Goal: Contribute content: Contribute content

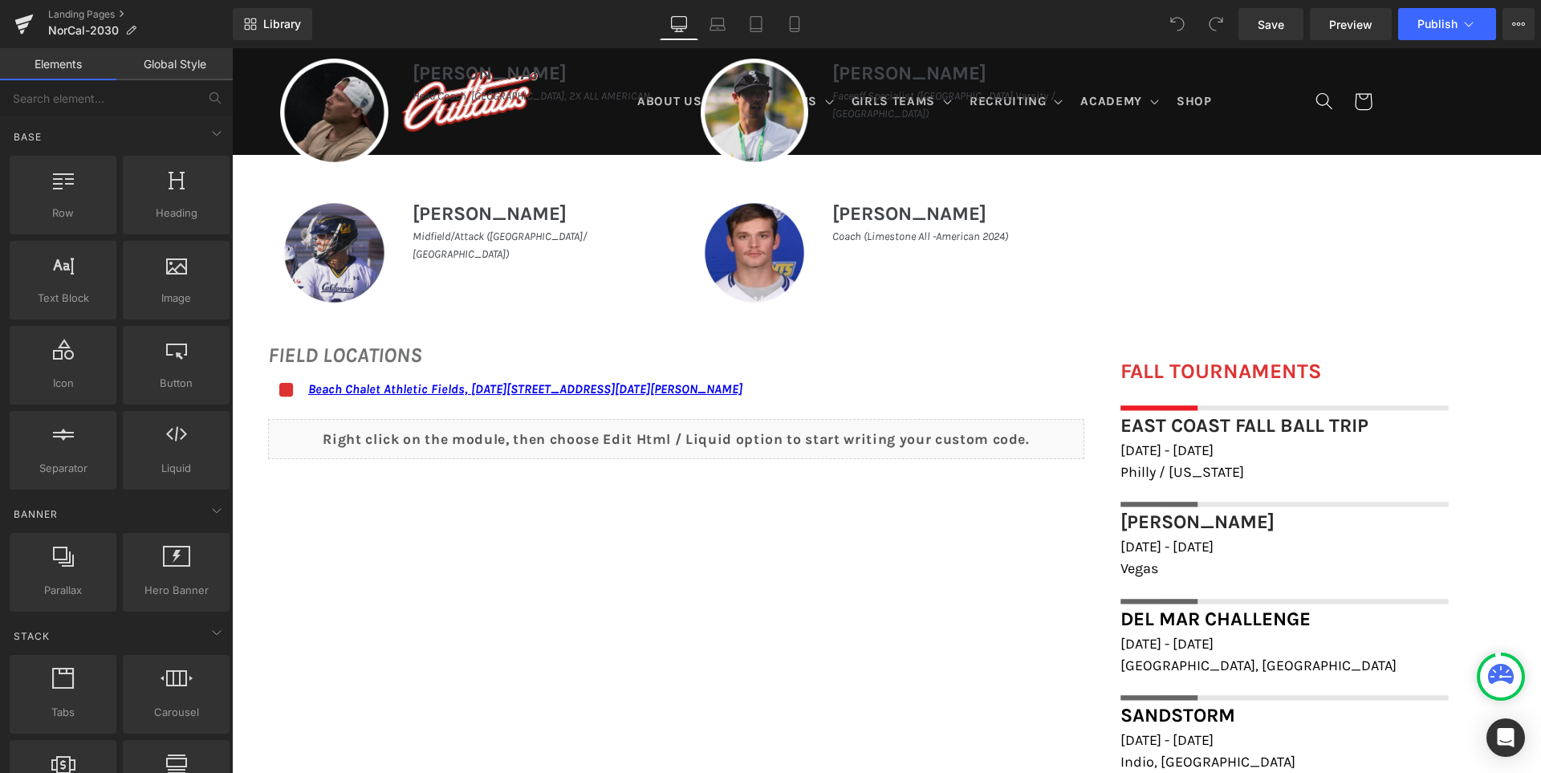
scroll to position [1043, 0]
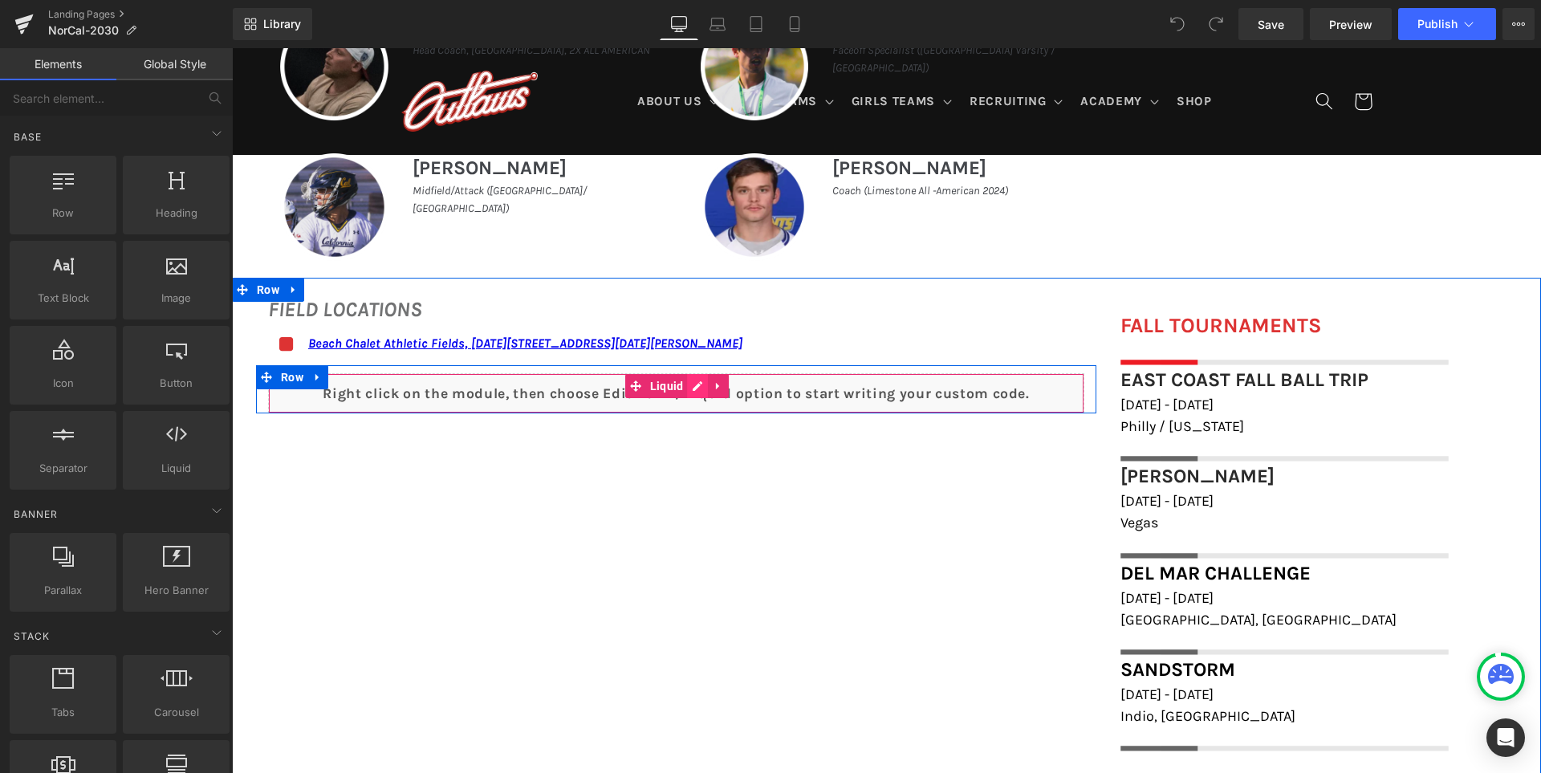
click at [710, 384] on div "Liquid" at bounding box center [676, 393] width 816 height 40
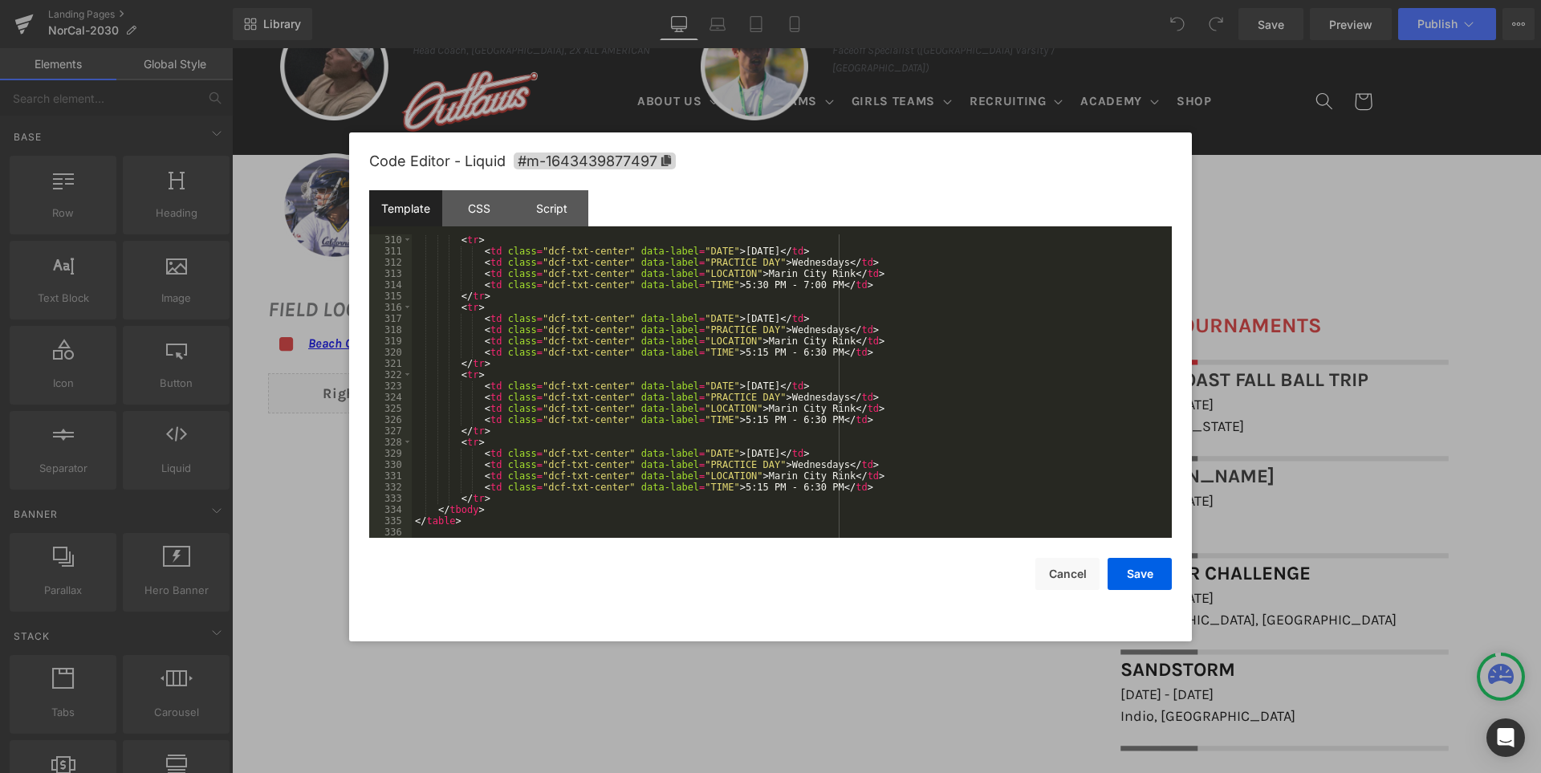
scroll to position [3279, 0]
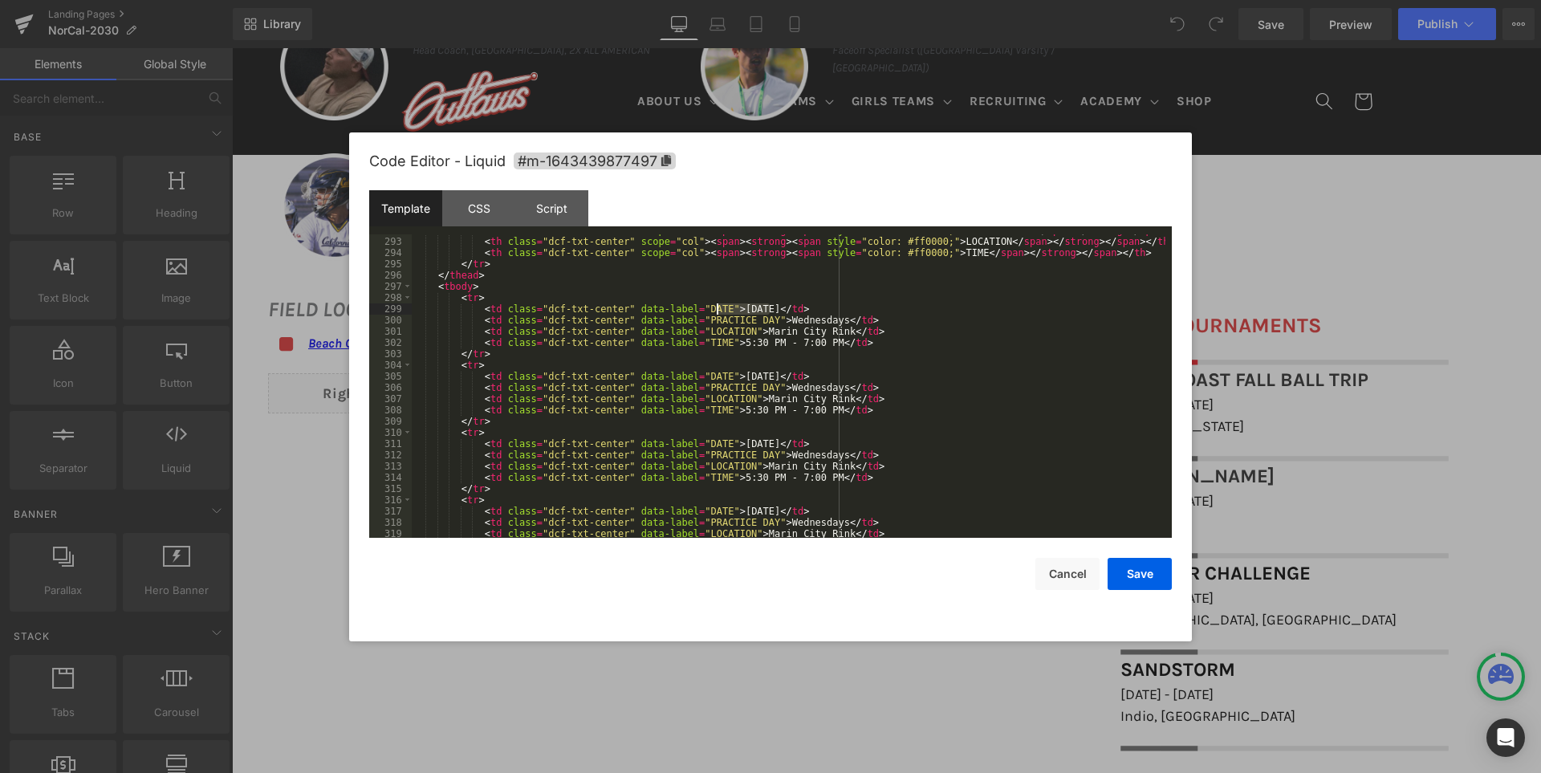
drag, startPoint x: 767, startPoint y: 308, endPoint x: 717, endPoint y: 307, distance: 49.8
click at [717, 307] on div "< th class = "dcf-txt-center" scope = "col" > < span > < strong > < span style …" at bounding box center [789, 388] width 754 height 326
click at [778, 306] on div "< th class = "dcf-txt-center" scope = "col" > < span > < strong > < span style …" at bounding box center [789, 388] width 754 height 326
drag, startPoint x: 764, startPoint y: 376, endPoint x: 717, endPoint y: 373, distance: 47.4
click at [717, 373] on div "< th class = "dcf-txt-center" scope = "col" > < span > < strong > < span style …" at bounding box center [789, 388] width 754 height 326
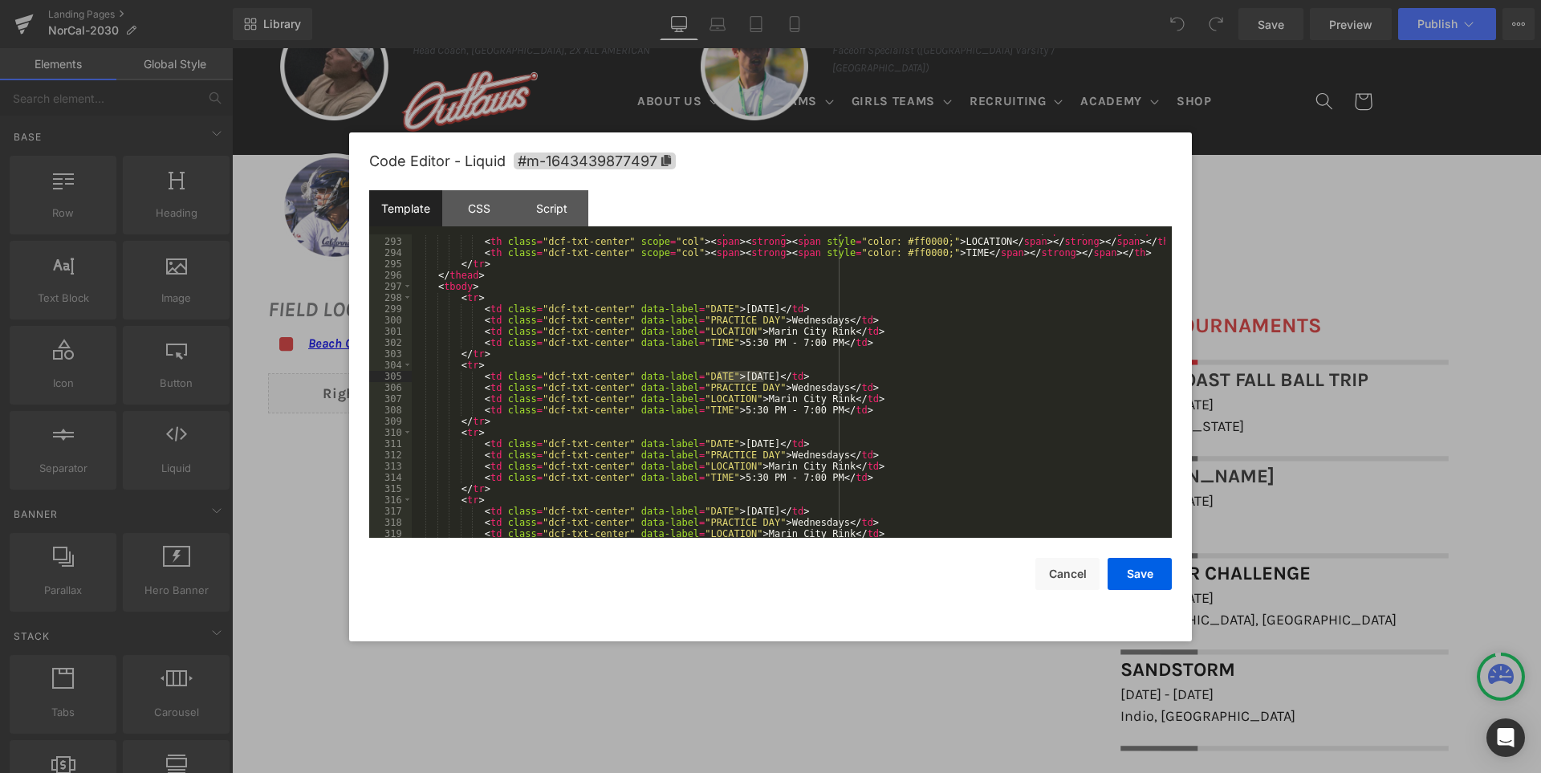
paste textarea
click at [764, 445] on div "< th class = "dcf-txt-center" scope = "col" > < span > < strong > < span style …" at bounding box center [789, 388] width 754 height 326
click at [770, 514] on div "< th class = "dcf-txt-center" scope = "col" > < span > < strong > < span style …" at bounding box center [789, 388] width 754 height 326
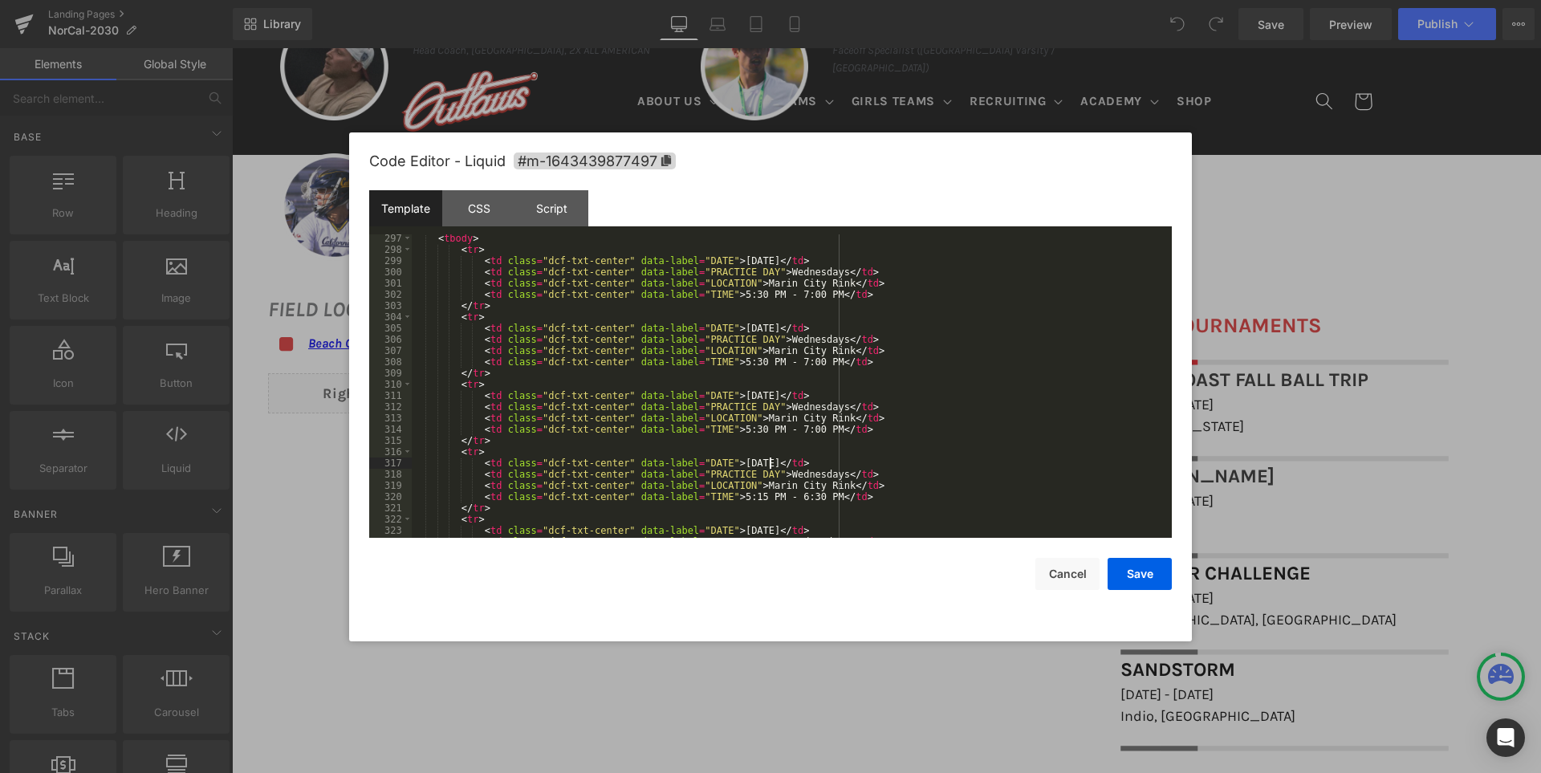
scroll to position [3375, 0]
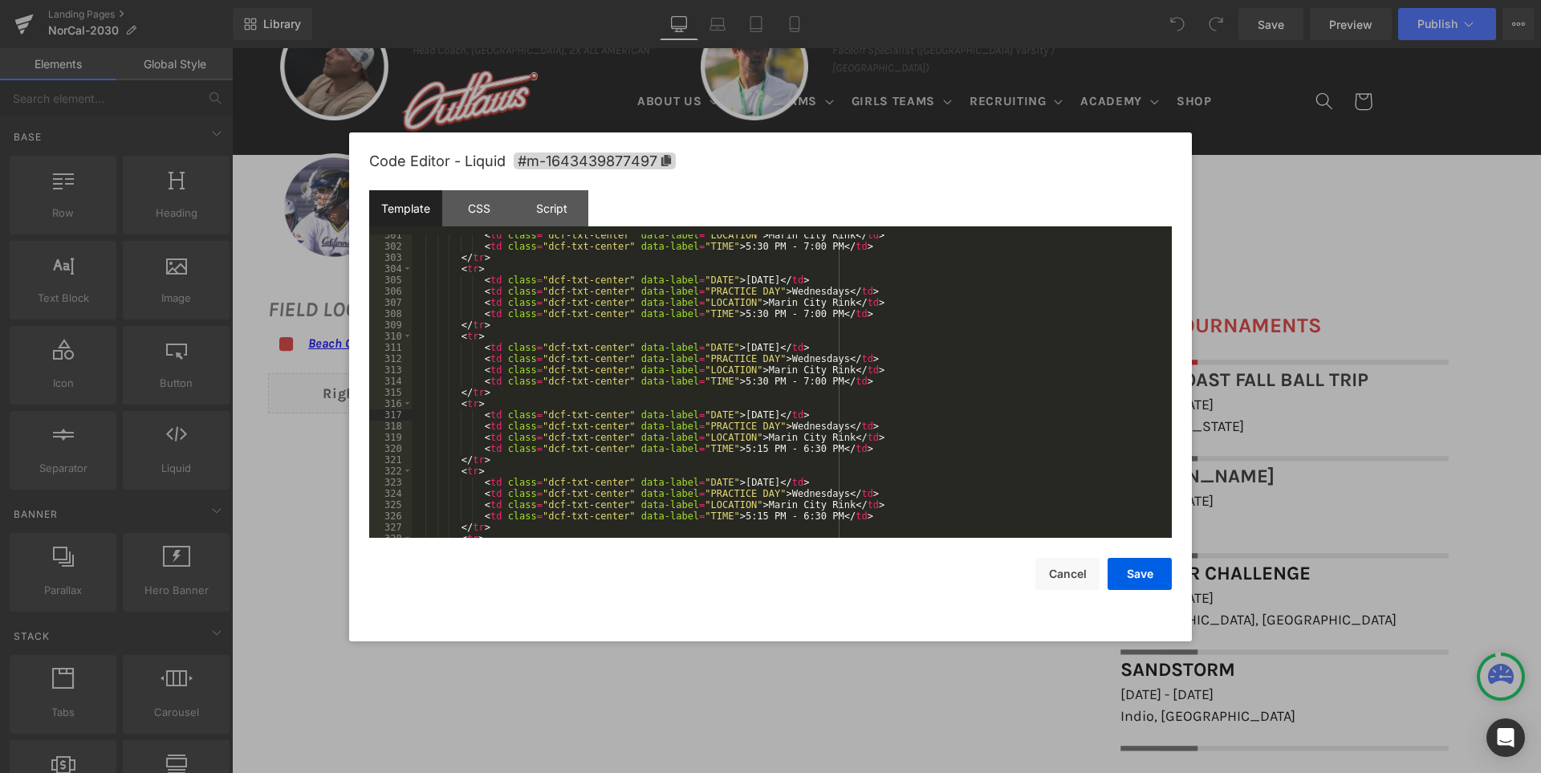
click at [769, 477] on div "< td class = "dcf-txt-center" data-label = "LOCATION" > Marin City Rink </ td >…" at bounding box center [789, 393] width 754 height 326
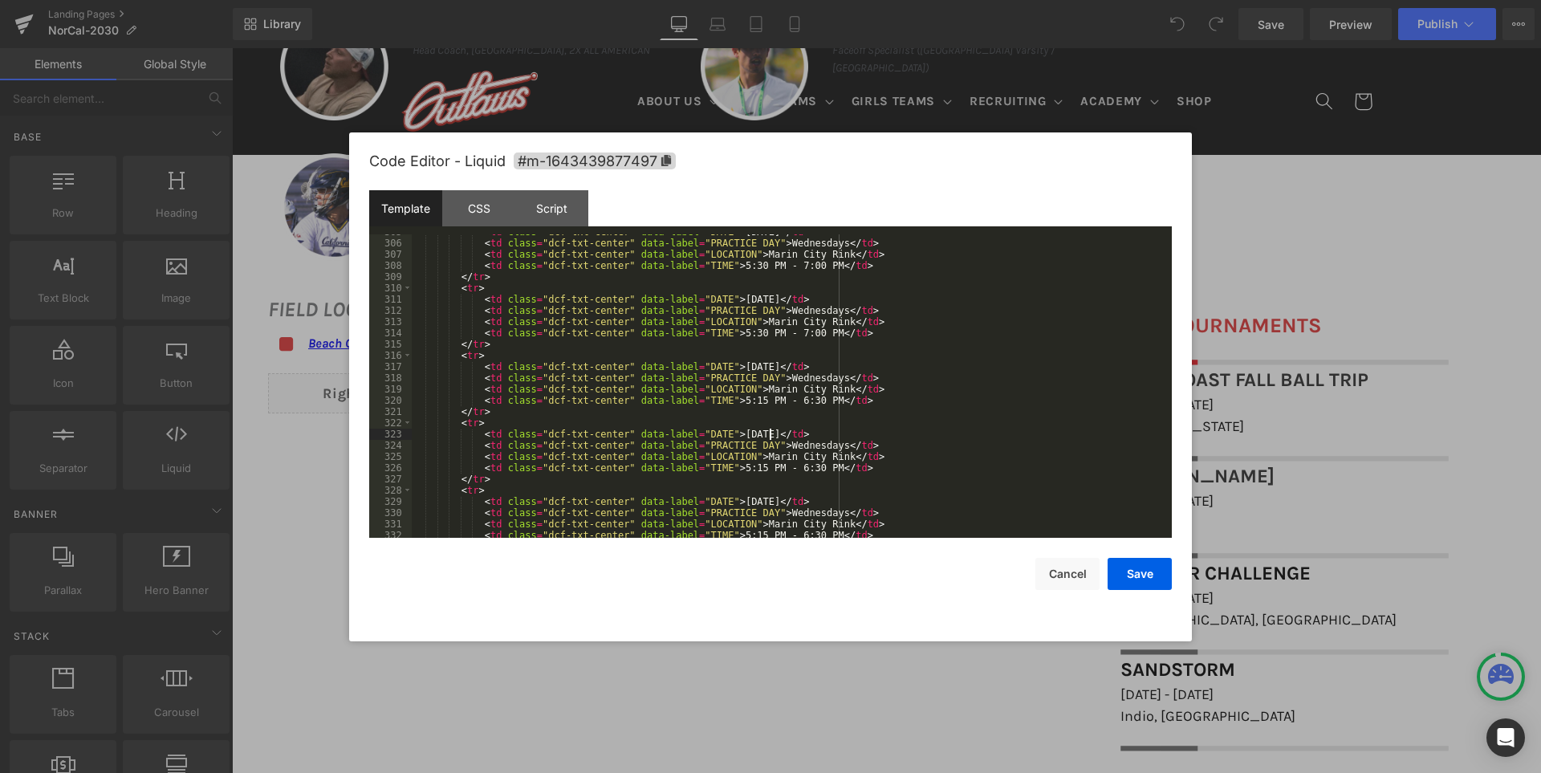
scroll to position [3472, 0]
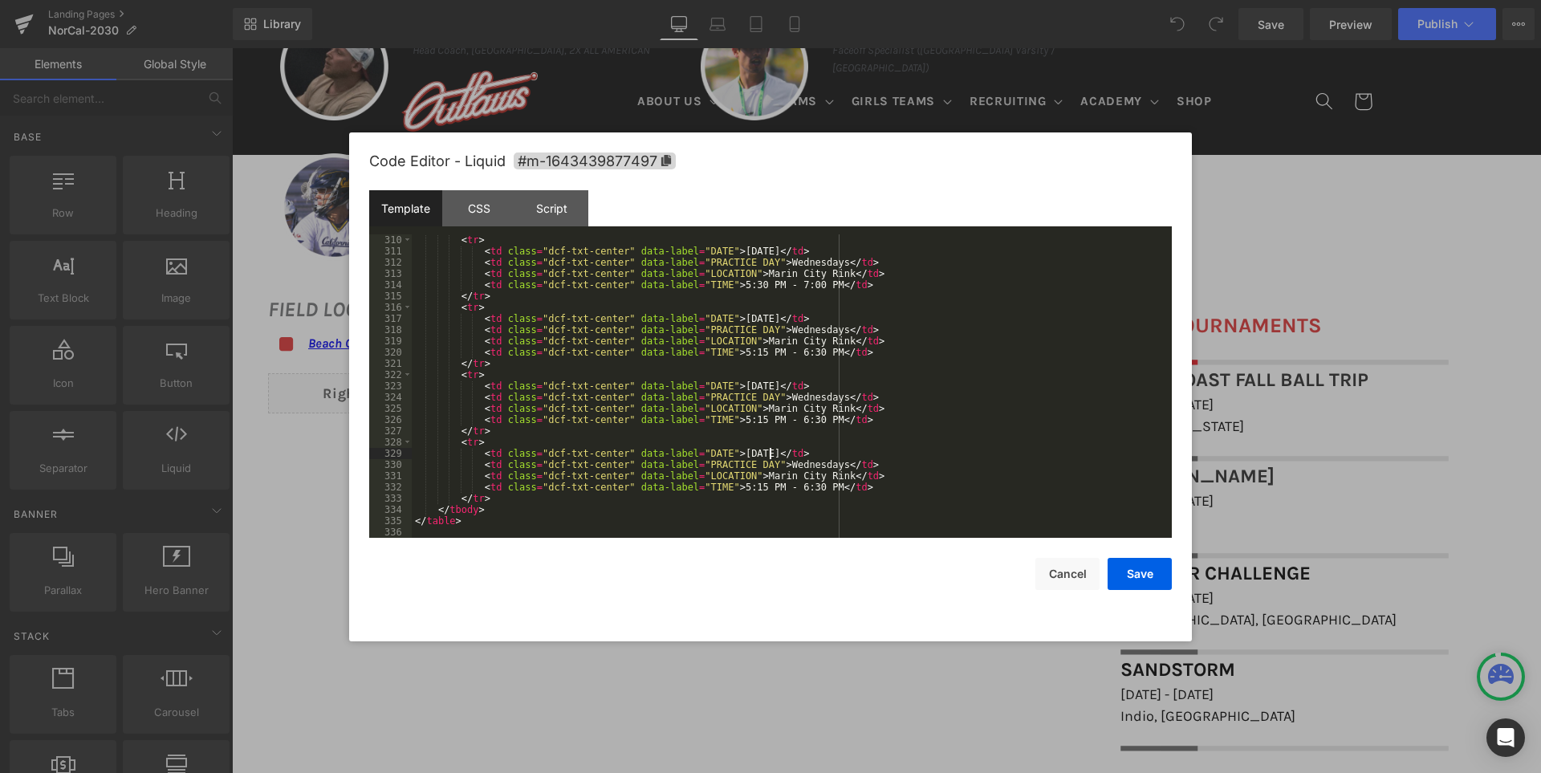
click at [770, 453] on div "< tr > < td class = "dcf-txt-center" data-label = "DATE" > [DATE] </ td > < td …" at bounding box center [789, 397] width 754 height 326
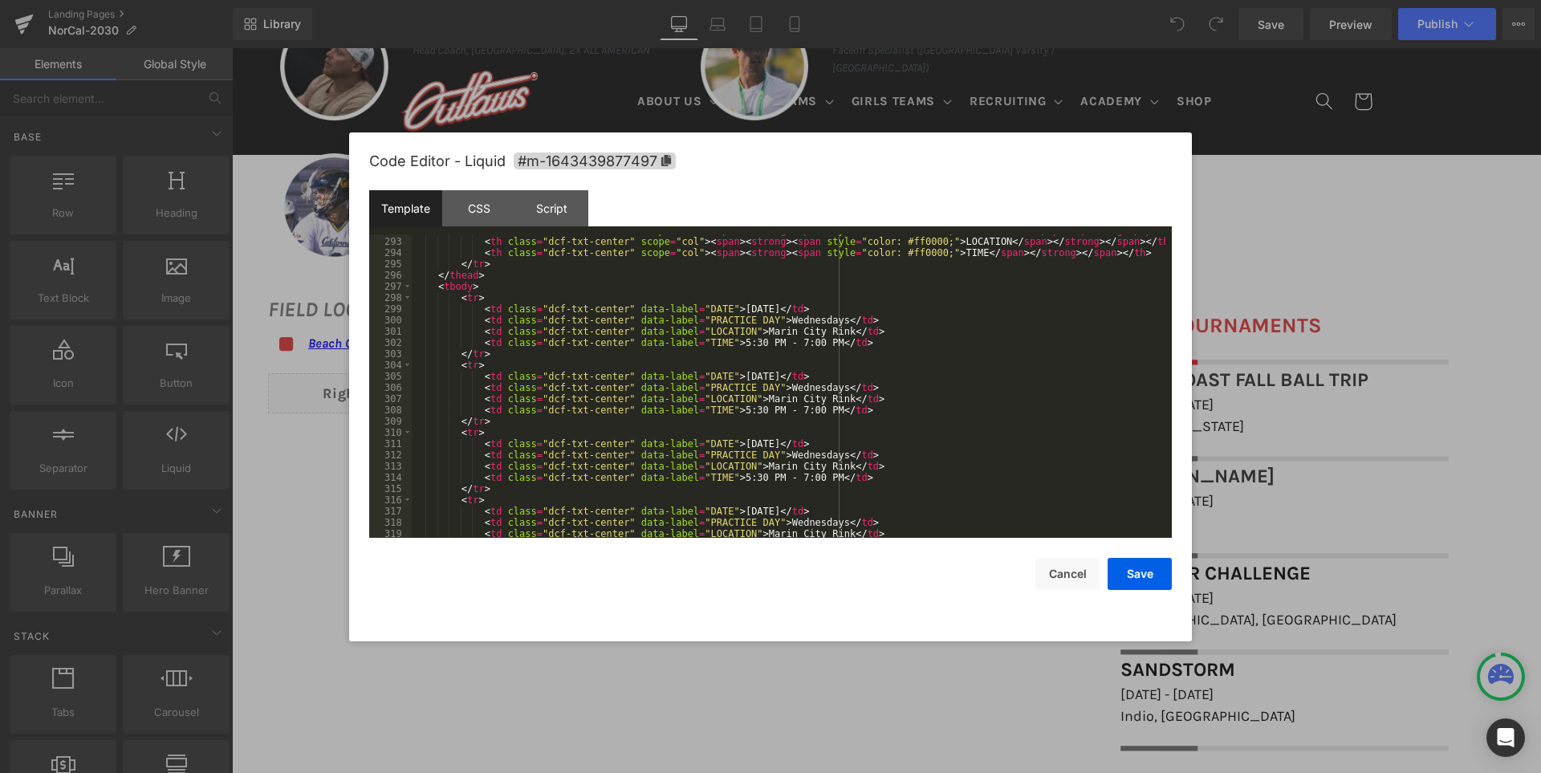
scroll to position [3279, 0]
click at [782, 320] on div "< th class = "dcf-txt-center" scope = "col" > < span > < strong > < span style …" at bounding box center [789, 388] width 754 height 326
click at [770, 313] on div "< th class = "dcf-txt-center" scope = "col" > < span > < strong > < span style …" at bounding box center [789, 388] width 754 height 326
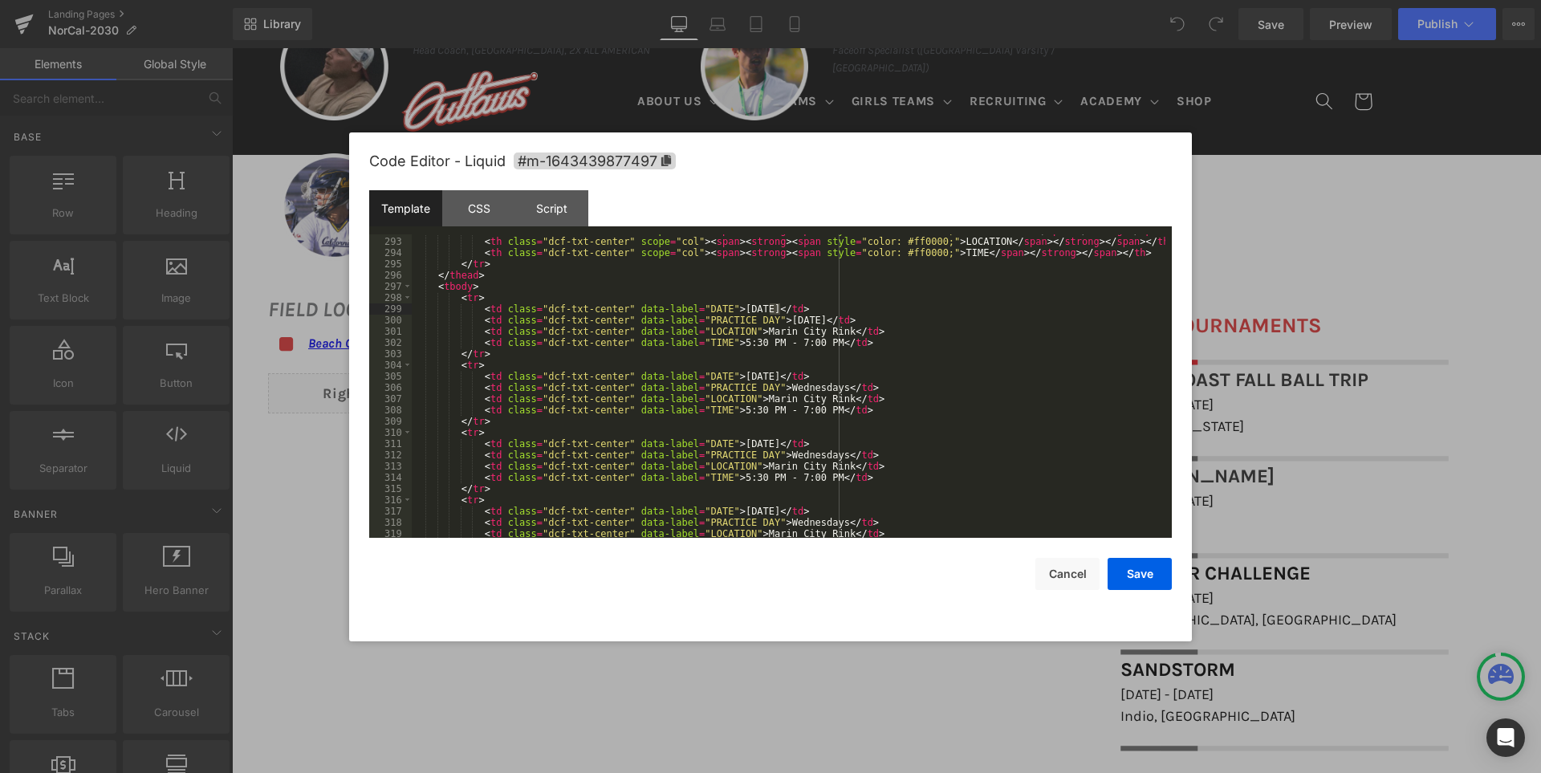
click at [785, 317] on div "< th class = "dcf-txt-center" scope = "col" > < span > < strong > < span style …" at bounding box center [789, 388] width 754 height 326
click at [788, 388] on div "< th class = "dcf-txt-center" scope = "col" > < span > < strong > < span style …" at bounding box center [789, 388] width 754 height 326
click at [786, 457] on div "< th class = "dcf-txt-center" scope = "col" > < span > < strong > < span style …" at bounding box center [789, 388] width 754 height 326
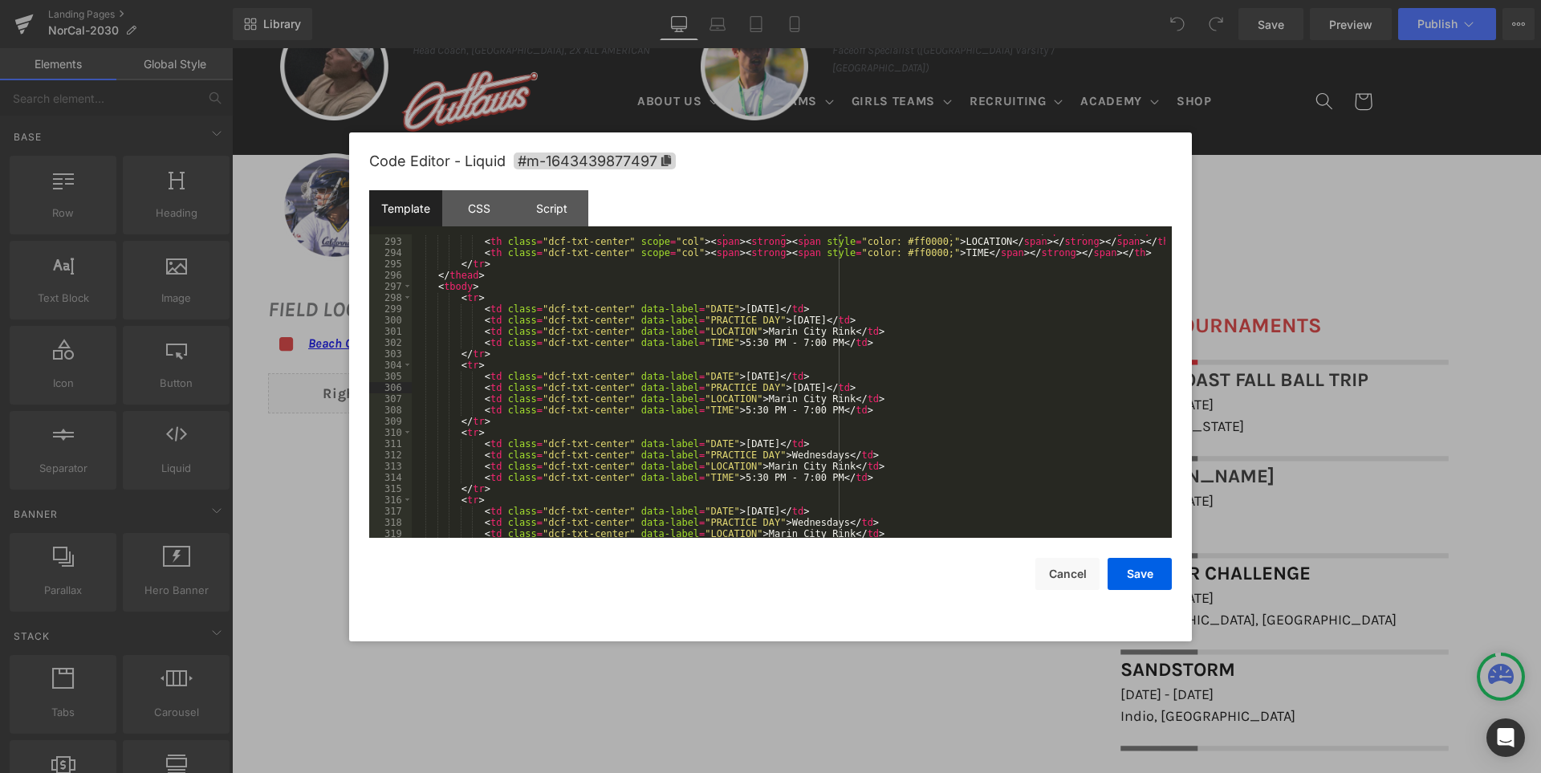
click at [786, 457] on div "< th class = "dcf-txt-center" scope = "col" > < span > < strong > < span style …" at bounding box center [789, 388] width 754 height 326
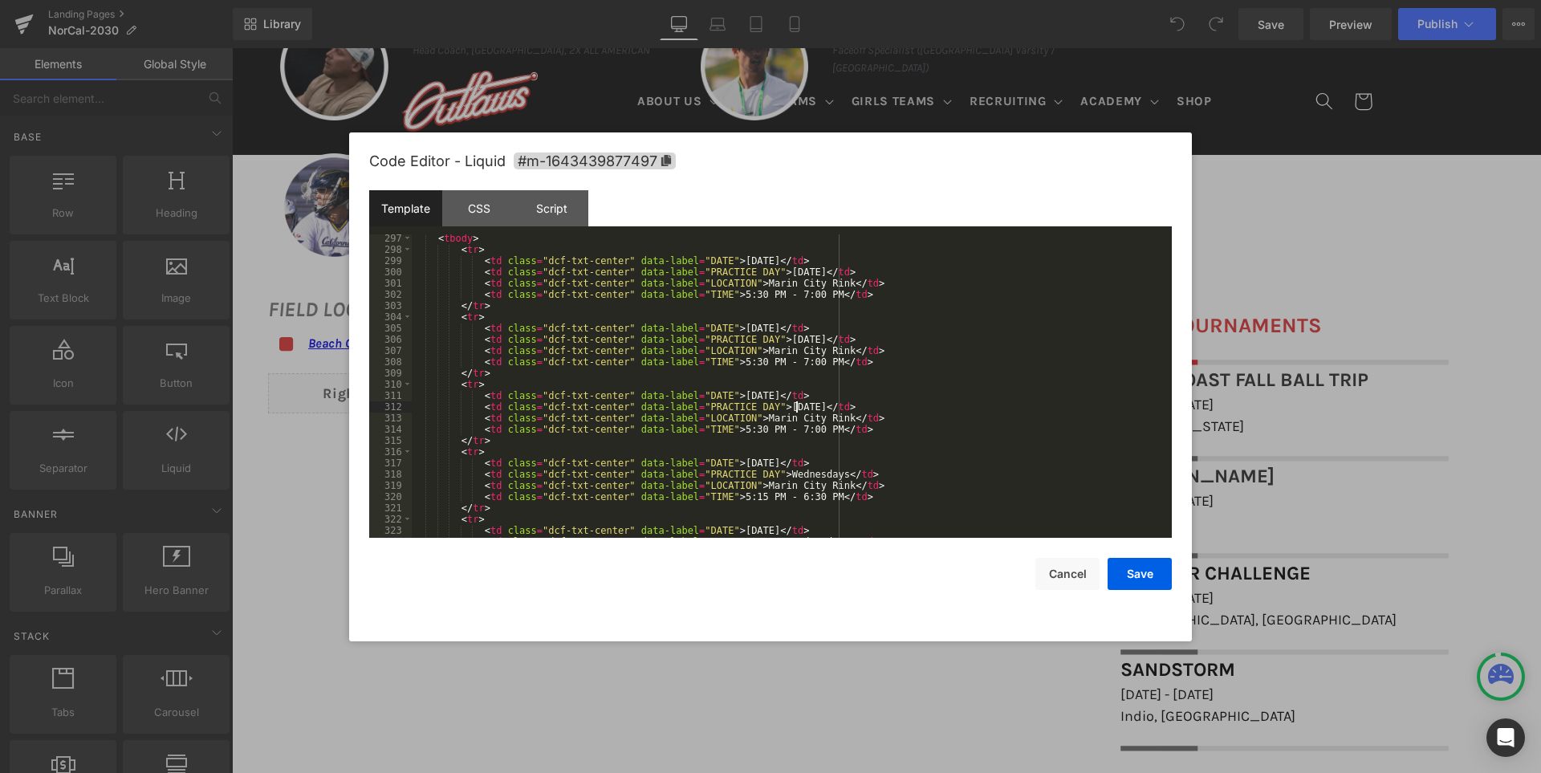
click at [790, 475] on div "< tbody > < tr > < td class = "dcf-txt-center" data-label = "DATE" > [DATE] </ …" at bounding box center [789, 396] width 754 height 326
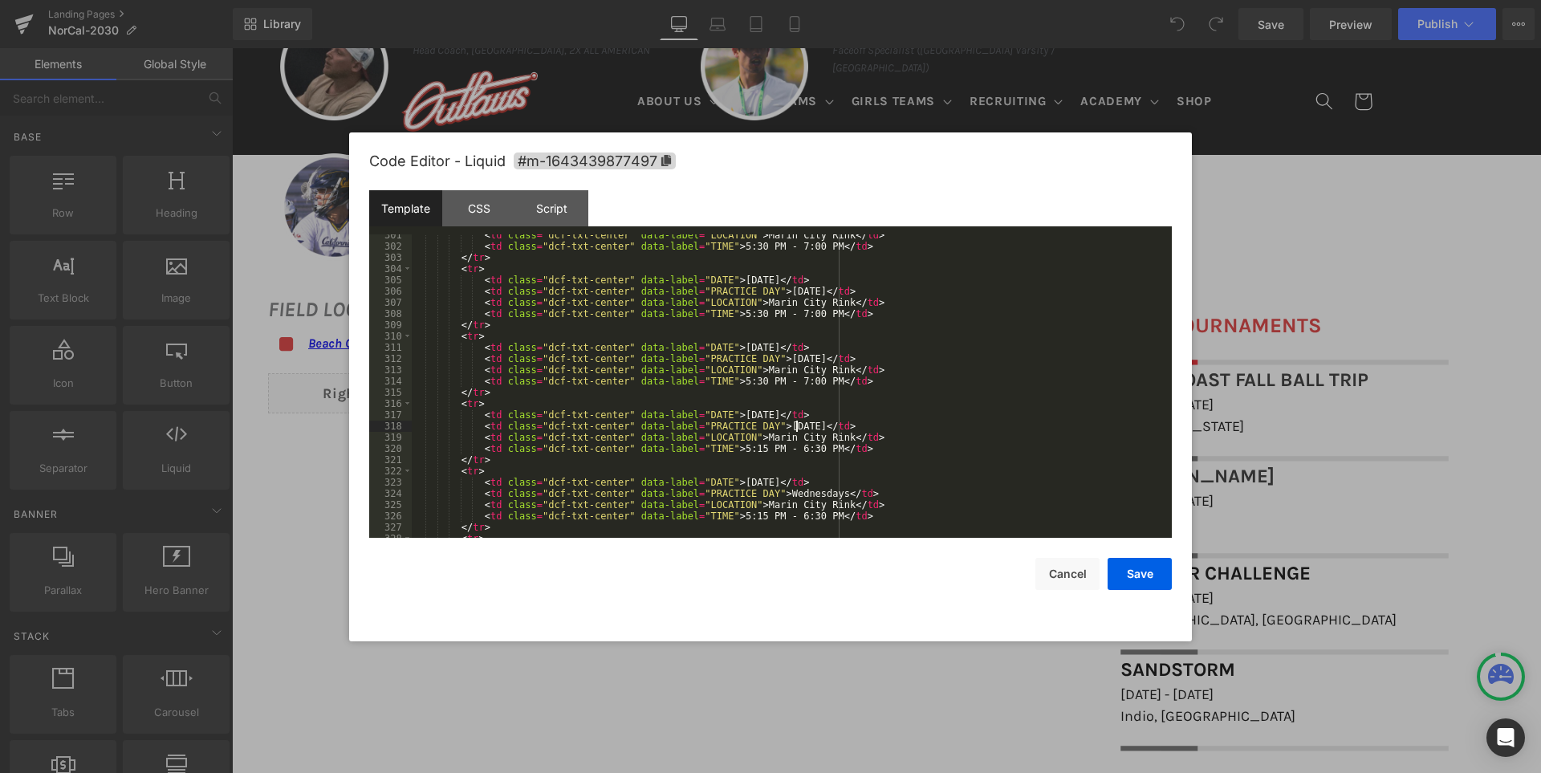
scroll to position [3424, 0]
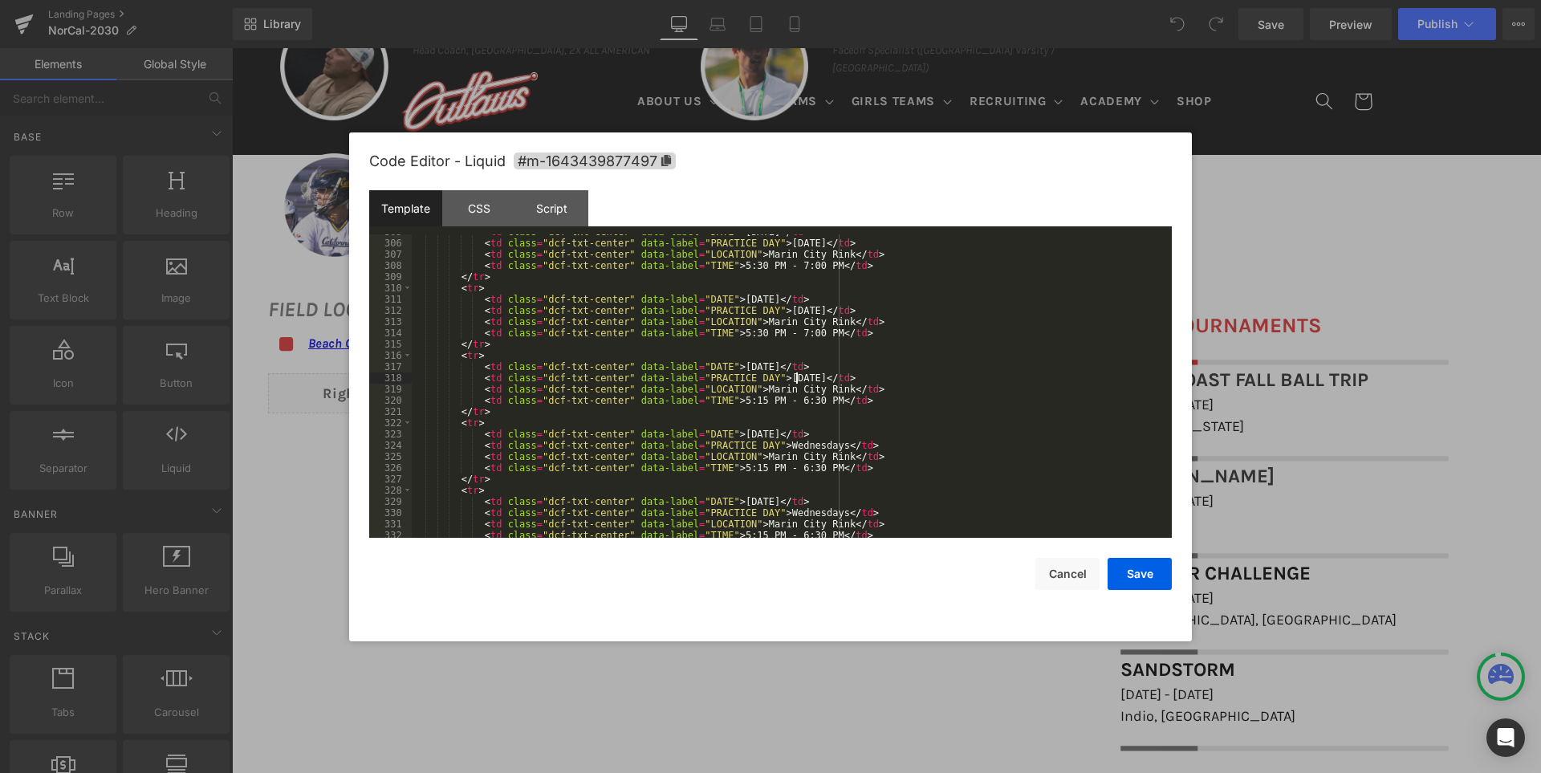
click at [793, 449] on div "< td class = "dcf-txt-center" data-label = "DATE" > [DATE] </ td > < td class =…" at bounding box center [789, 389] width 754 height 326
click at [790, 515] on div "< td class = "dcf-txt-center" data-label = "DATE" > [DATE] </ td > < td class =…" at bounding box center [789, 389] width 754 height 326
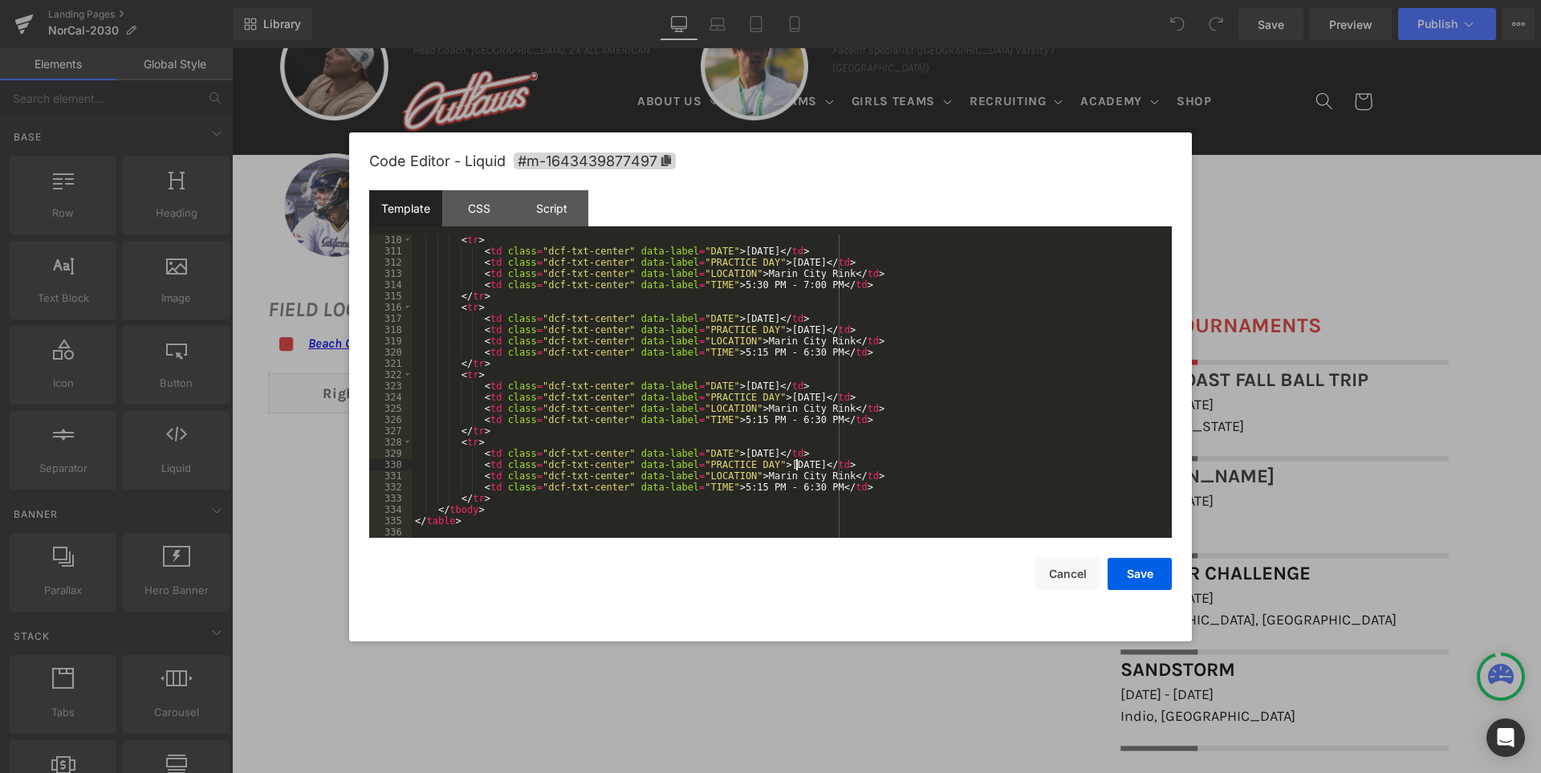
scroll to position [3231, 0]
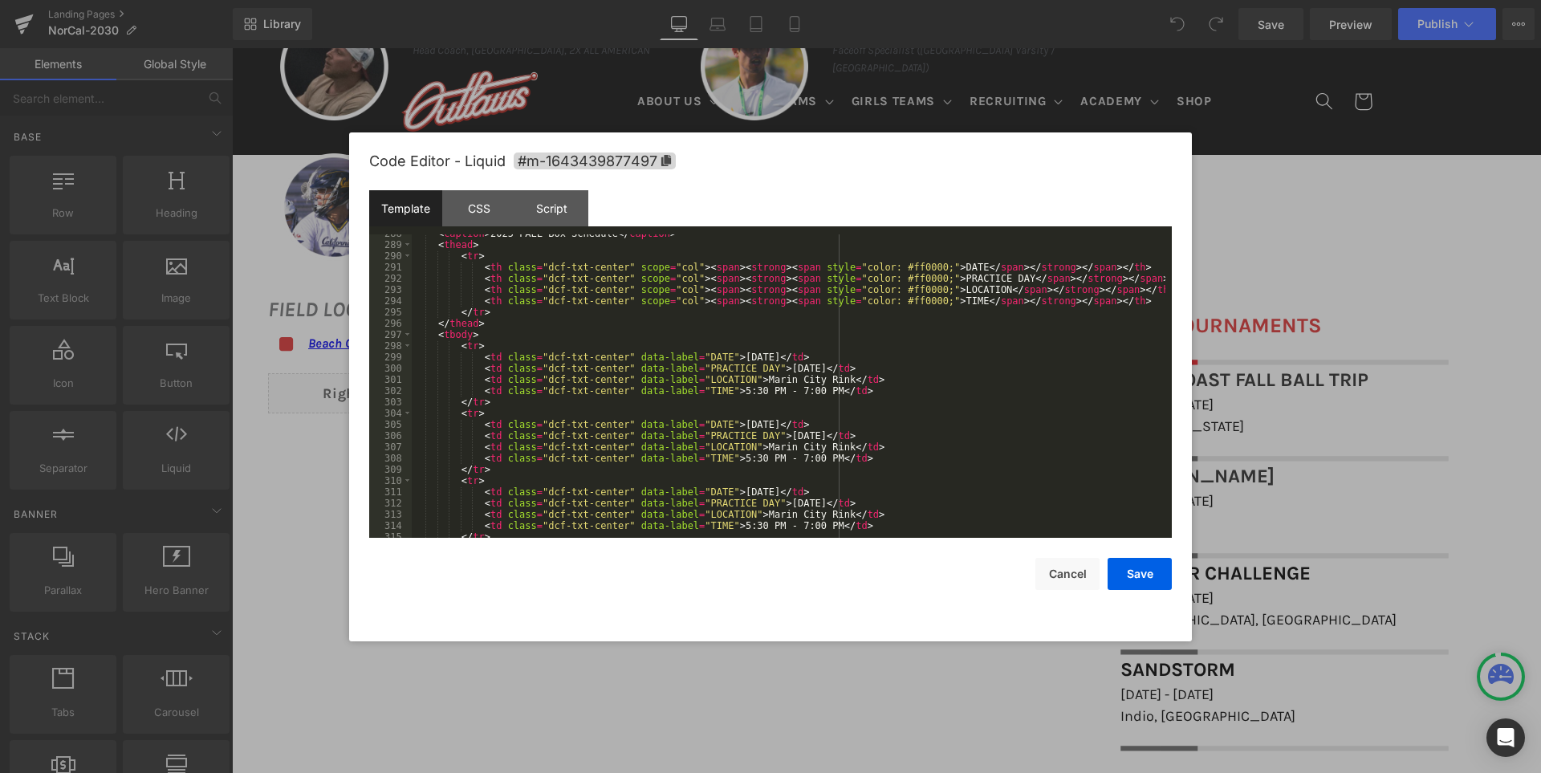
click at [890, 433] on div "< caption > 2025 FALL Box Schedule </ caption > < thead > < tr > < th class = "…" at bounding box center [789, 391] width 754 height 326
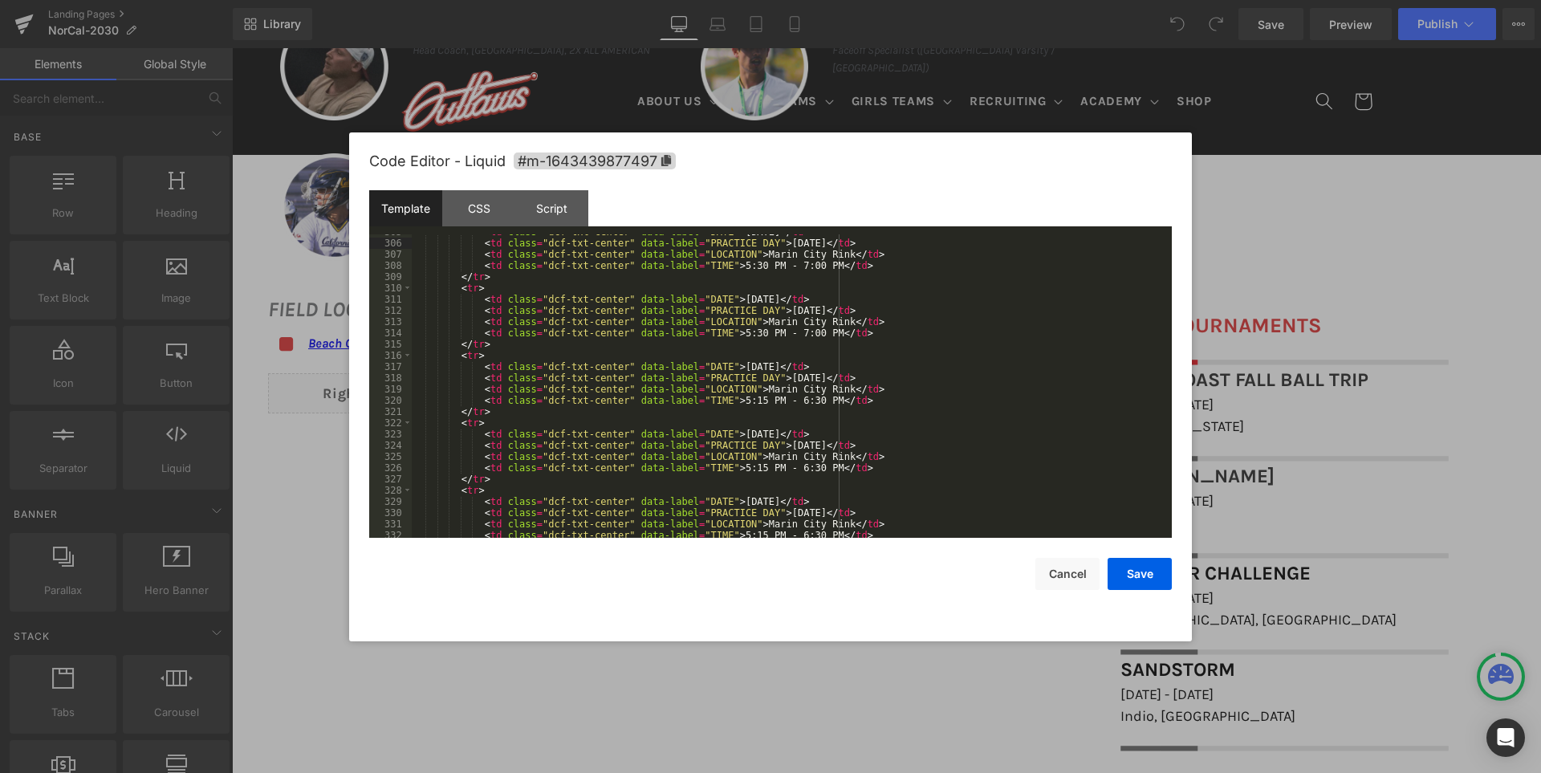
scroll to position [3472, 0]
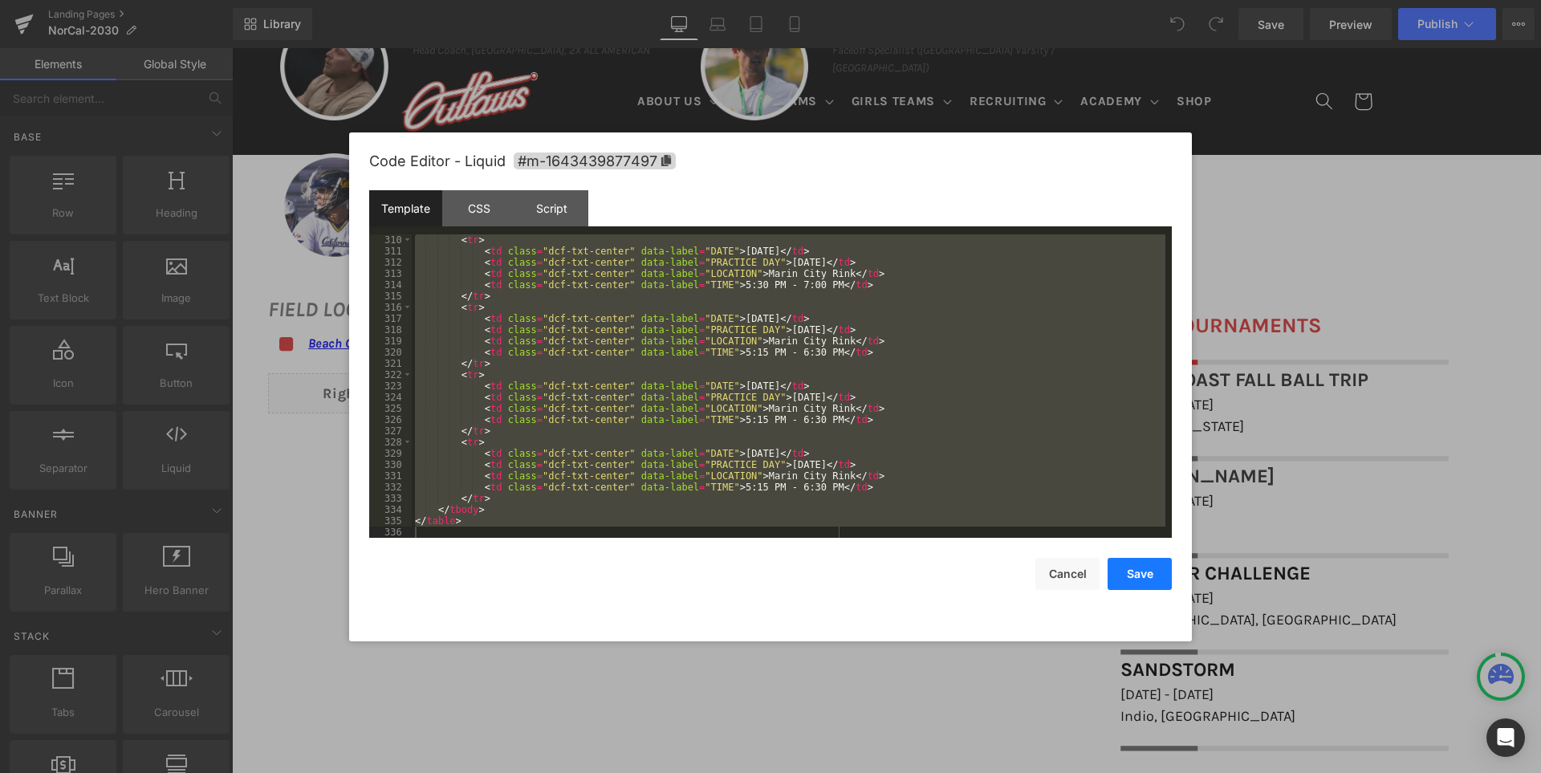
click at [1136, 567] on button "Save" at bounding box center [1139, 574] width 64 height 32
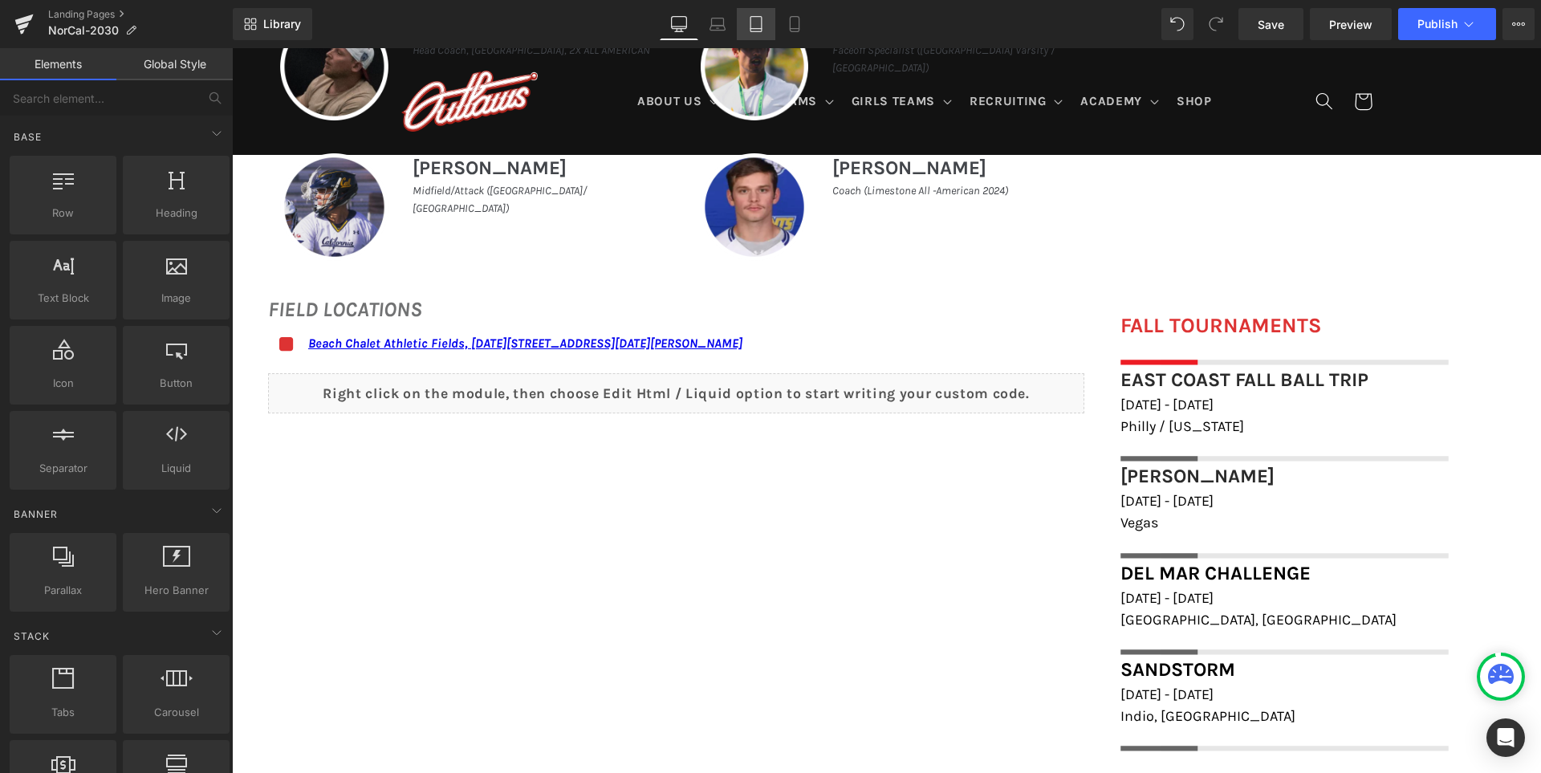
click at [764, 18] on icon at bounding box center [756, 24] width 16 height 16
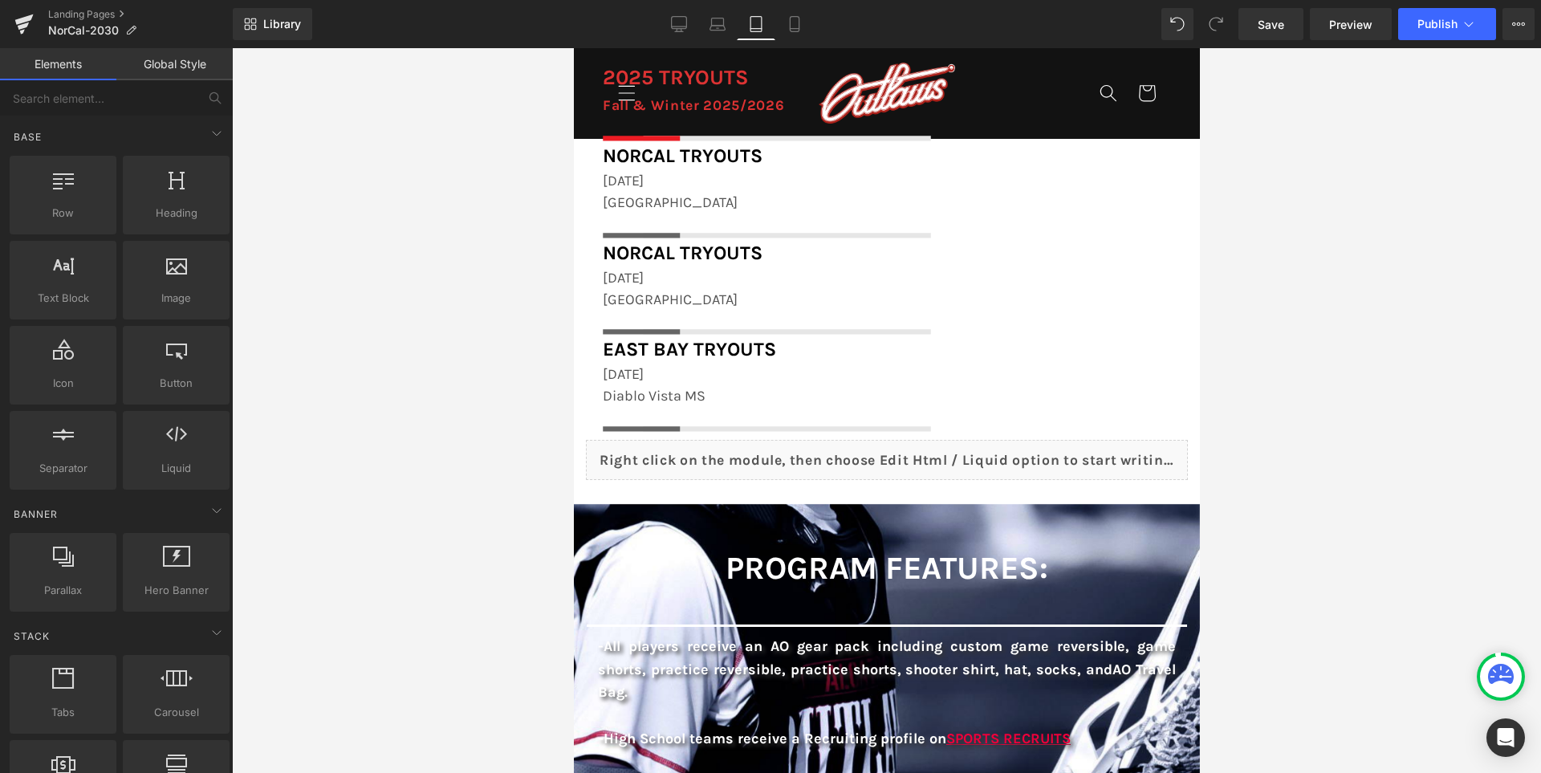
scroll to position [2409, 0]
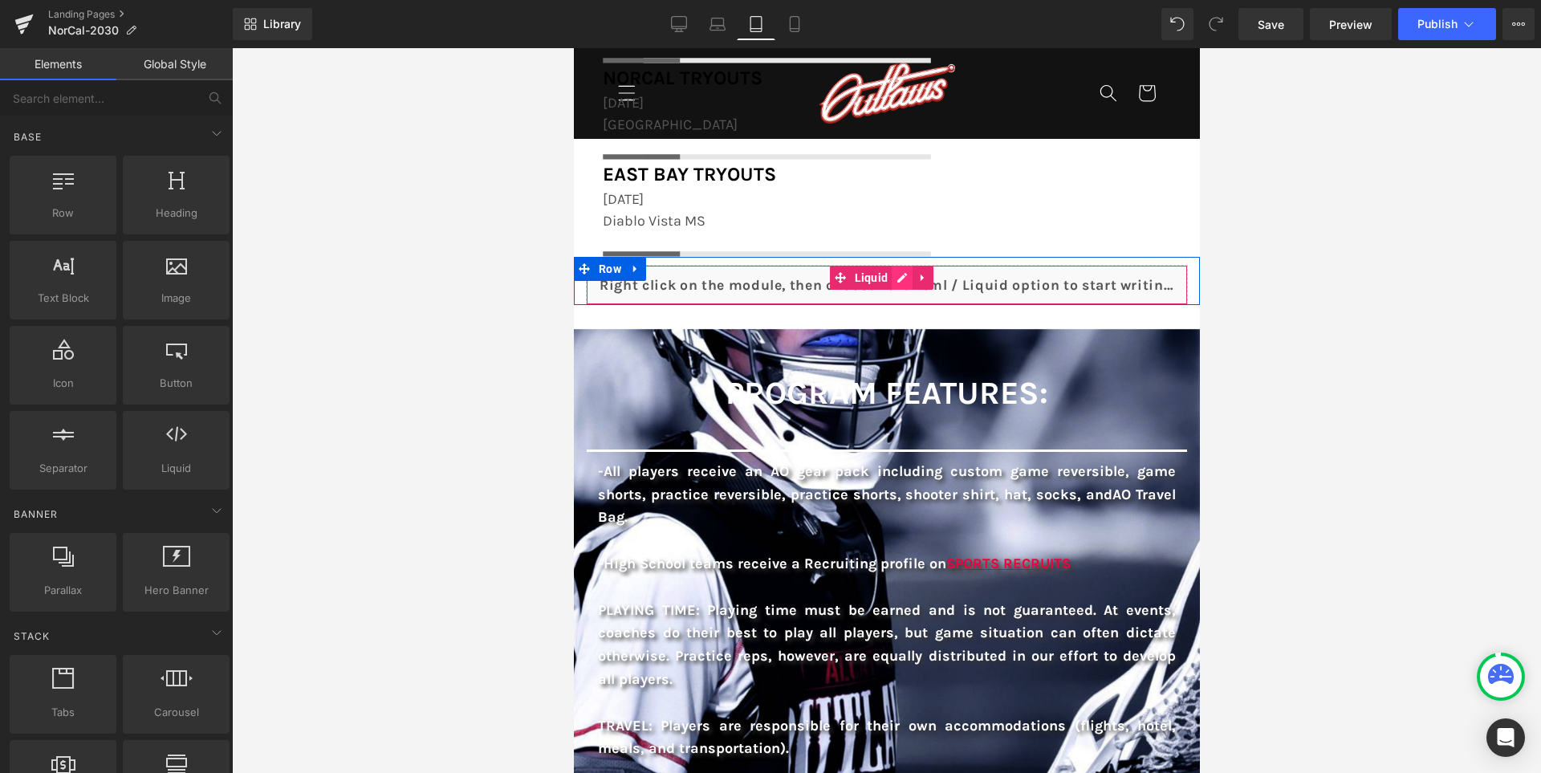
click at [920, 283] on div "Liquid" at bounding box center [886, 285] width 602 height 40
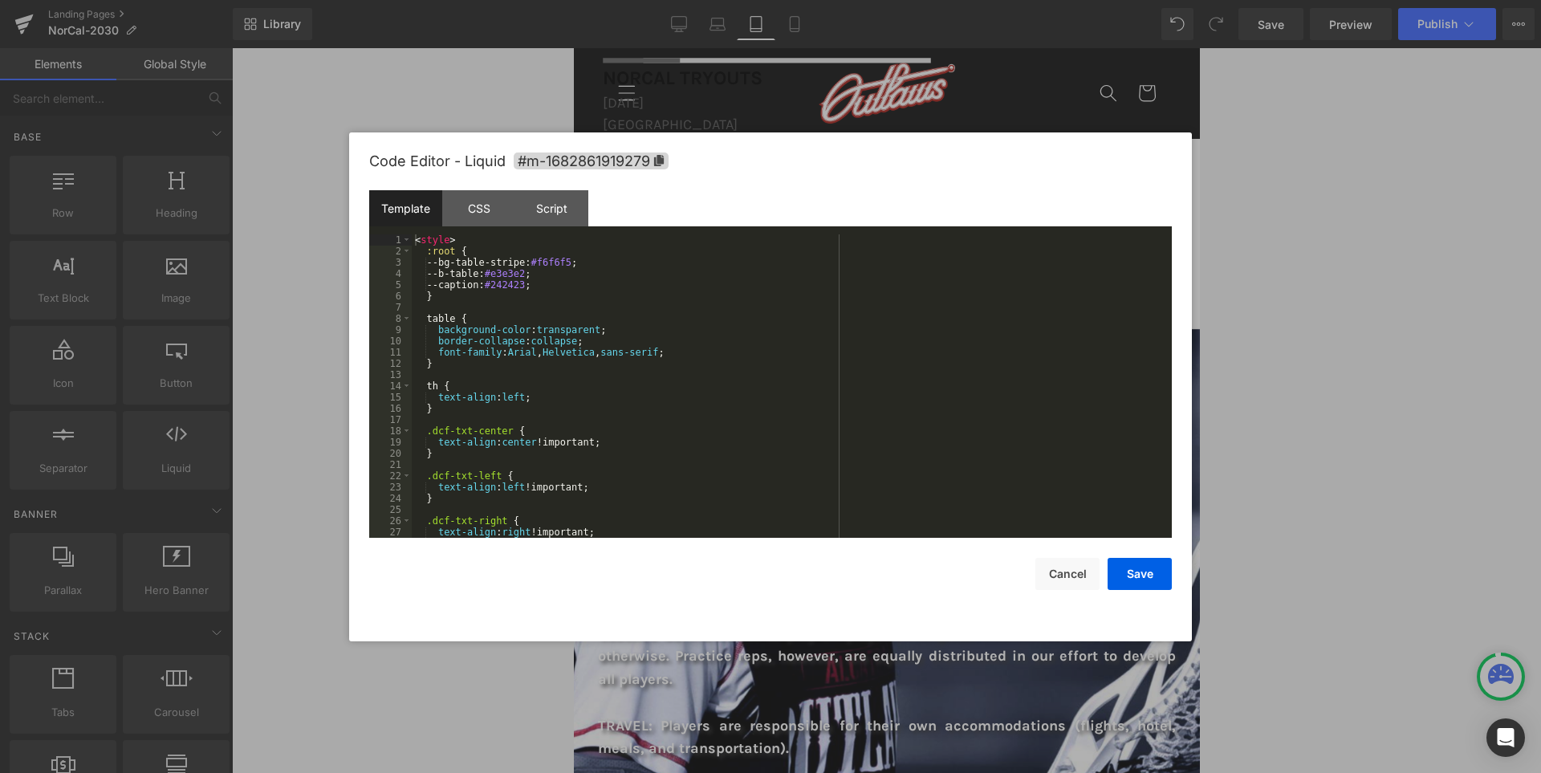
click at [920, 283] on div "< style > :root { --bg-table-stripe: #f6f6f5 ; --b-table: #e3e3e2 ; --caption: …" at bounding box center [789, 397] width 754 height 326
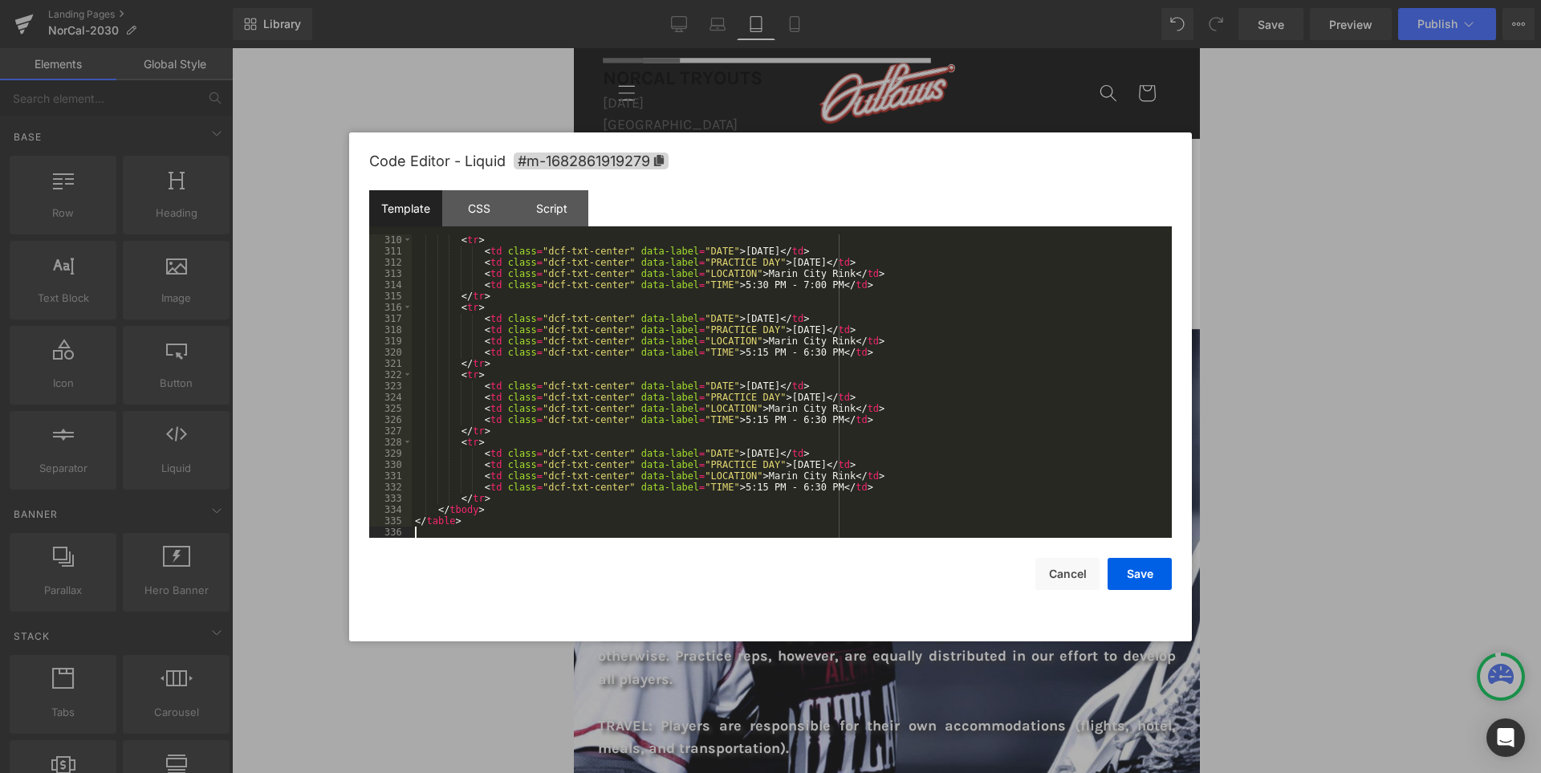
scroll to position [3472, 0]
click at [1148, 571] on button "Save" at bounding box center [1139, 574] width 64 height 32
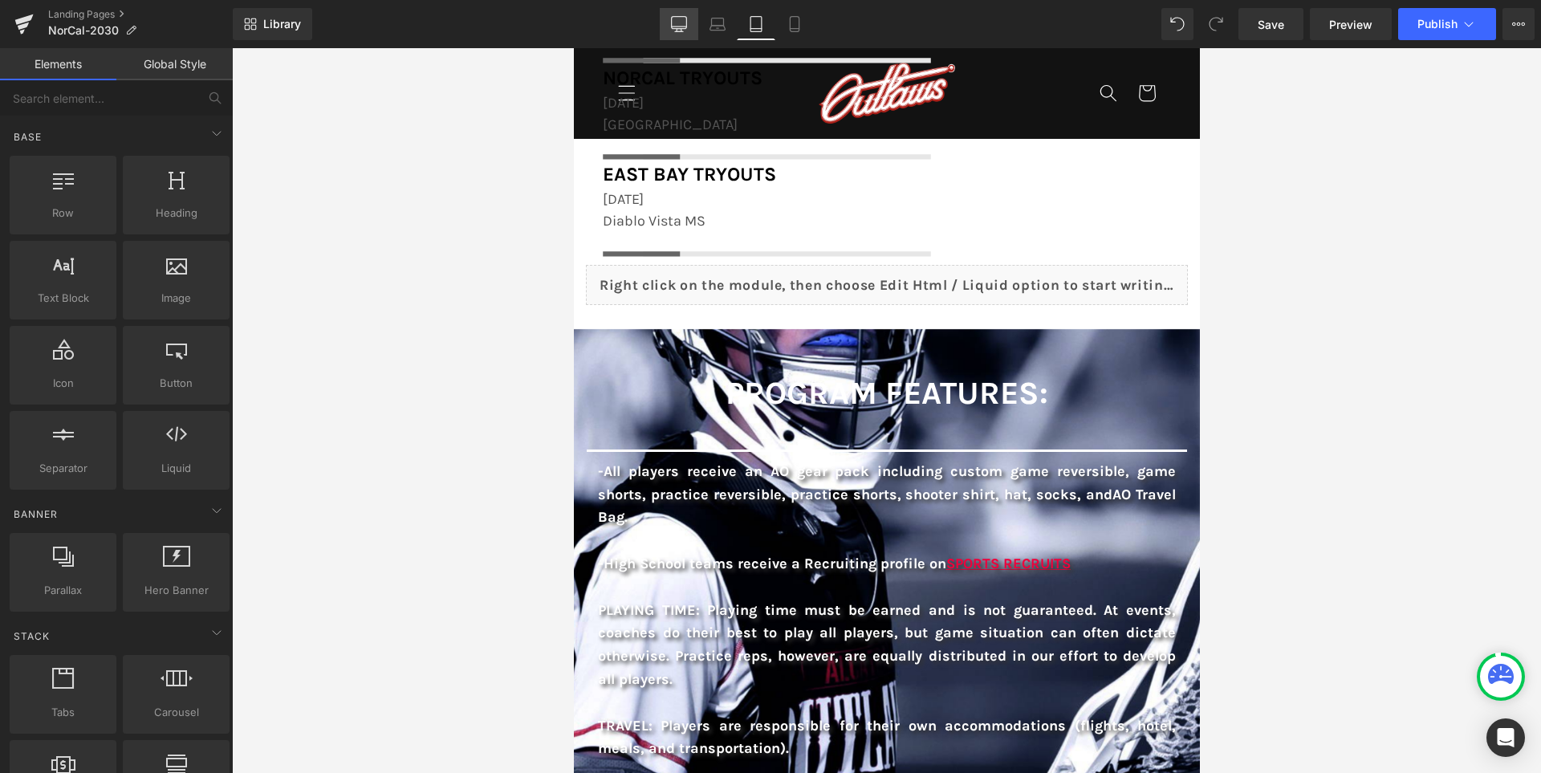
click at [675, 18] on icon at bounding box center [679, 24] width 16 height 16
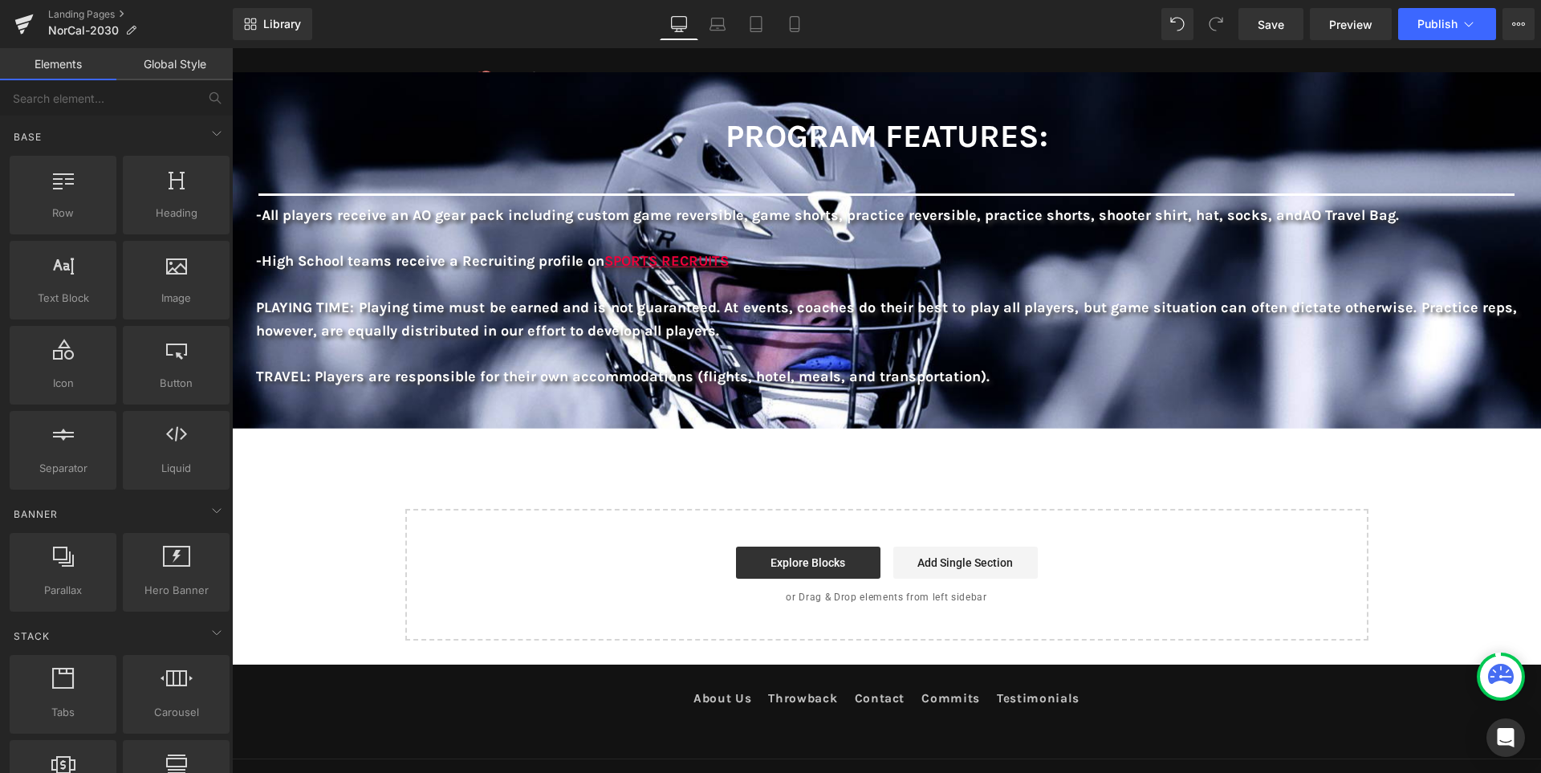
scroll to position [2132, 0]
click at [1276, 22] on span "Save" at bounding box center [1271, 24] width 26 height 17
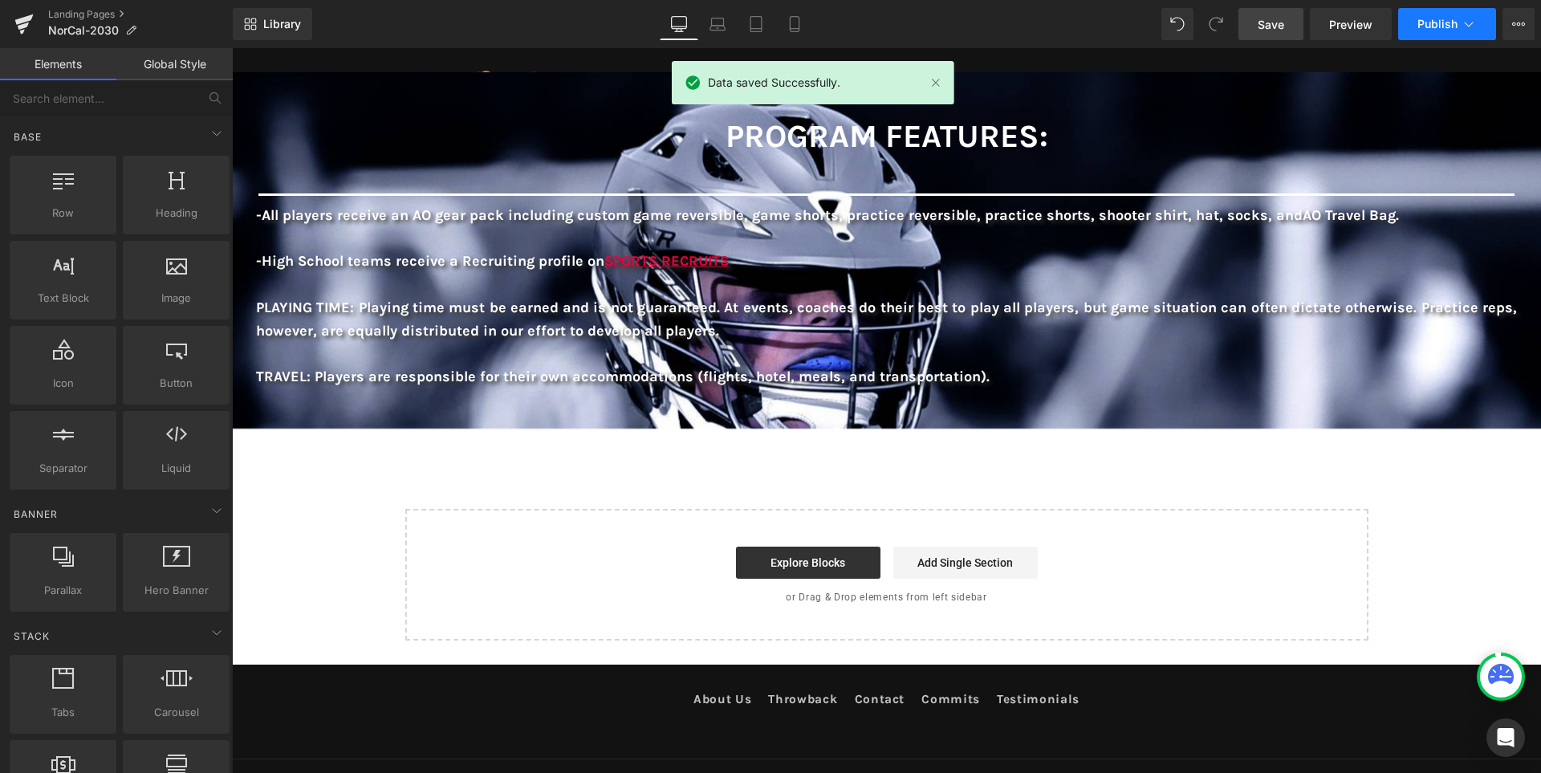
click at [1428, 21] on span "Publish" at bounding box center [1437, 24] width 40 height 13
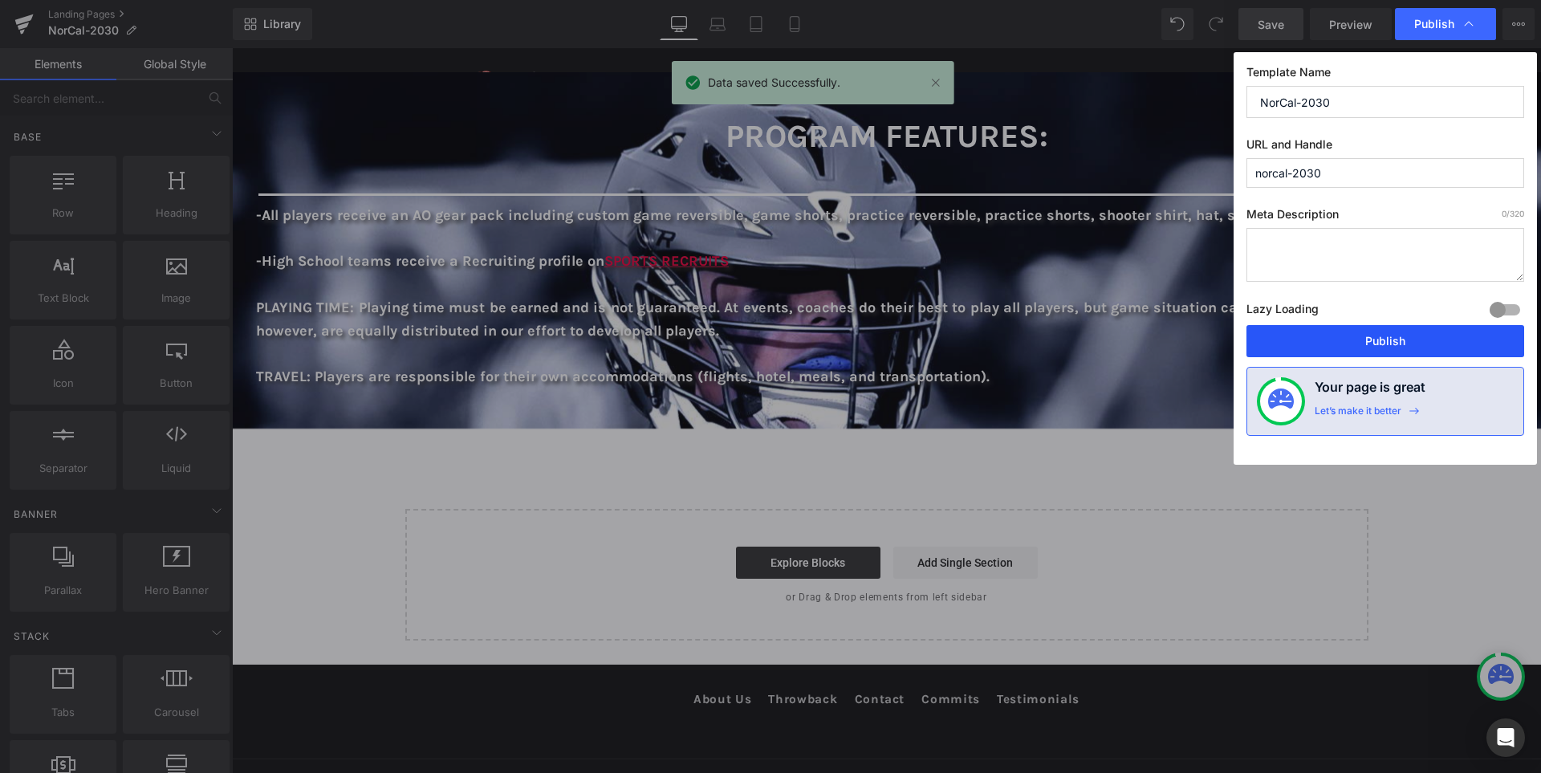
click at [1397, 335] on button "Publish" at bounding box center [1385, 341] width 278 height 32
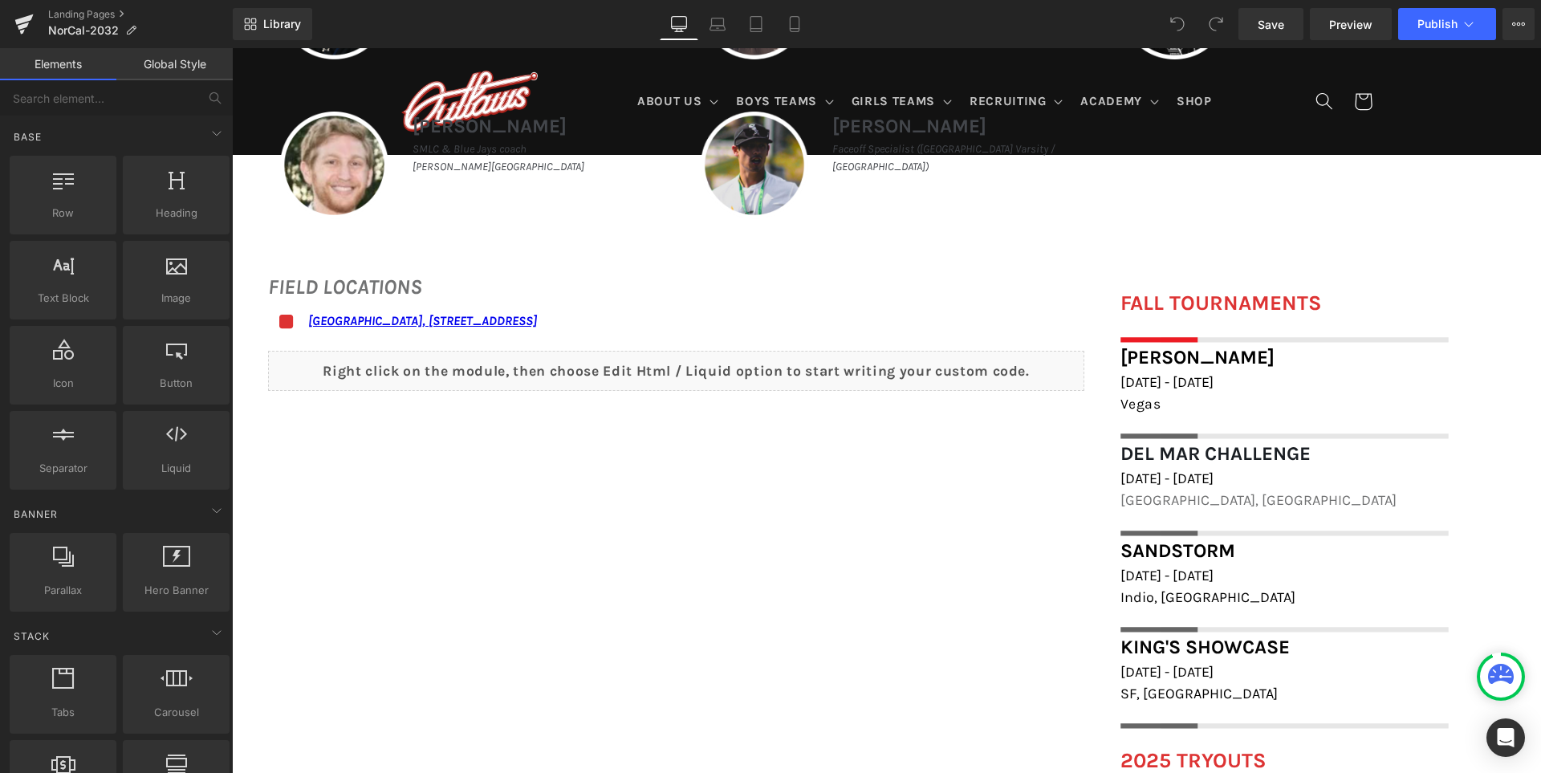
scroll to position [1124, 0]
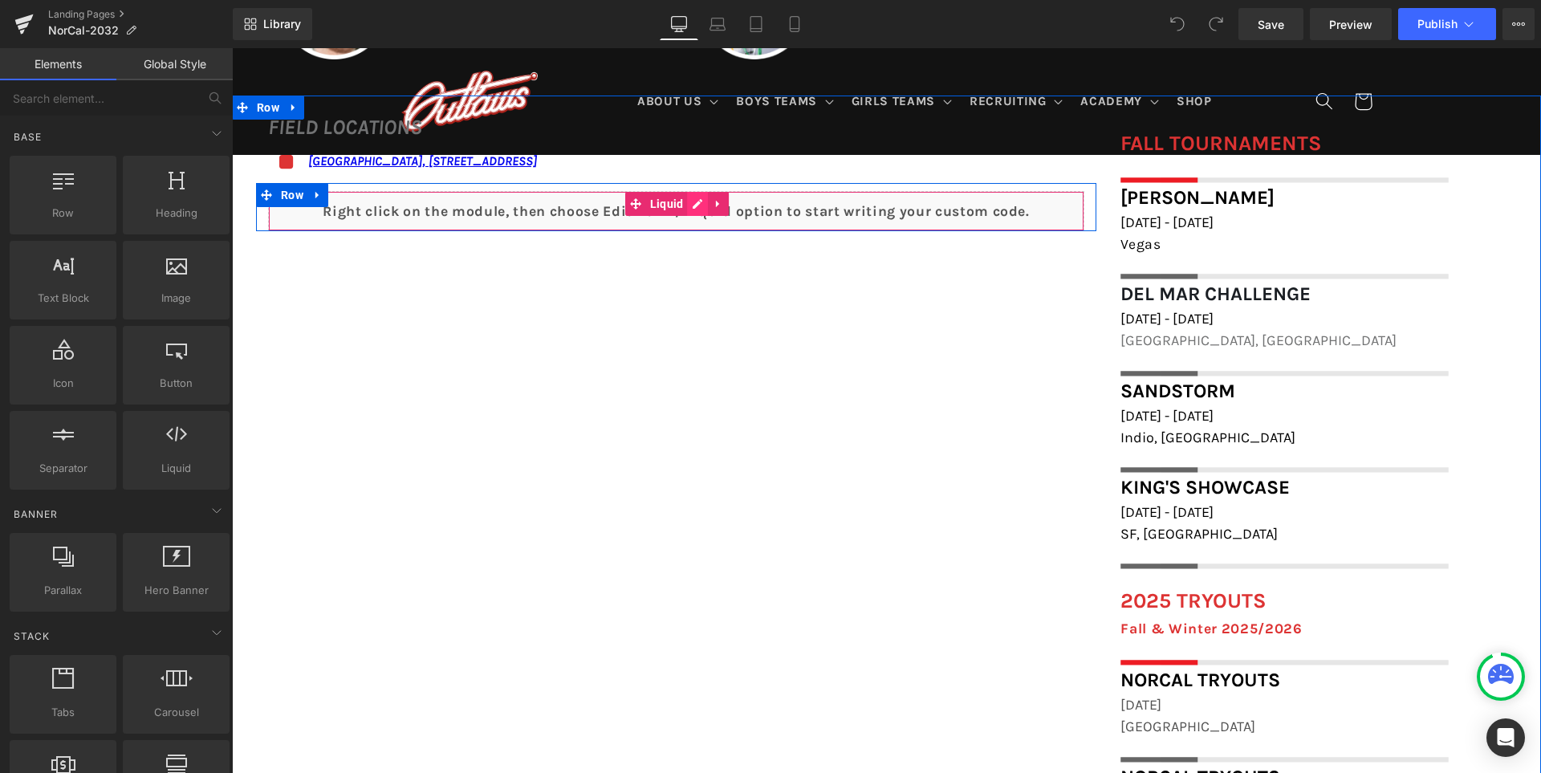
click at [707, 200] on div "Liquid" at bounding box center [676, 211] width 816 height 40
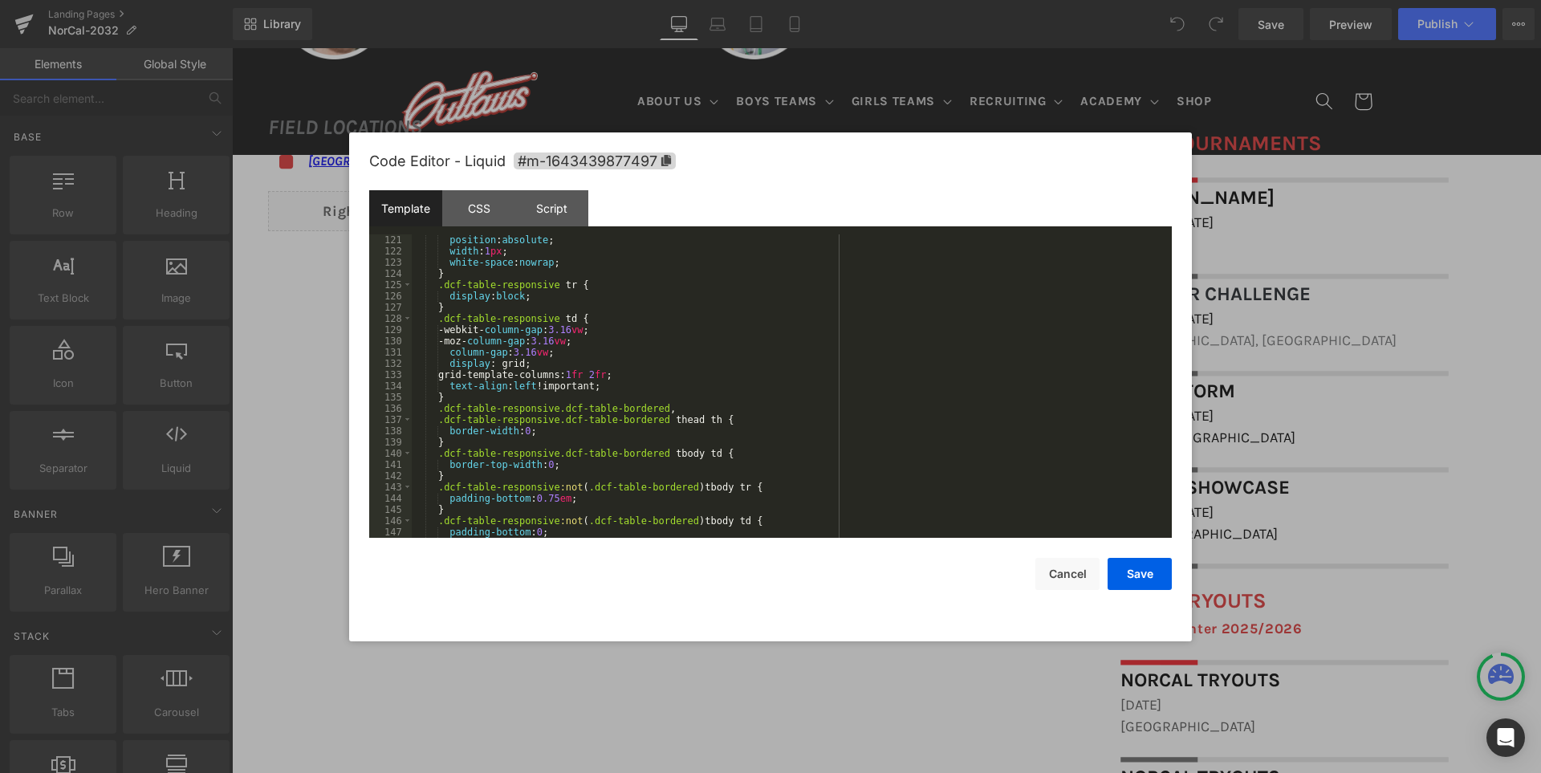
scroll to position [1396, 0]
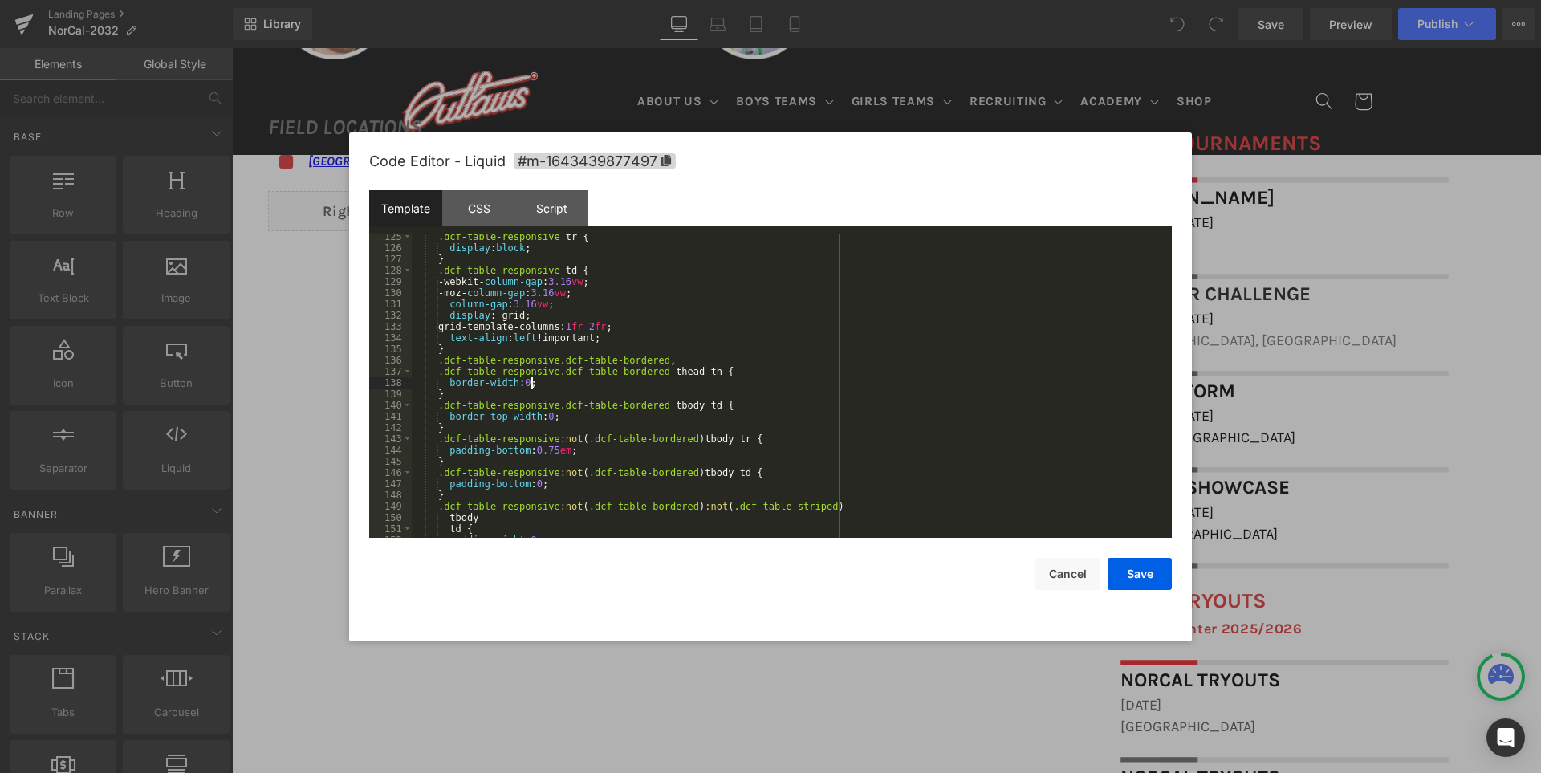
click at [892, 386] on div ".dcf-table-responsive tr { display : block ; } .dcf-table-responsive td { -webk…" at bounding box center [789, 394] width 754 height 326
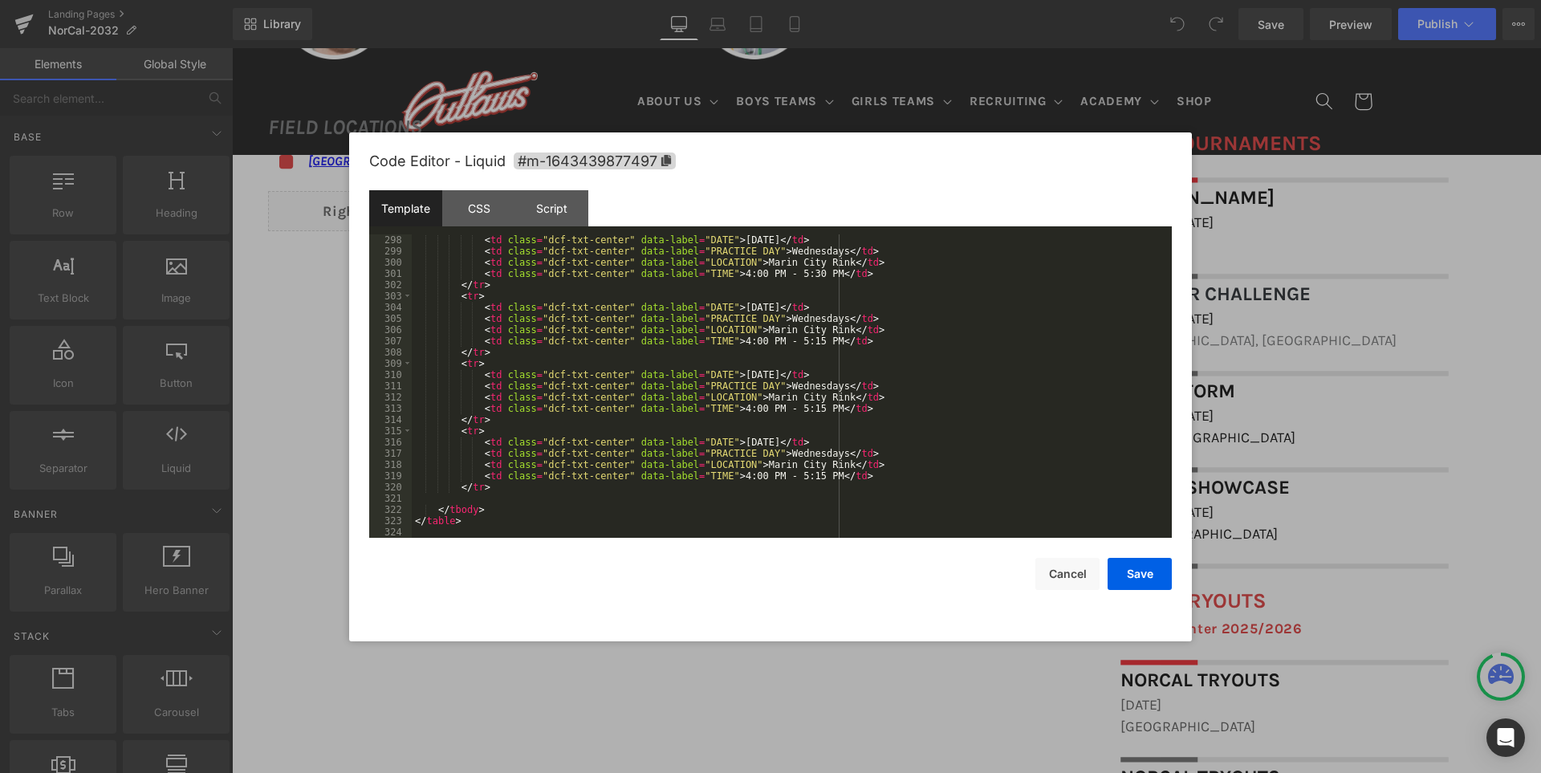
scroll to position [3337, 0]
click at [779, 453] on div "< td class = "dcf-txt-center" data-label = "DATE" > October 8, 2025 </ td > < t…" at bounding box center [789, 397] width 754 height 326
click at [778, 388] on div "< td class = "dcf-txt-center" data-label = "DATE" > October 8, 2025 </ td > < t…" at bounding box center [789, 397] width 754 height 326
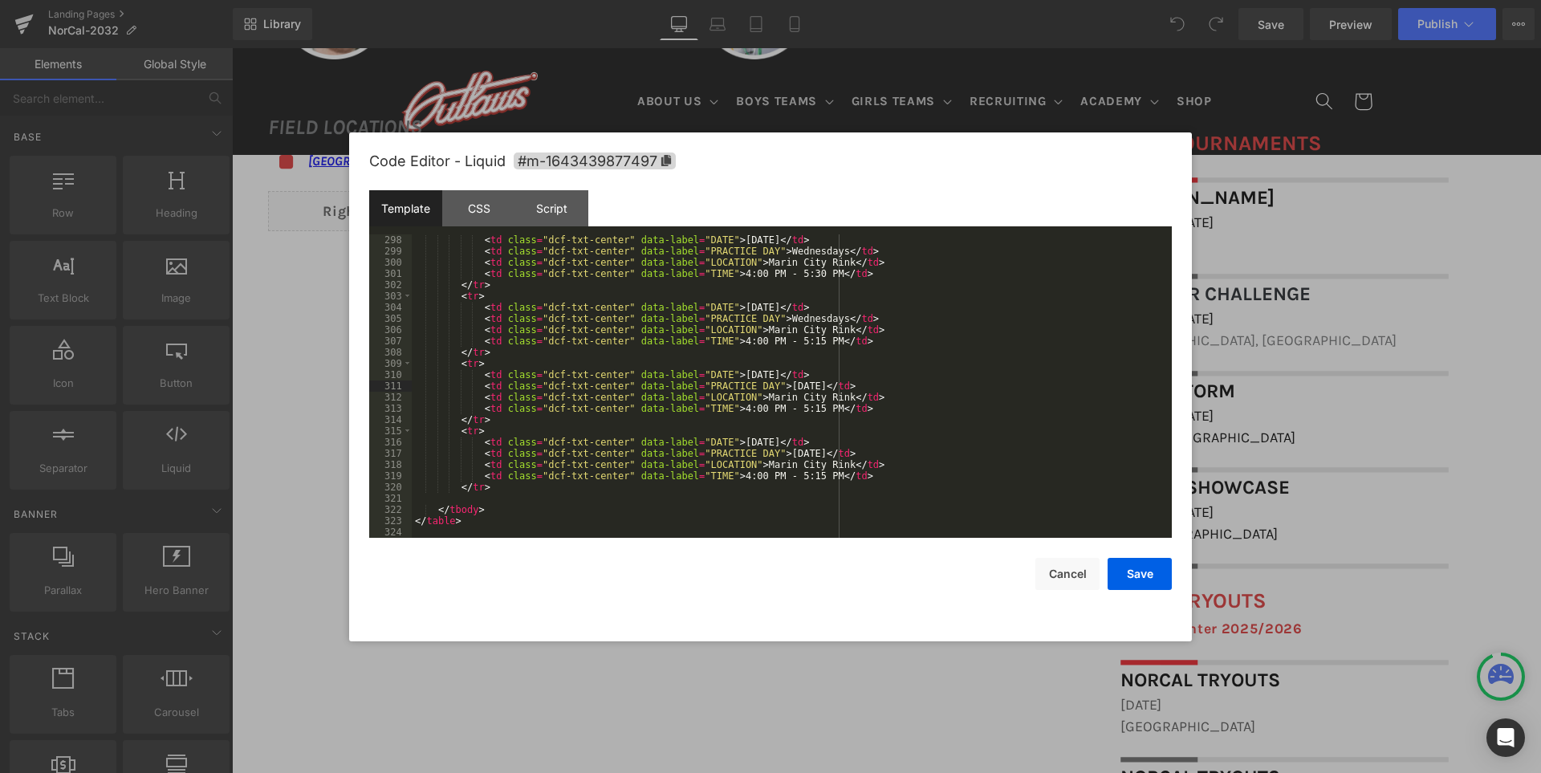
click at [785, 321] on div "< td class = "dcf-txt-center" data-label = "DATE" > October 8, 2025 </ td > < t…" at bounding box center [789, 397] width 754 height 326
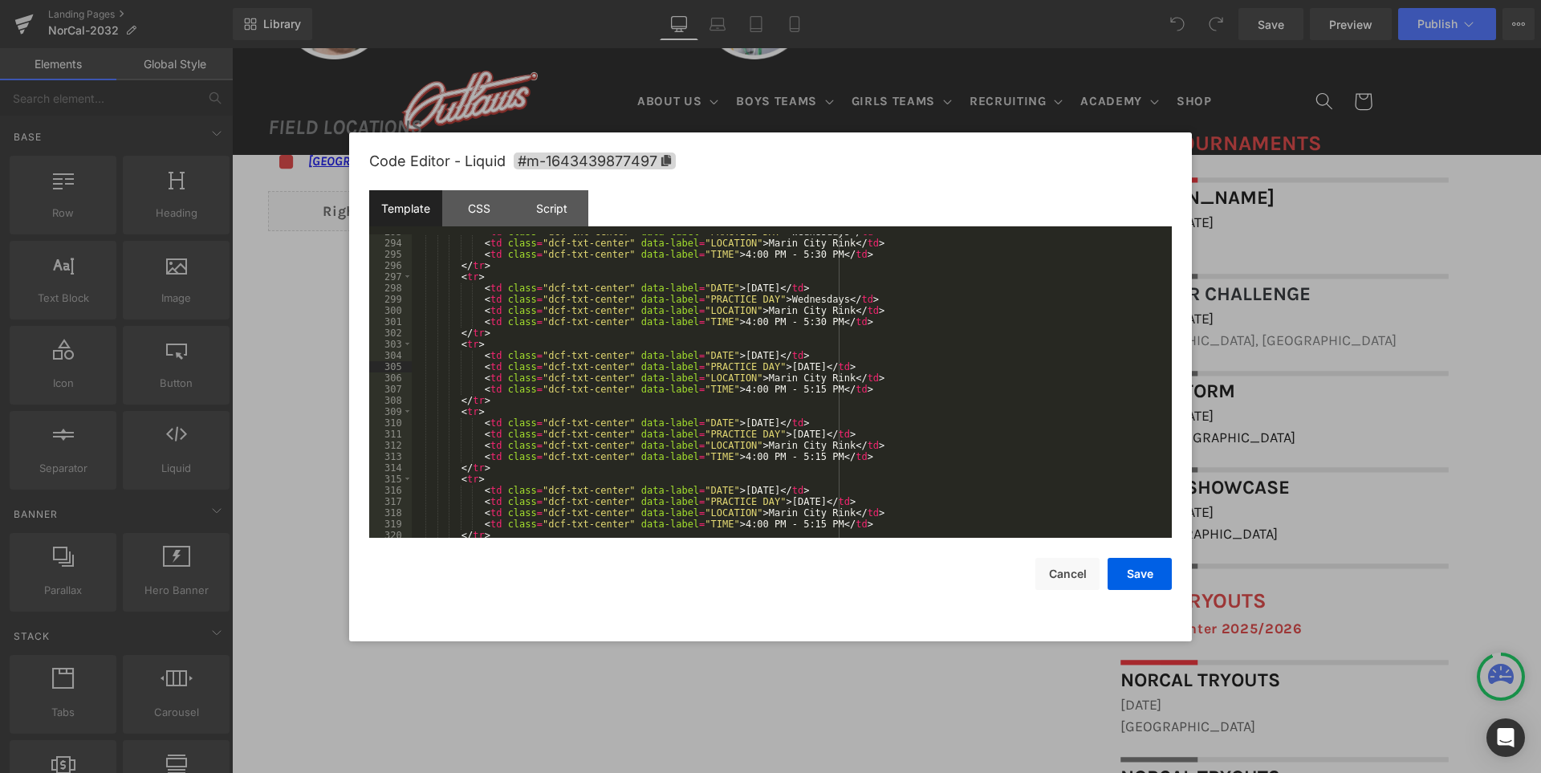
click at [793, 298] on div "< td class = "dcf-txt-center" data-label = "PRACTICE DAY" > Wednesdays </ td > …" at bounding box center [789, 389] width 754 height 326
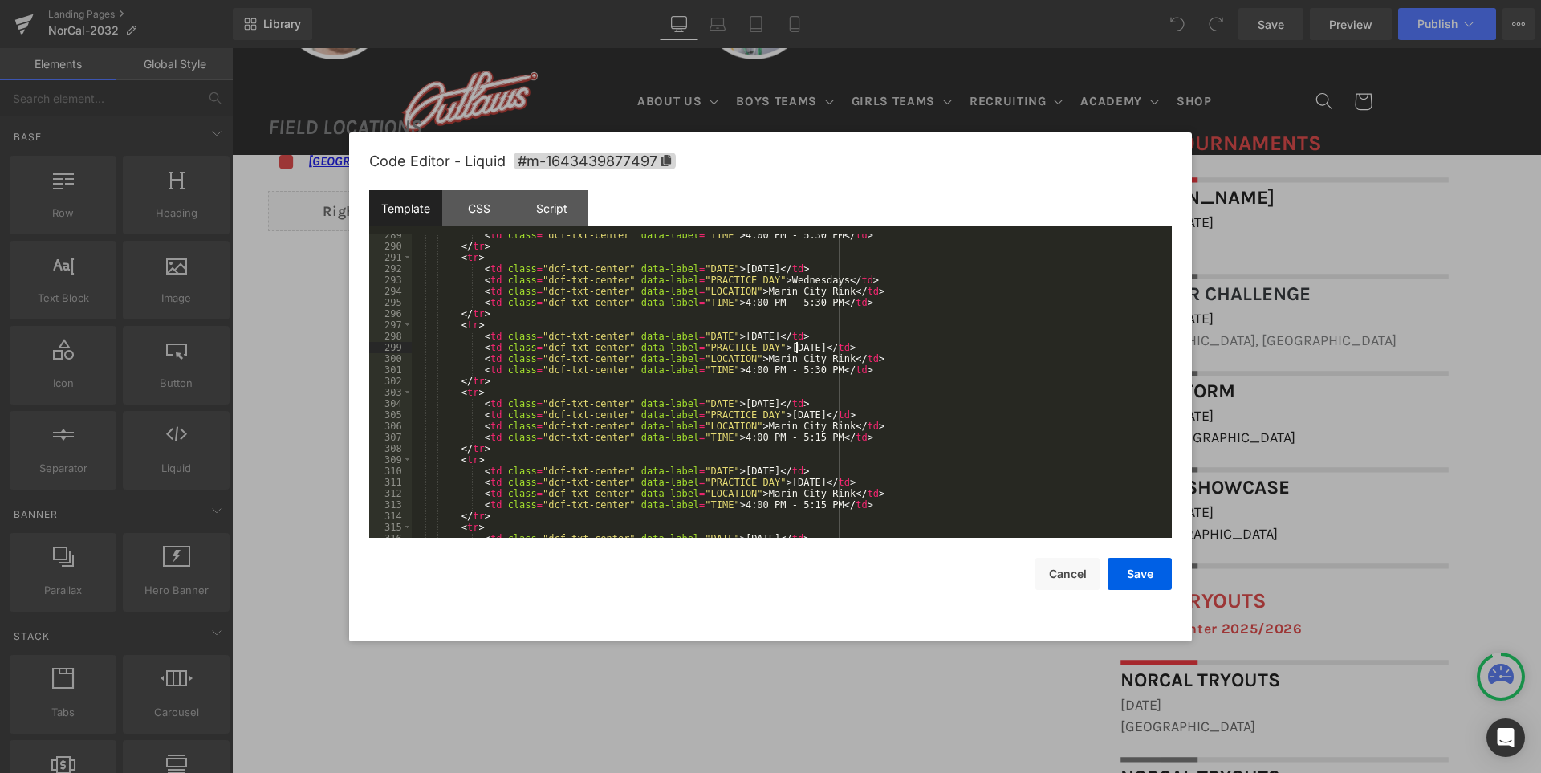
click at [789, 278] on div "< td class = "dcf-txt-center" data-label = "TIME" > 4:00 PM - 5:30 PM </ td > <…" at bounding box center [789, 393] width 754 height 326
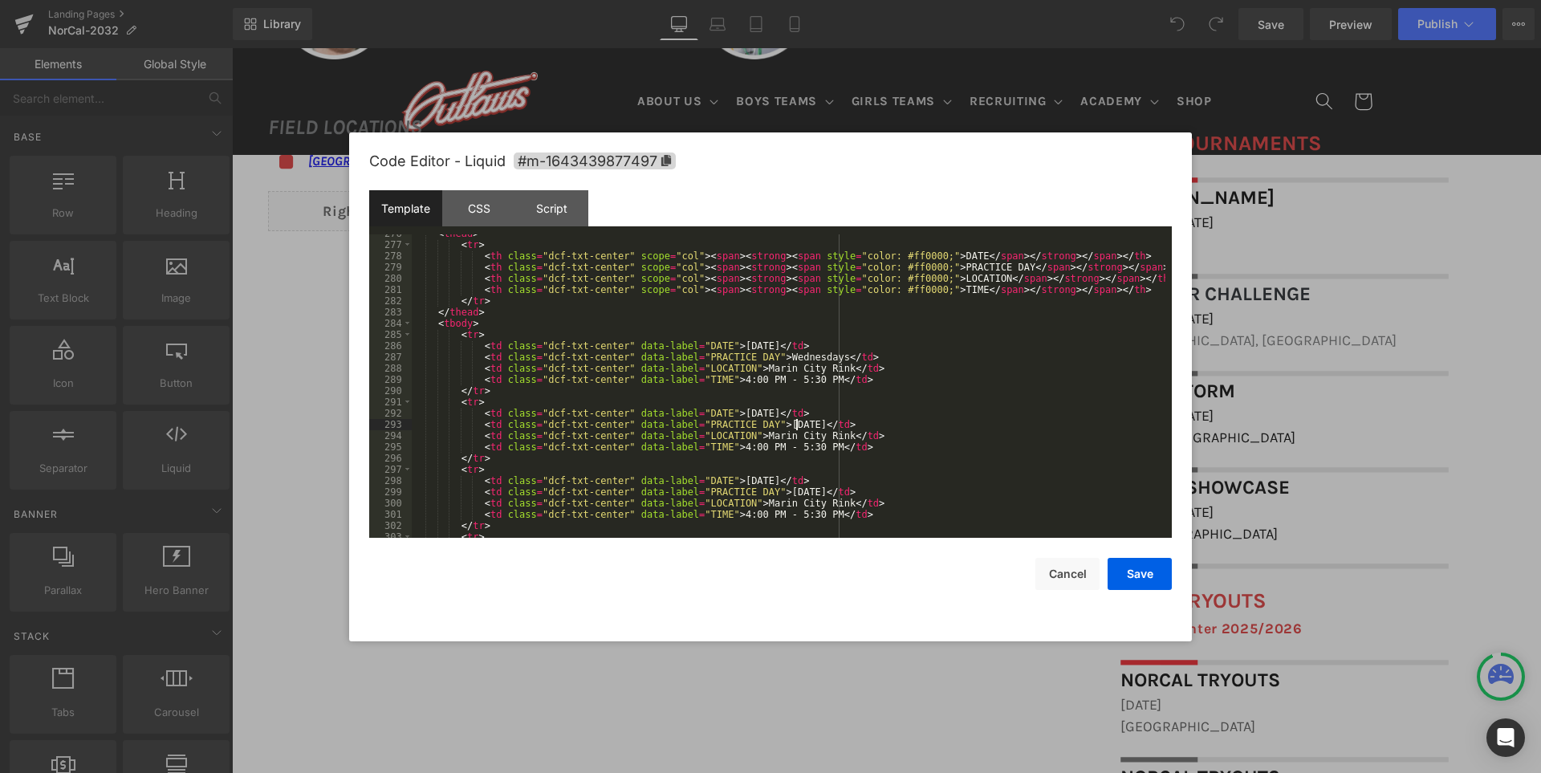
scroll to position [3048, 0]
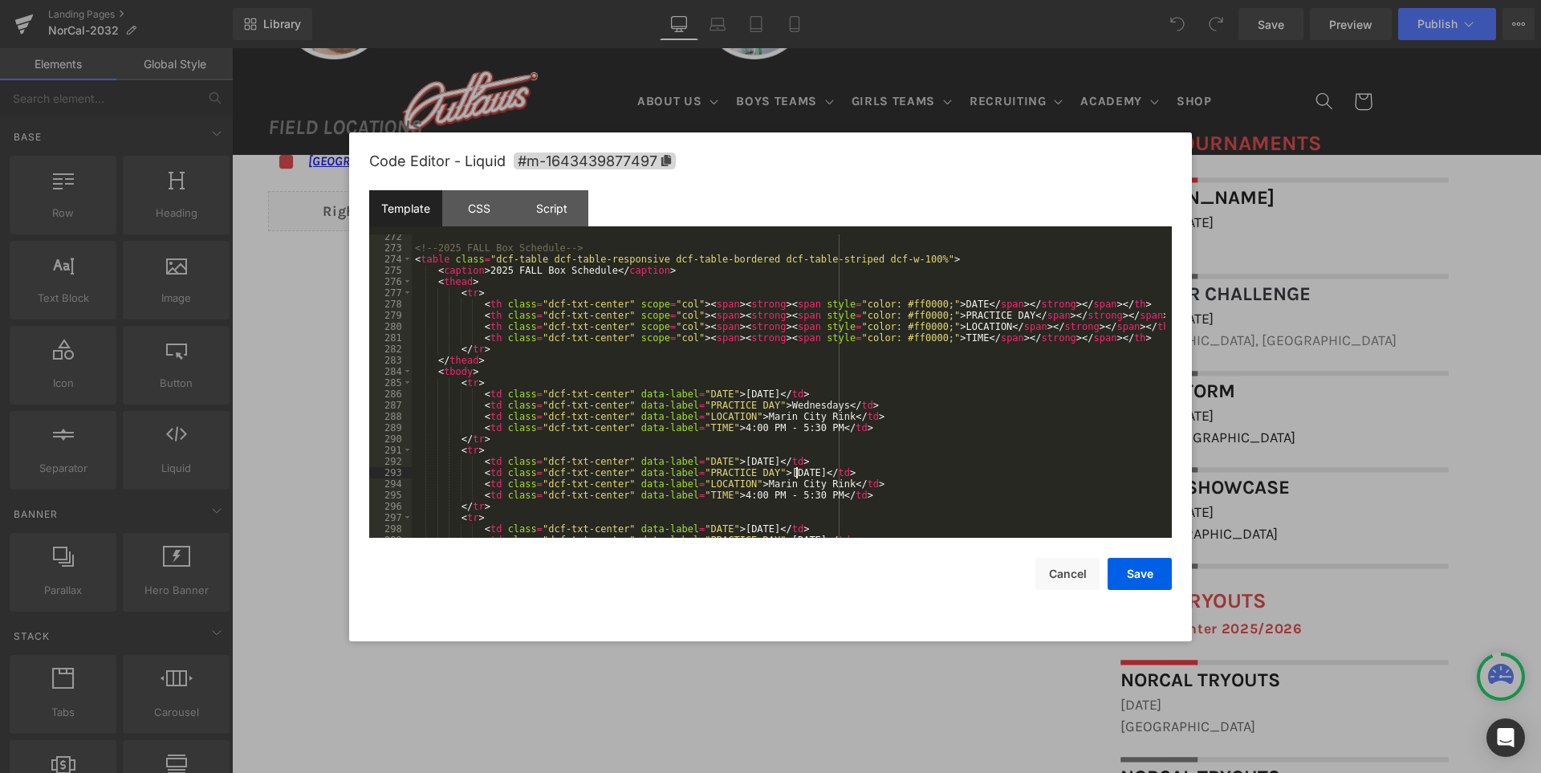
click at [798, 408] on div "<!-- 2025 FALL Box Schedule --> < table class = "dcf-table dcf-table-responsive…" at bounding box center [789, 394] width 754 height 326
click at [858, 432] on div "<!-- 2025 FALL Box Schedule --> < table class = "dcf-table dcf-table-responsive…" at bounding box center [789, 394] width 754 height 326
click at [777, 394] on div "<!-- 2025 FALL Box Schedule --> < table class = "dcf-table dcf-table-responsive…" at bounding box center [789, 394] width 754 height 326
drag, startPoint x: 778, startPoint y: 392, endPoint x: 719, endPoint y: 392, distance: 59.4
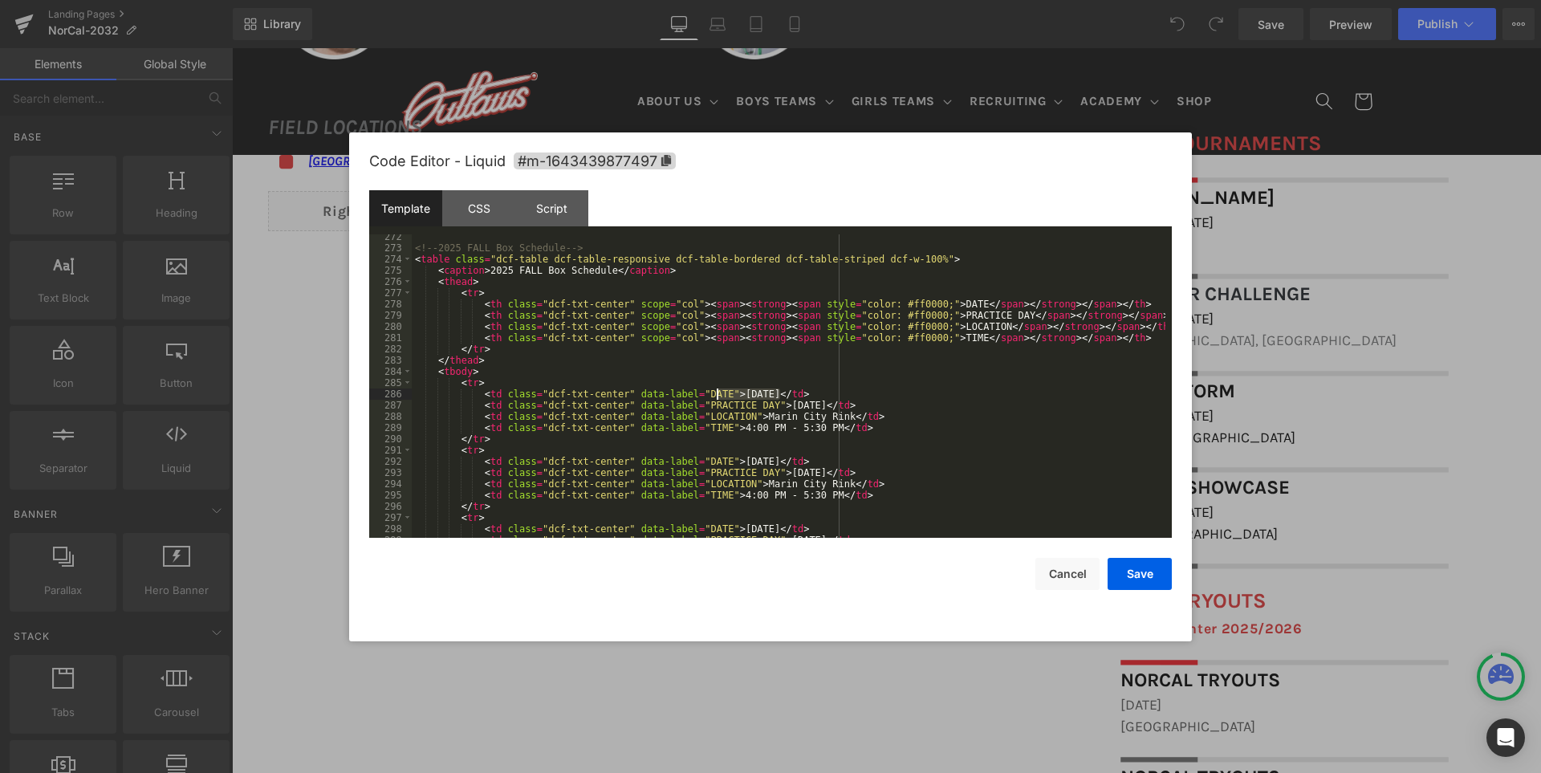
click at [719, 392] on div "<!-- 2025 FALL Box Schedule --> < table class = "dcf-table dcf-table-responsive…" at bounding box center [789, 394] width 754 height 326
drag, startPoint x: 763, startPoint y: 461, endPoint x: 716, endPoint y: 463, distance: 47.4
click at [716, 463] on div "<!-- 2025 FALL Box Schedule --> < table class = "dcf-table dcf-table-responsive…" at bounding box center [789, 394] width 754 height 326
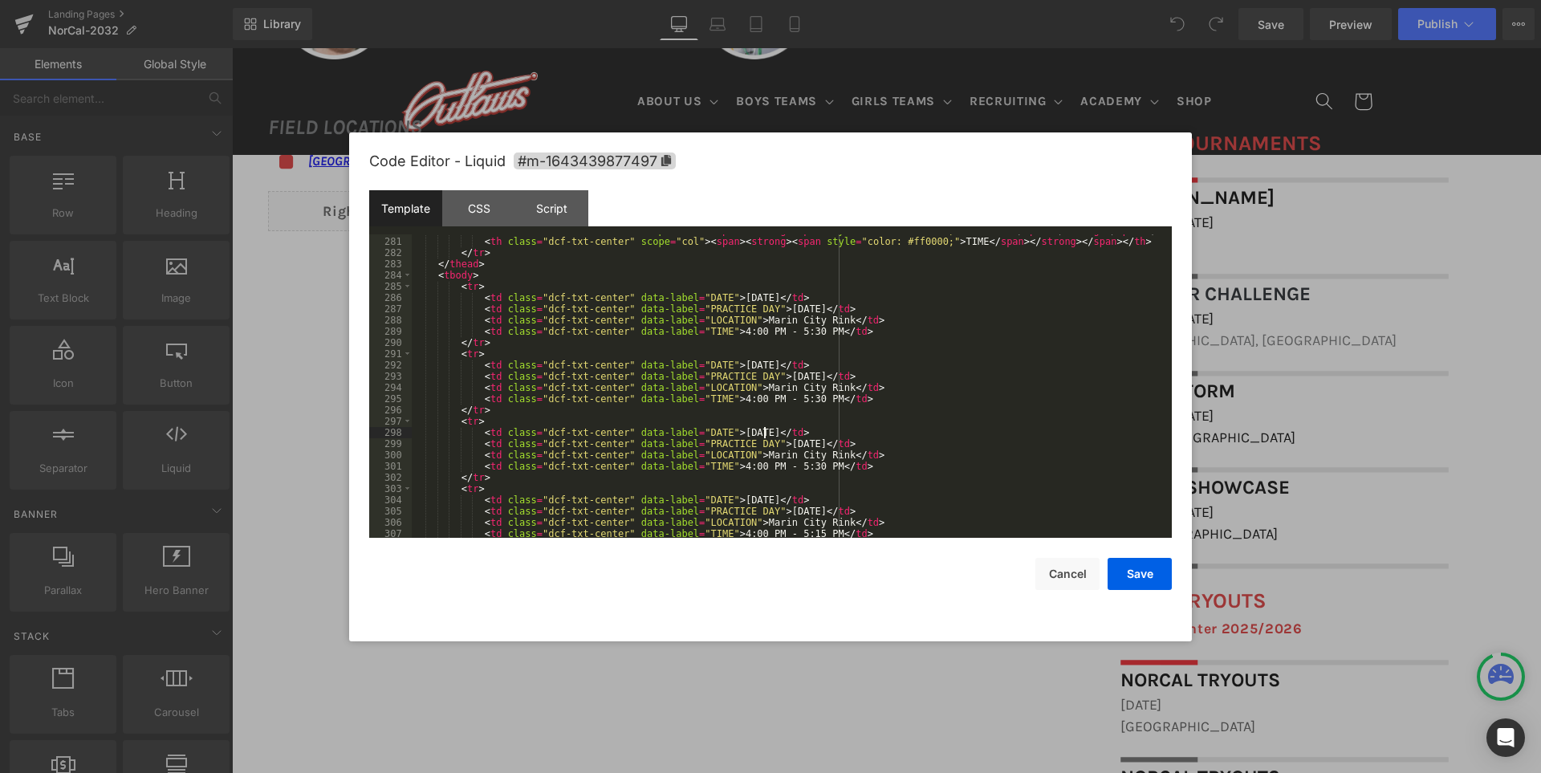
click at [762, 433] on div "< th class = "dcf-txt-center" scope = "col" > < span > < strong > < span style …" at bounding box center [789, 388] width 754 height 326
click at [767, 500] on div "< th class = "dcf-txt-center" scope = "col" > < span > < strong > < span style …" at bounding box center [789, 388] width 754 height 326
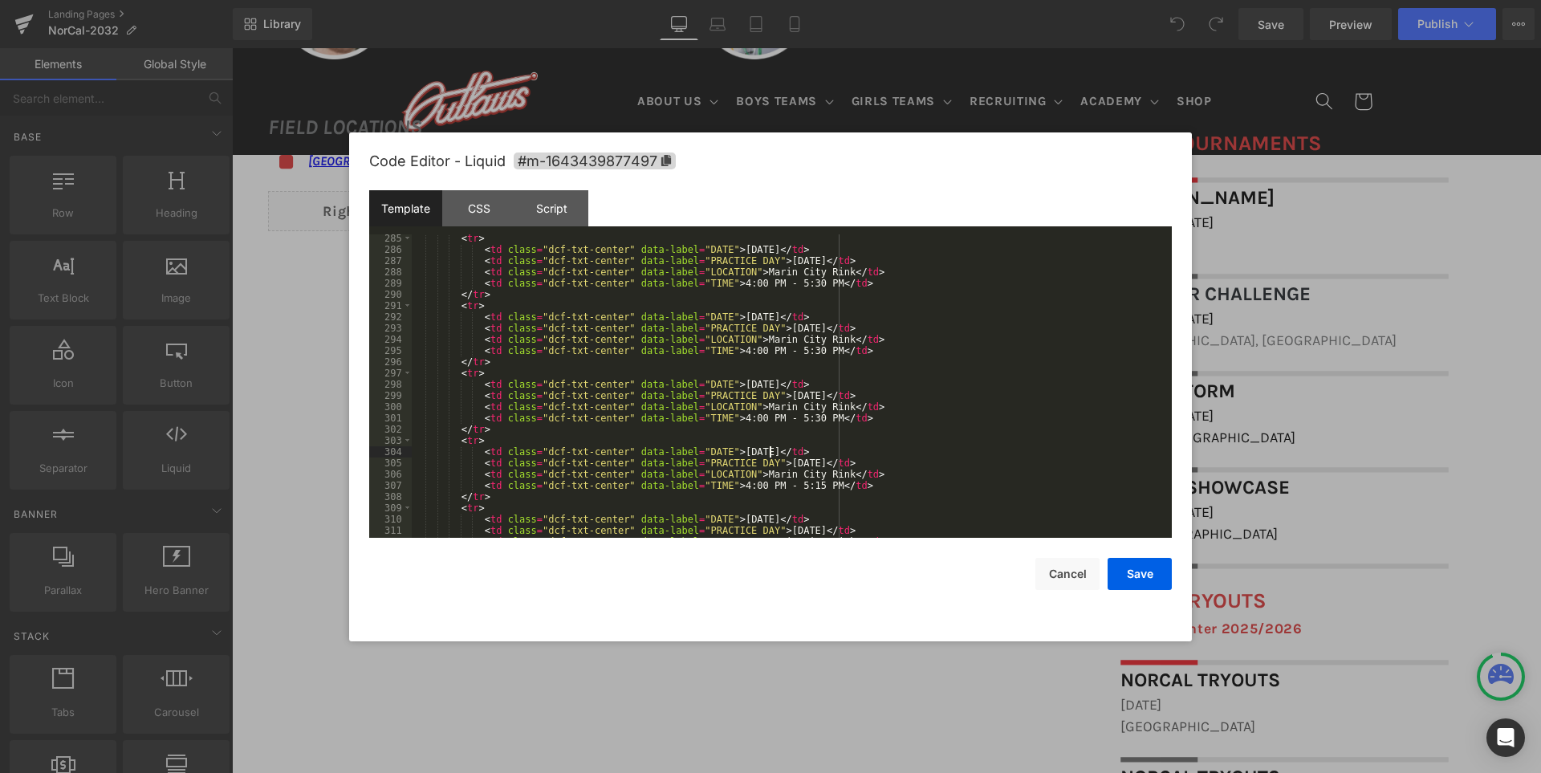
scroll to position [3289, 0]
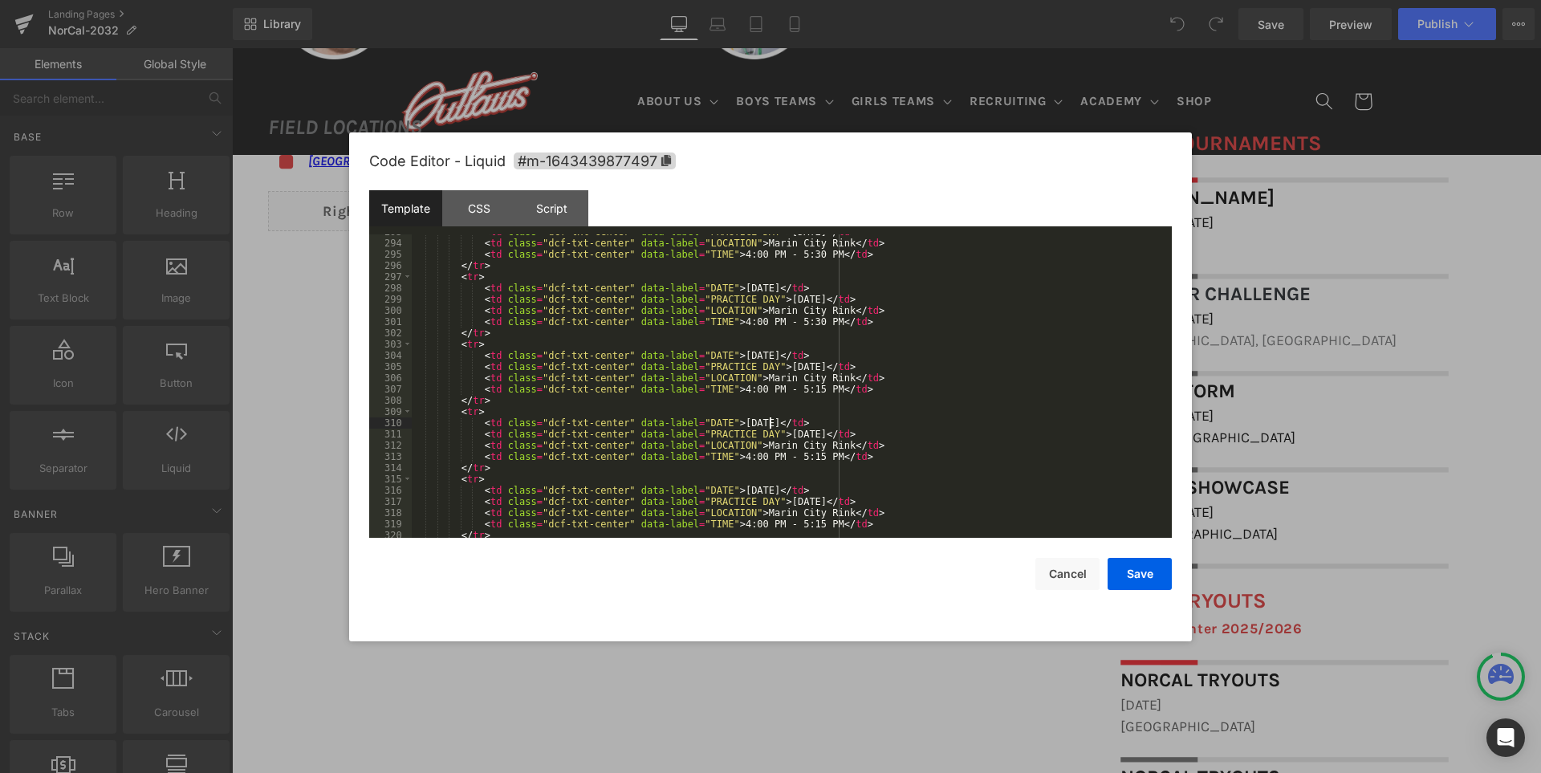
click at [768, 425] on div "< td class = "dcf-txt-center" data-label = "PRACTICE DAY" > Tuesday </ td > < t…" at bounding box center [789, 389] width 754 height 326
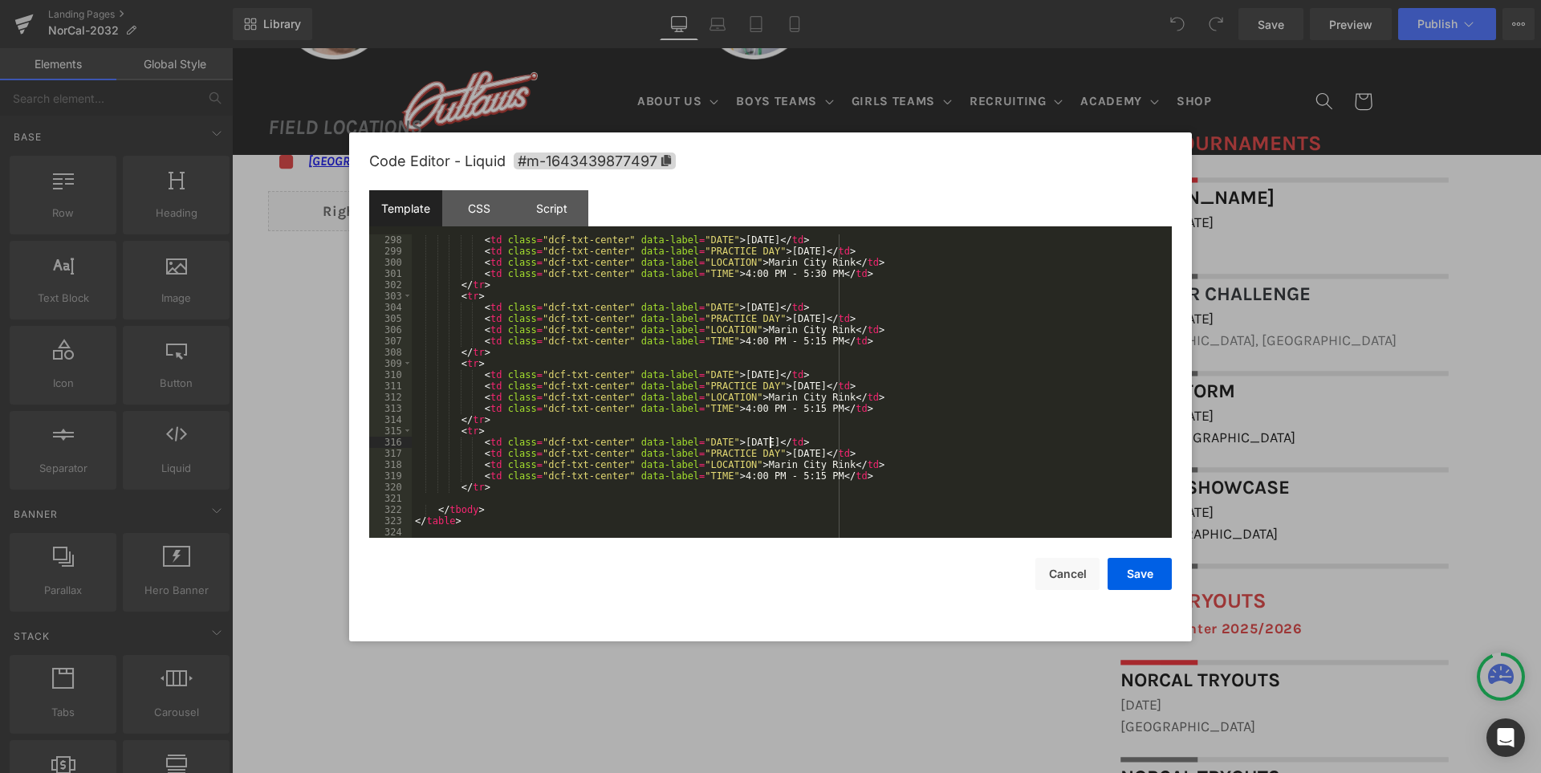
click at [770, 443] on div "< td class = "dcf-txt-center" data-label = "DATE" > October 7, 2025 </ td > < t…" at bounding box center [789, 397] width 754 height 326
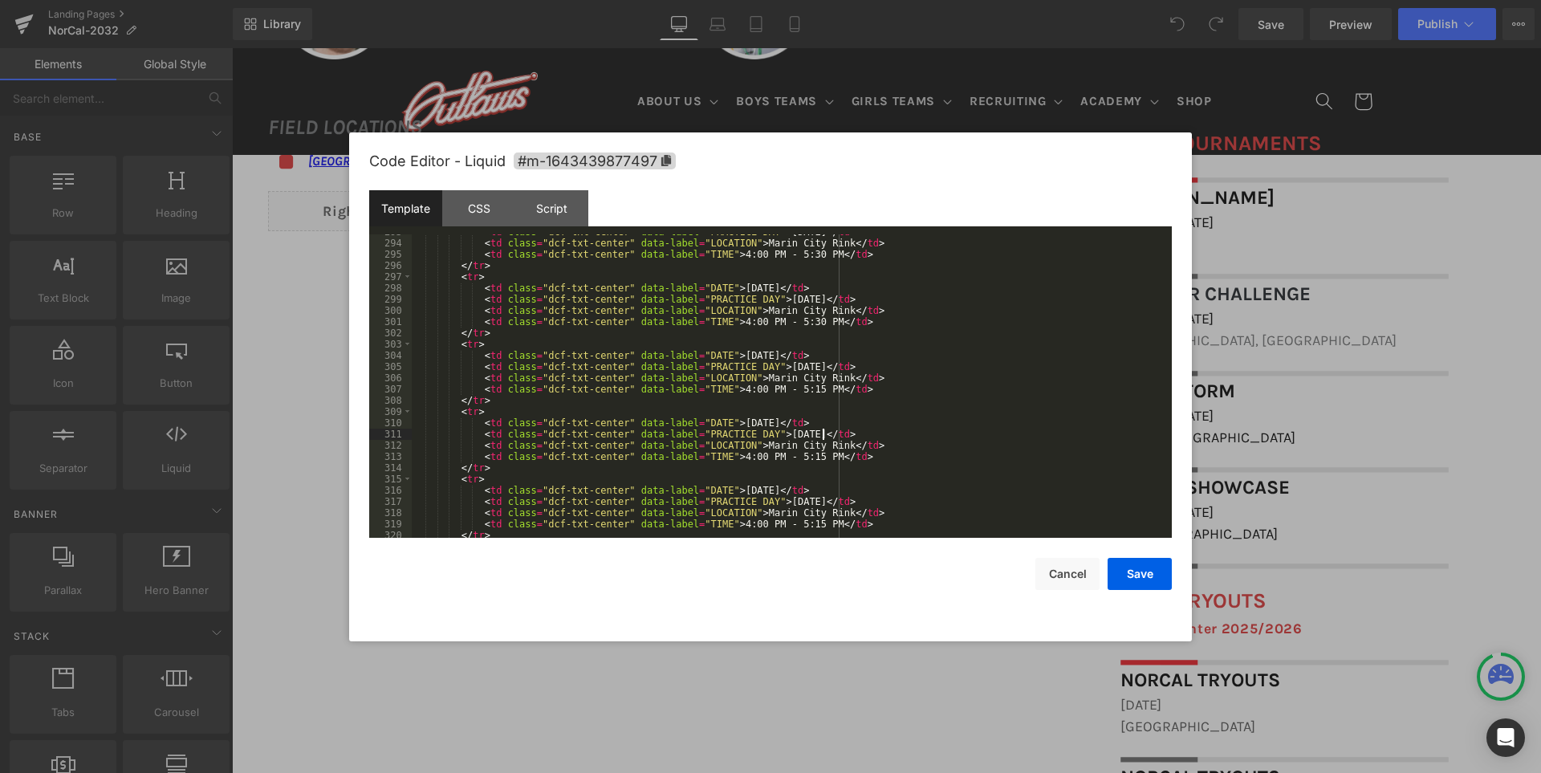
click at [912, 431] on div "< td class = "dcf-txt-center" data-label = "PRACTICE DAY" > Tuesday </ td > < t…" at bounding box center [789, 389] width 754 height 326
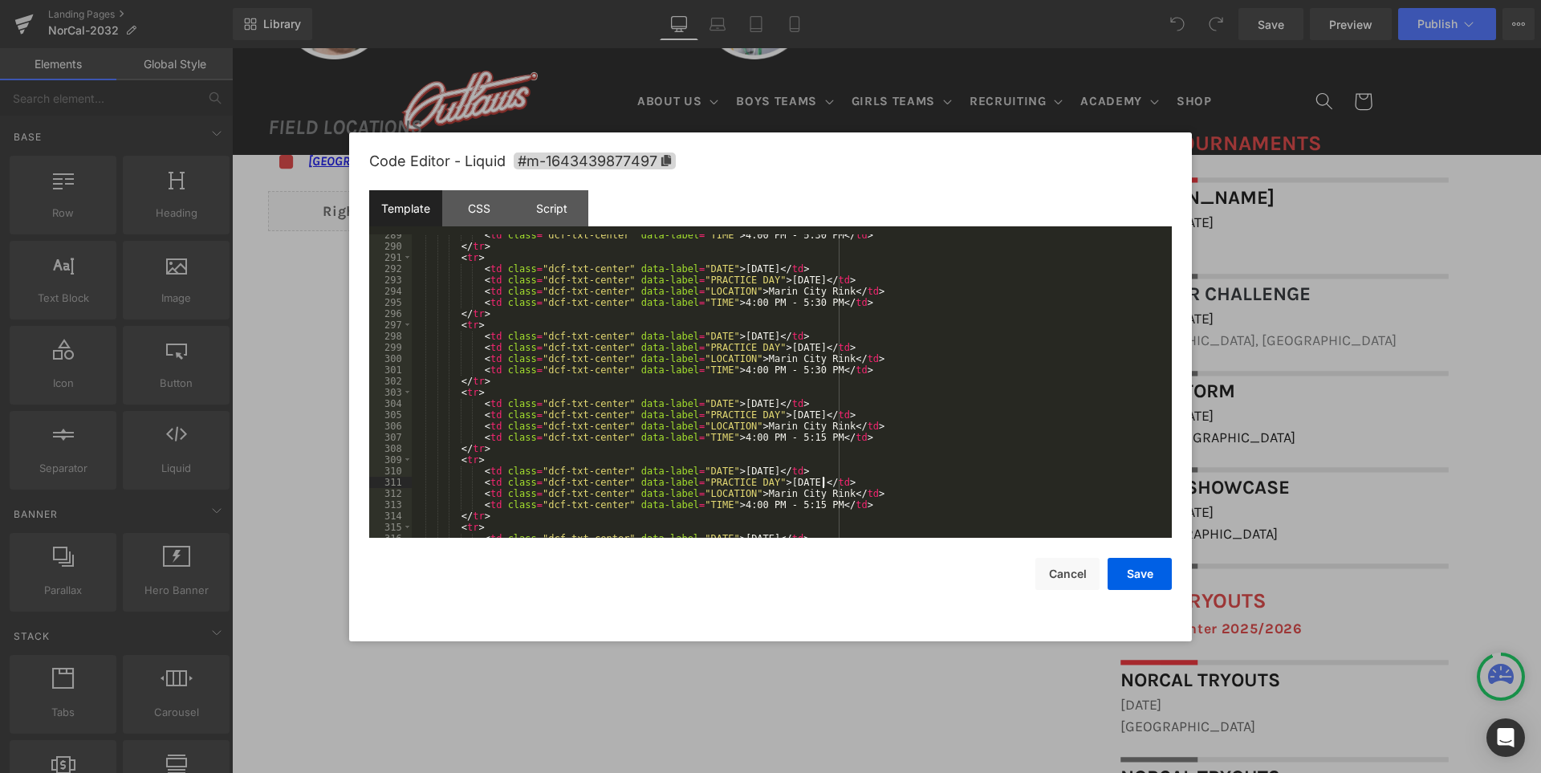
scroll to position [3241, 0]
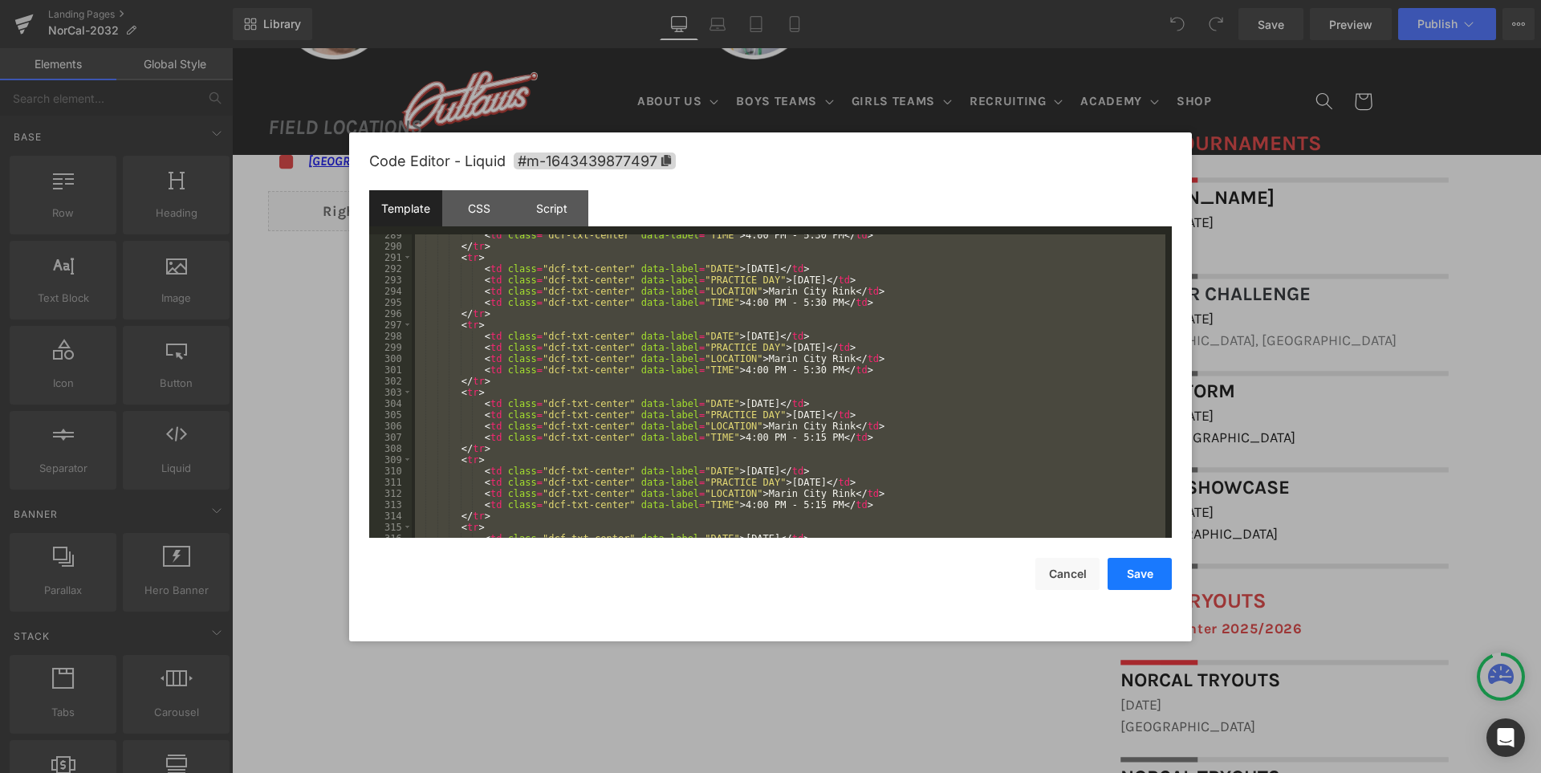
click at [1143, 565] on button "Save" at bounding box center [1139, 574] width 64 height 32
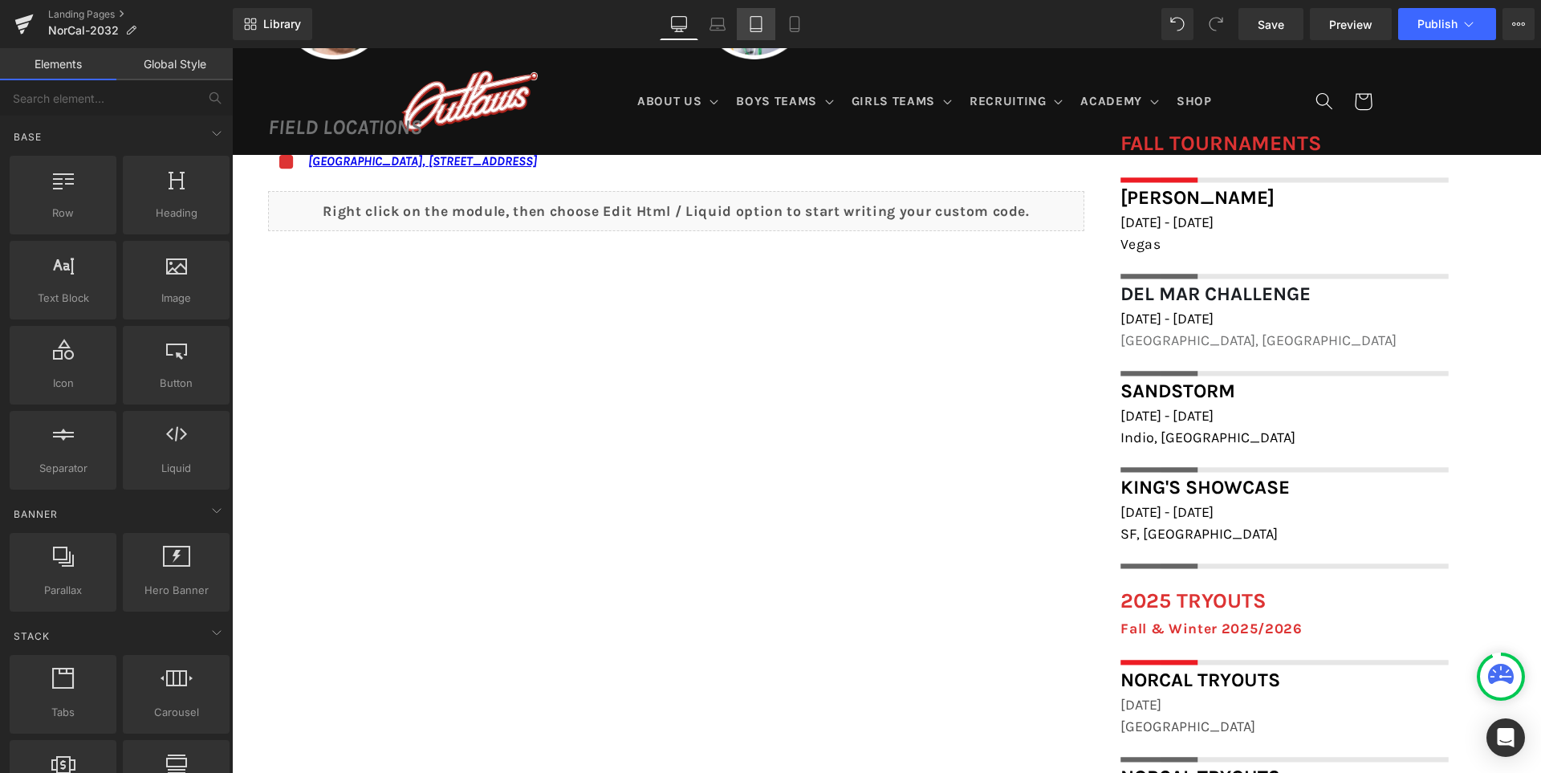
click at [758, 23] on icon at bounding box center [756, 24] width 16 height 16
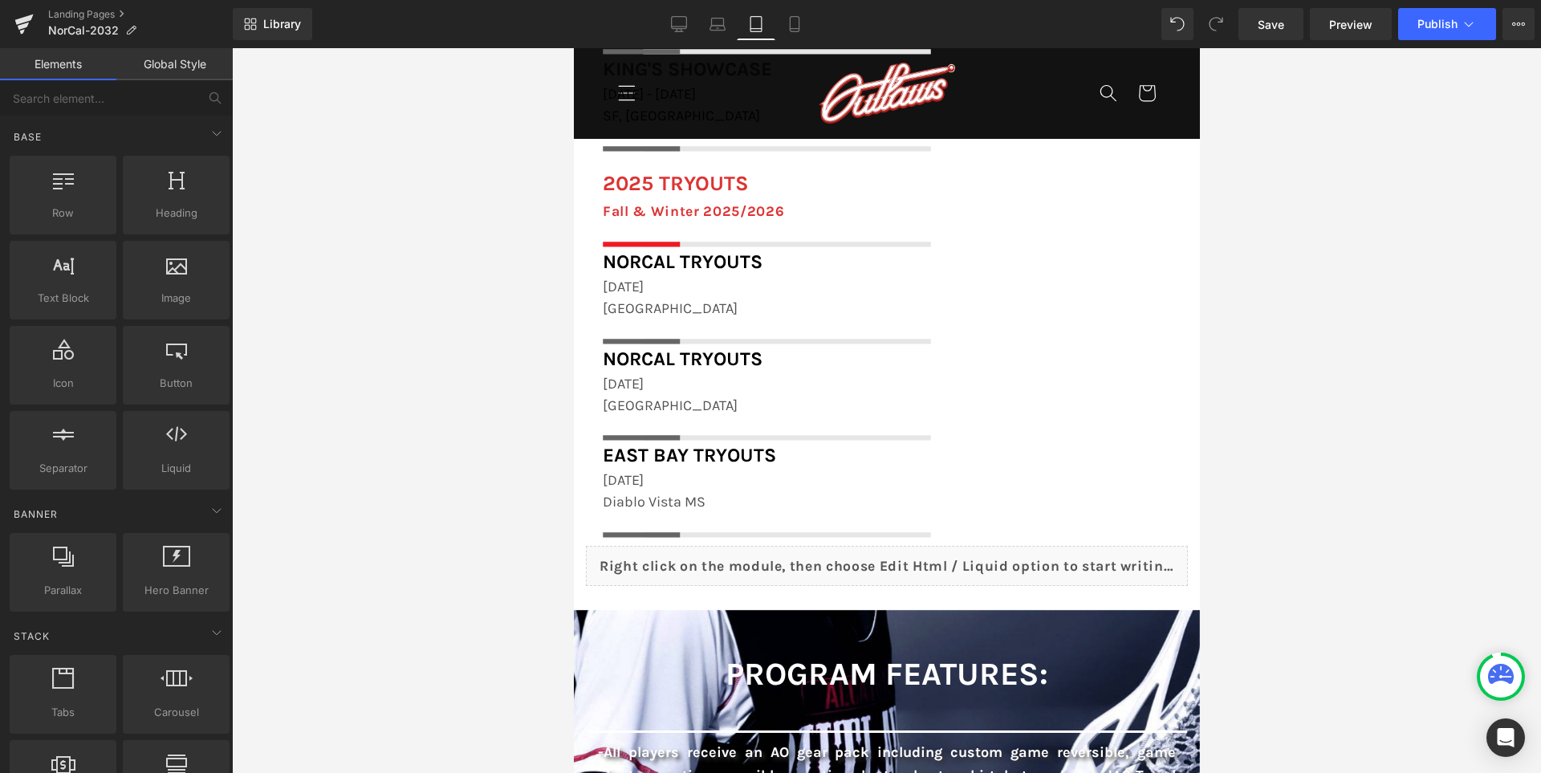
scroll to position [1847, 0]
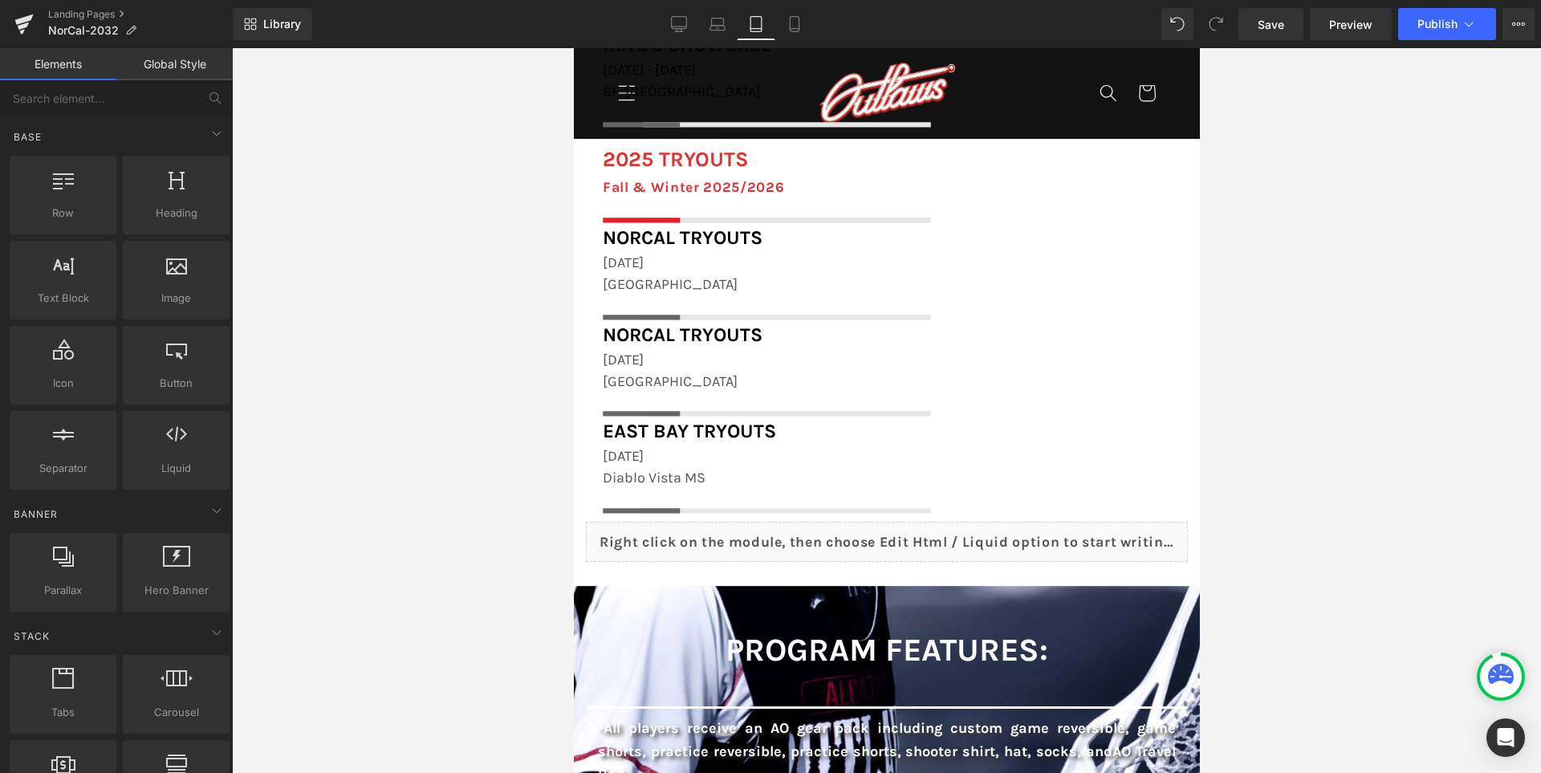
click at [903, 534] on div "Liquid" at bounding box center [886, 542] width 602 height 40
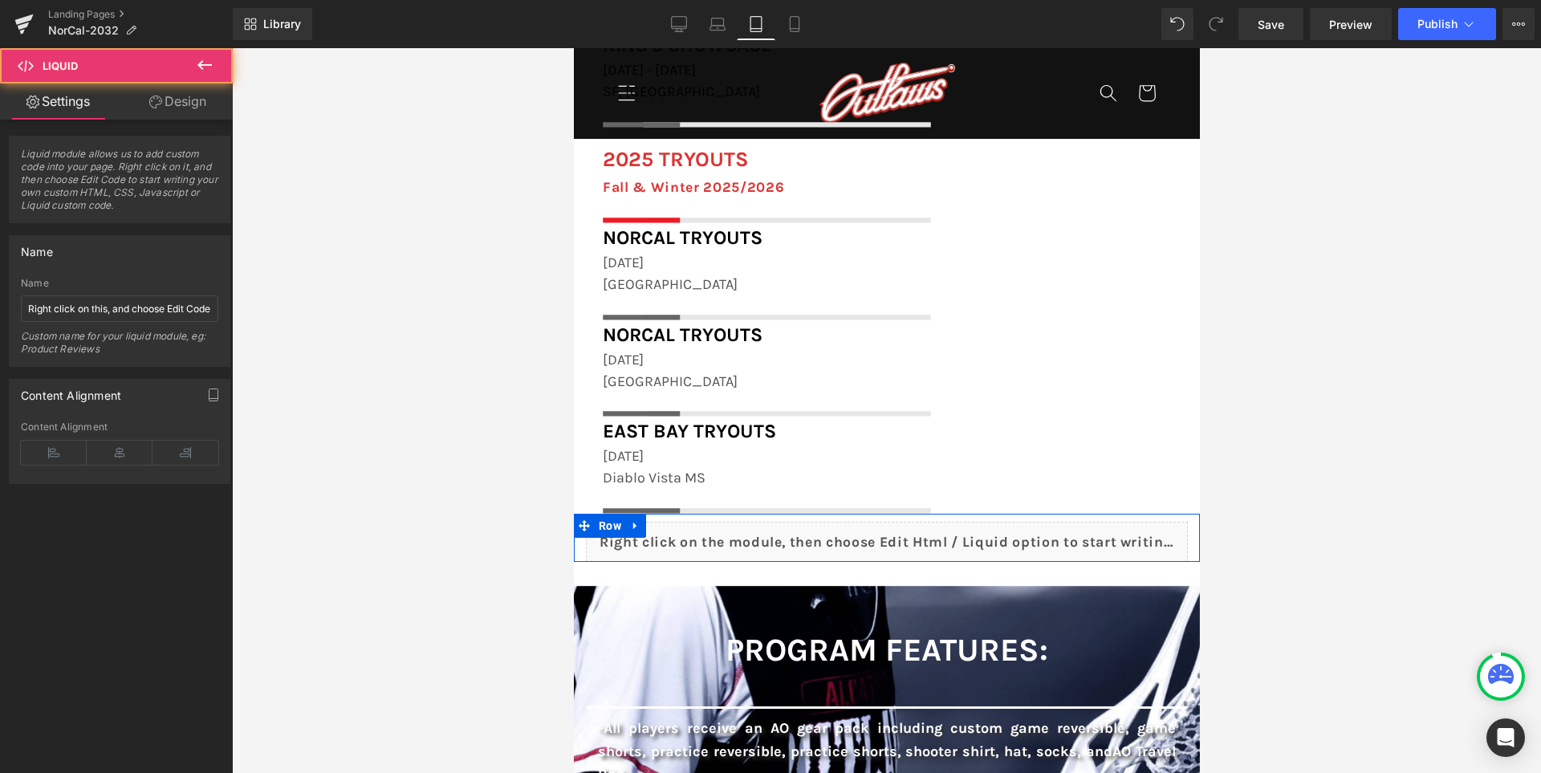
click at [914, 534] on div "Liquid" at bounding box center [886, 542] width 602 height 40
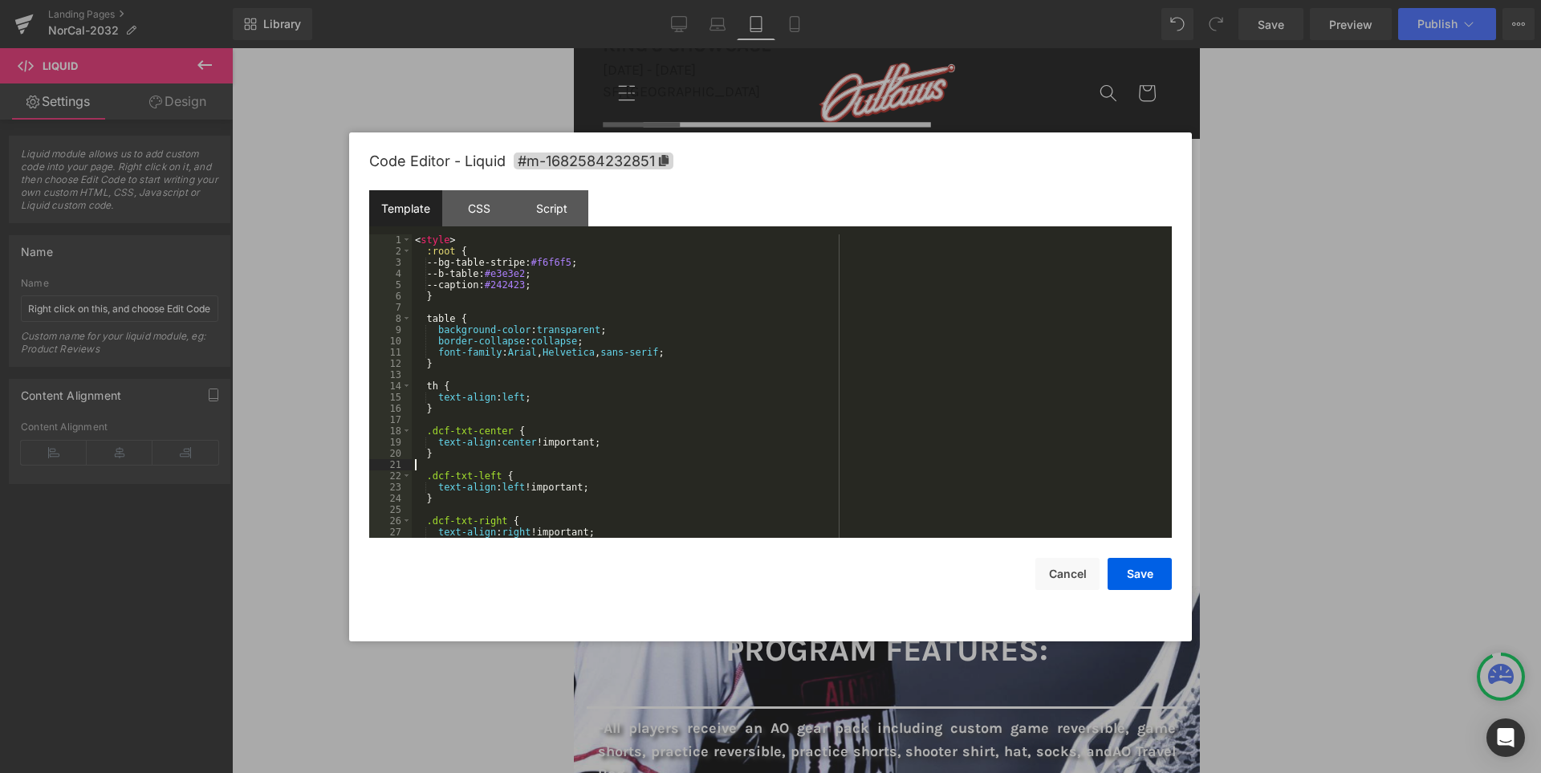
click at [908, 468] on div "< style > :root { --bg-table-stripe: #f6f6f5 ; --b-table: #e3e3e2 ; --caption: …" at bounding box center [789, 397] width 754 height 326
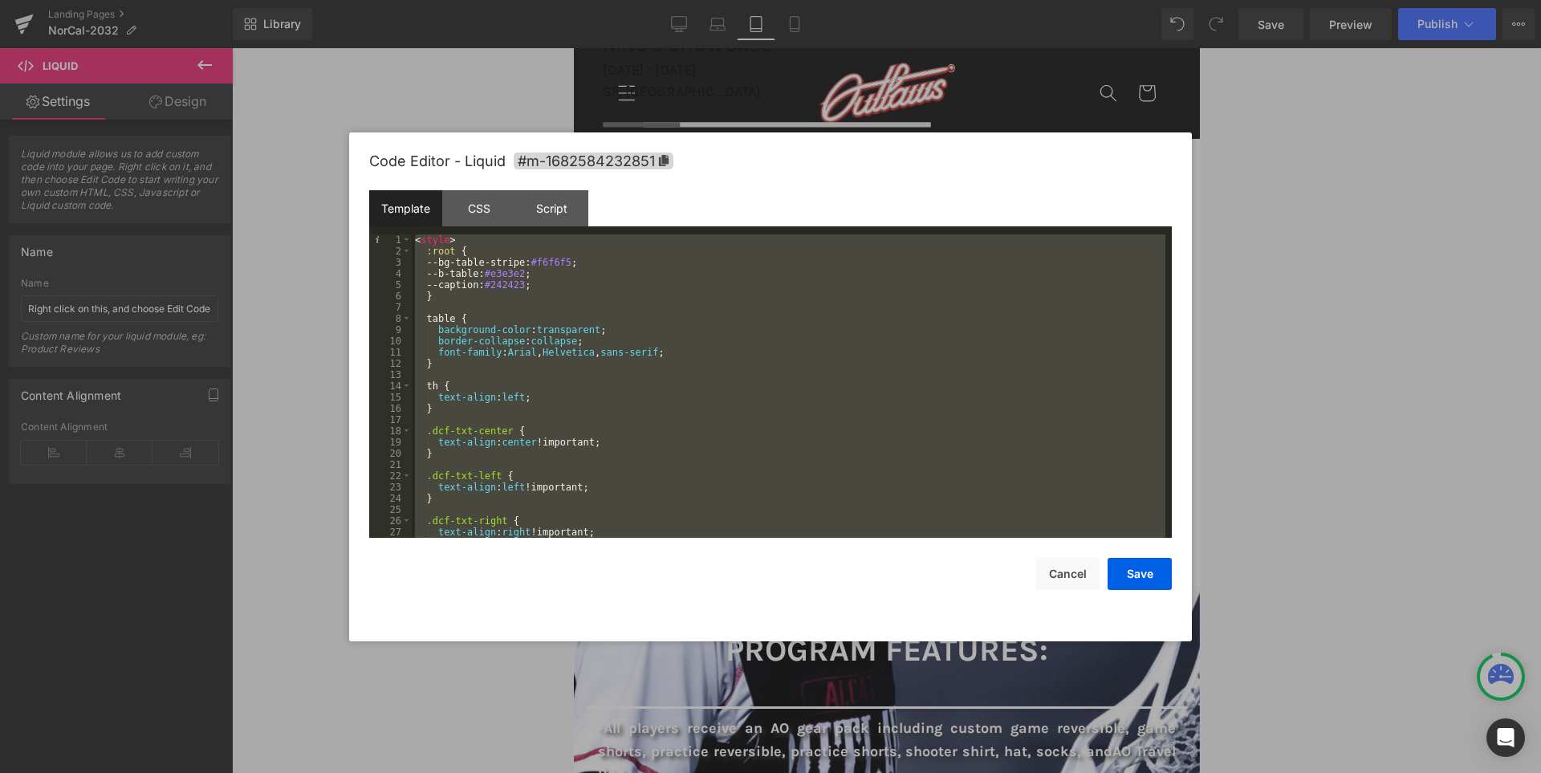
scroll to position [3337, 0]
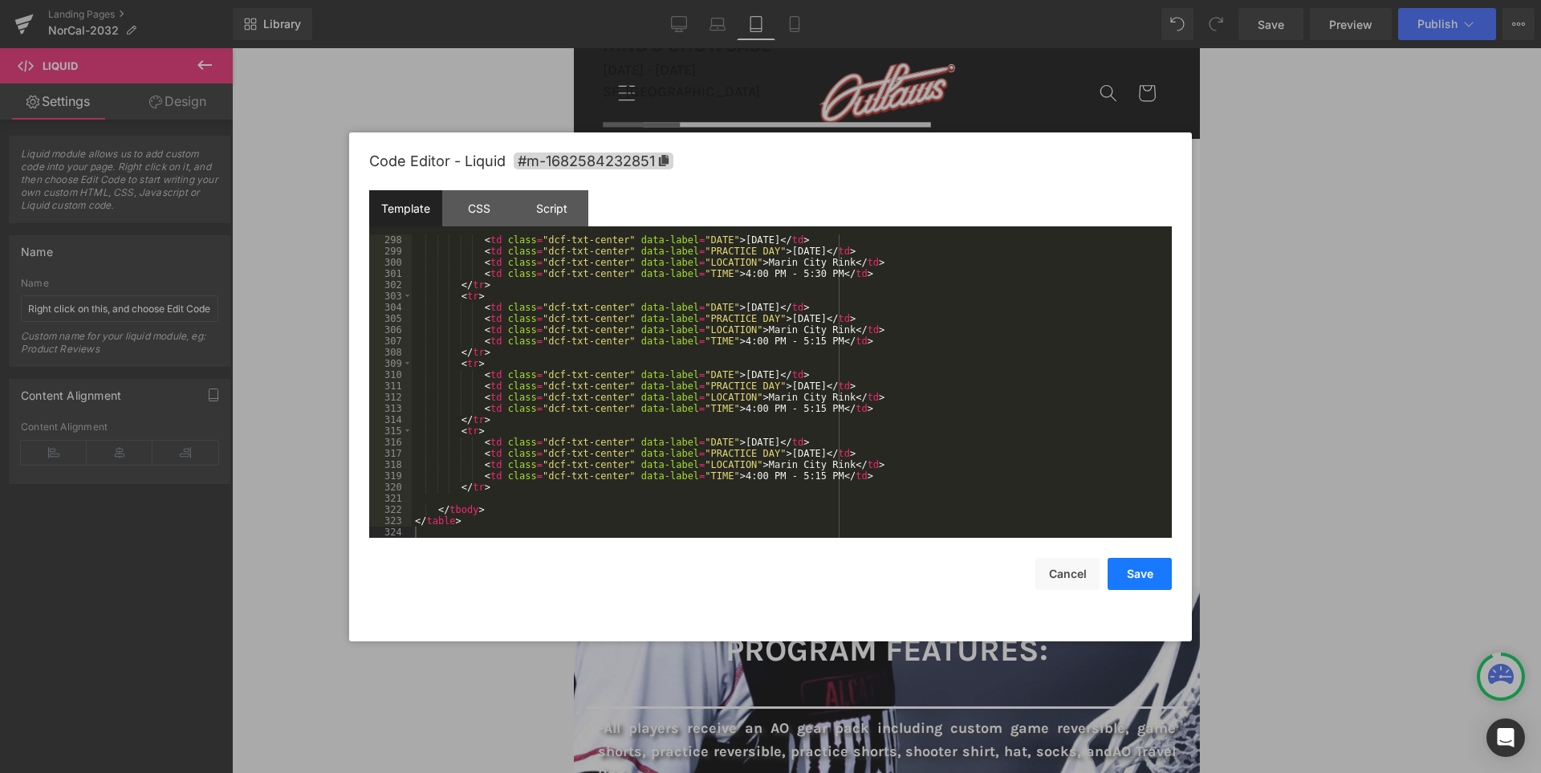
click at [1139, 574] on button "Save" at bounding box center [1139, 574] width 64 height 32
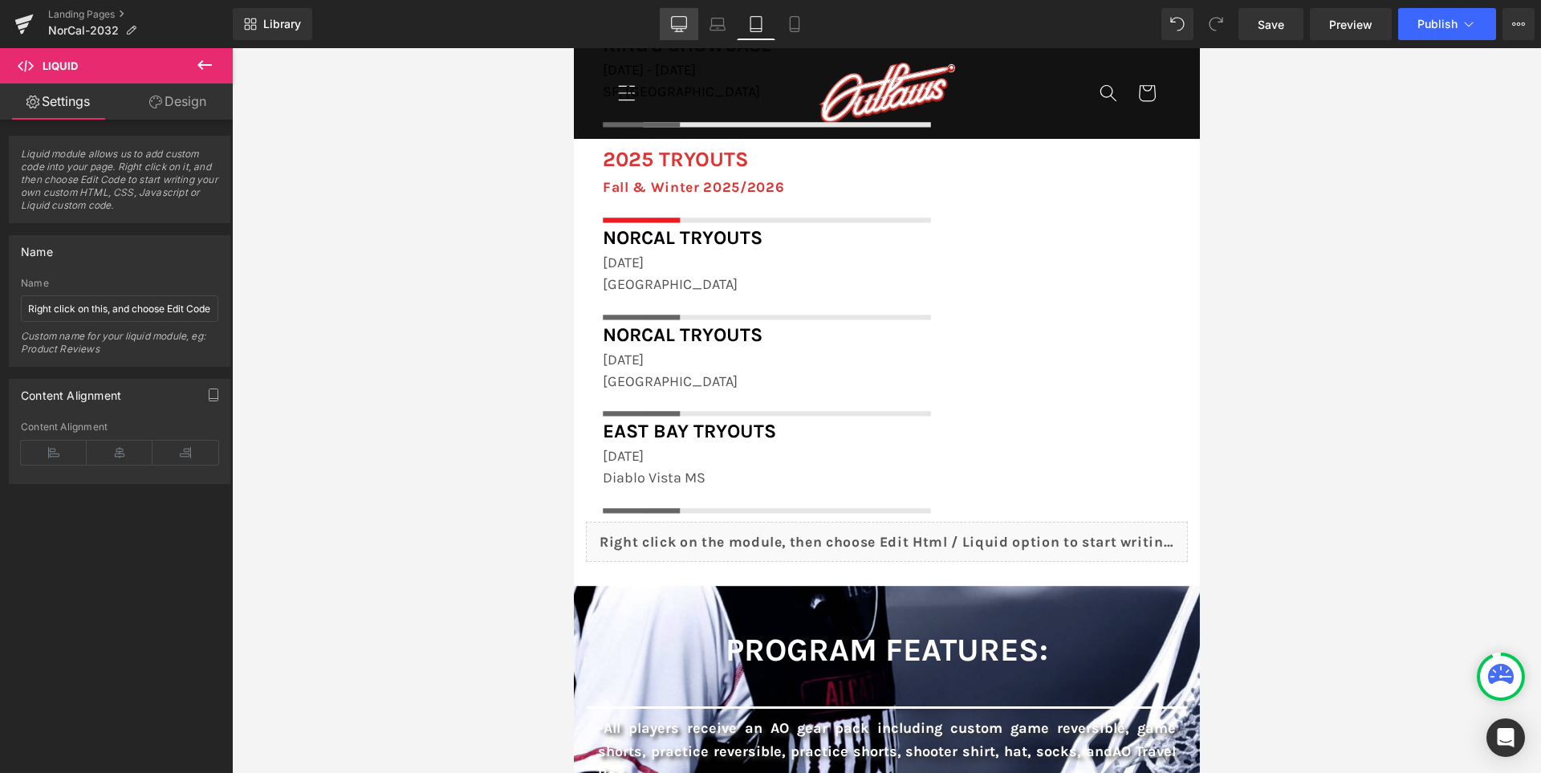
click at [671, 26] on icon at bounding box center [679, 24] width 16 height 16
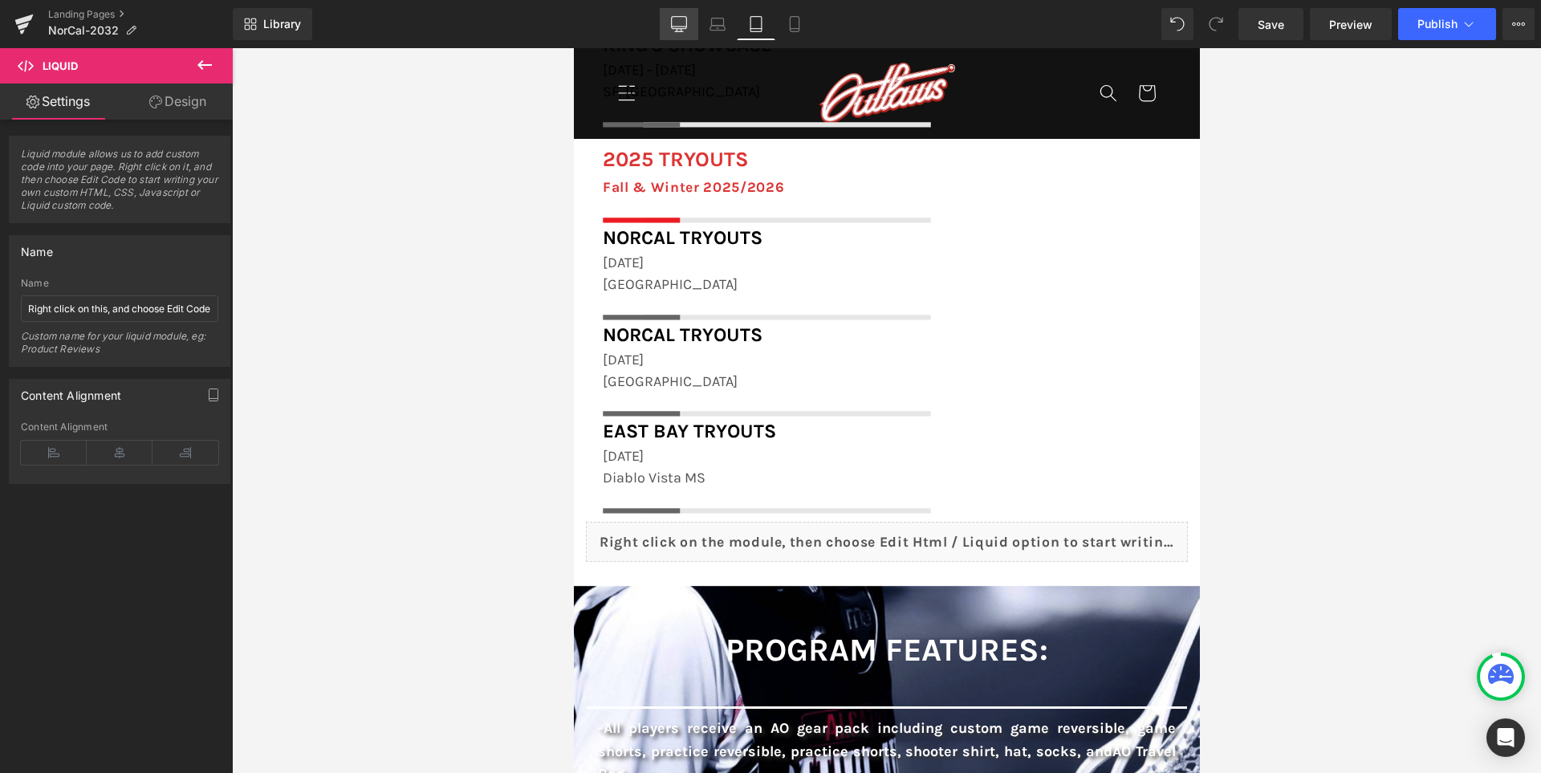
scroll to position [0, 0]
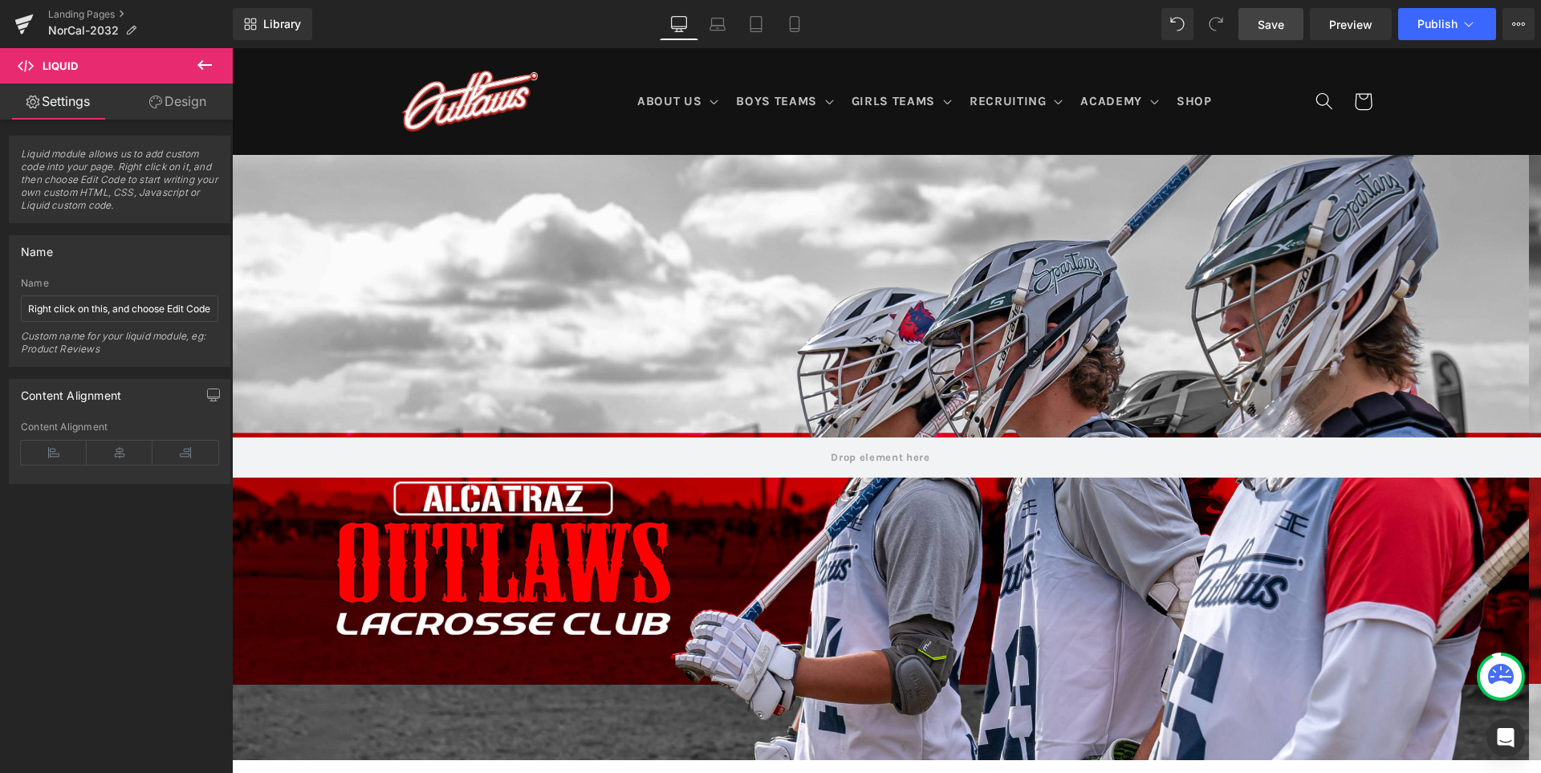
click at [1278, 32] on span "Save" at bounding box center [1271, 24] width 26 height 17
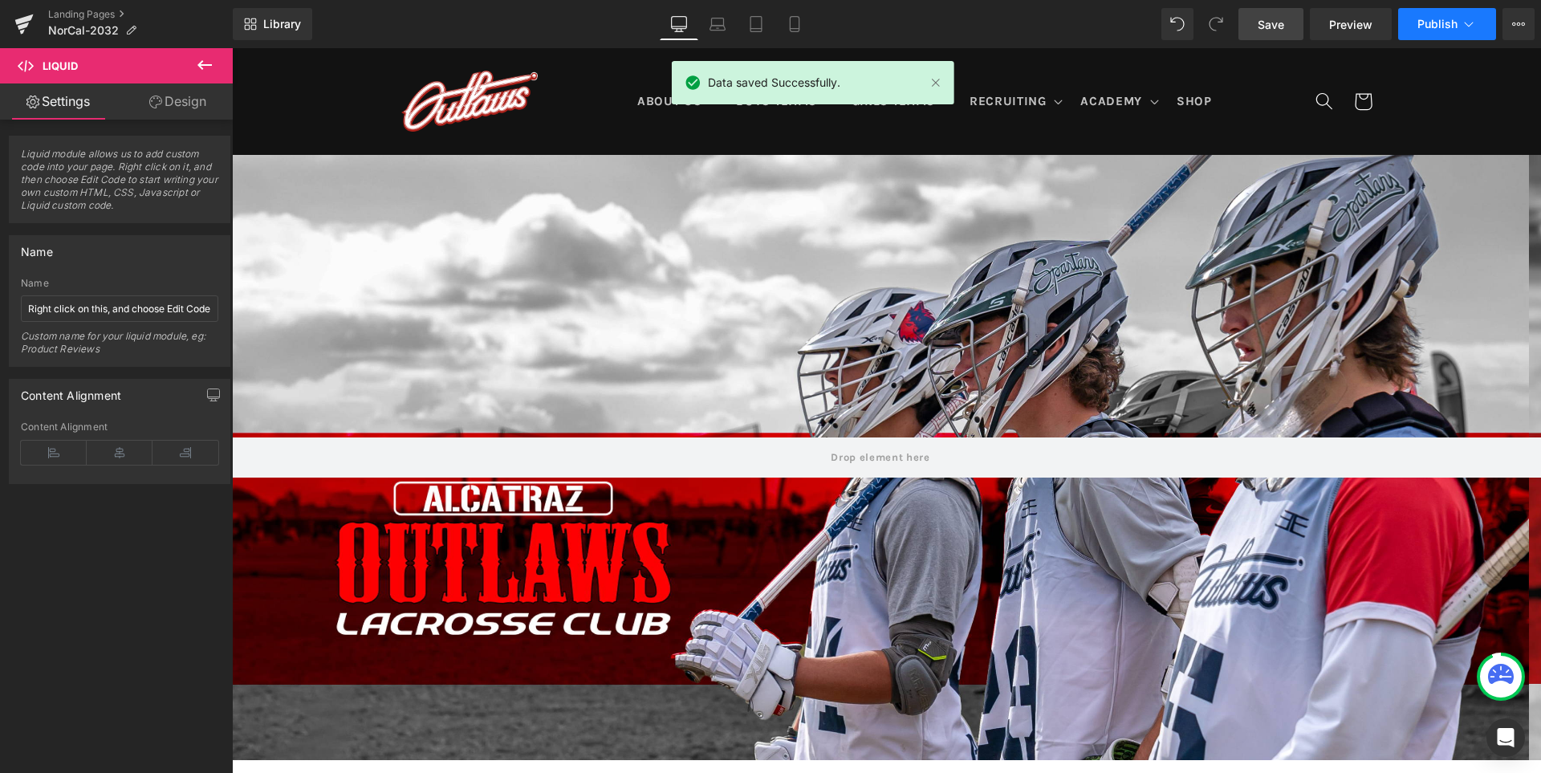
click at [1428, 13] on button "Publish" at bounding box center [1447, 24] width 98 height 32
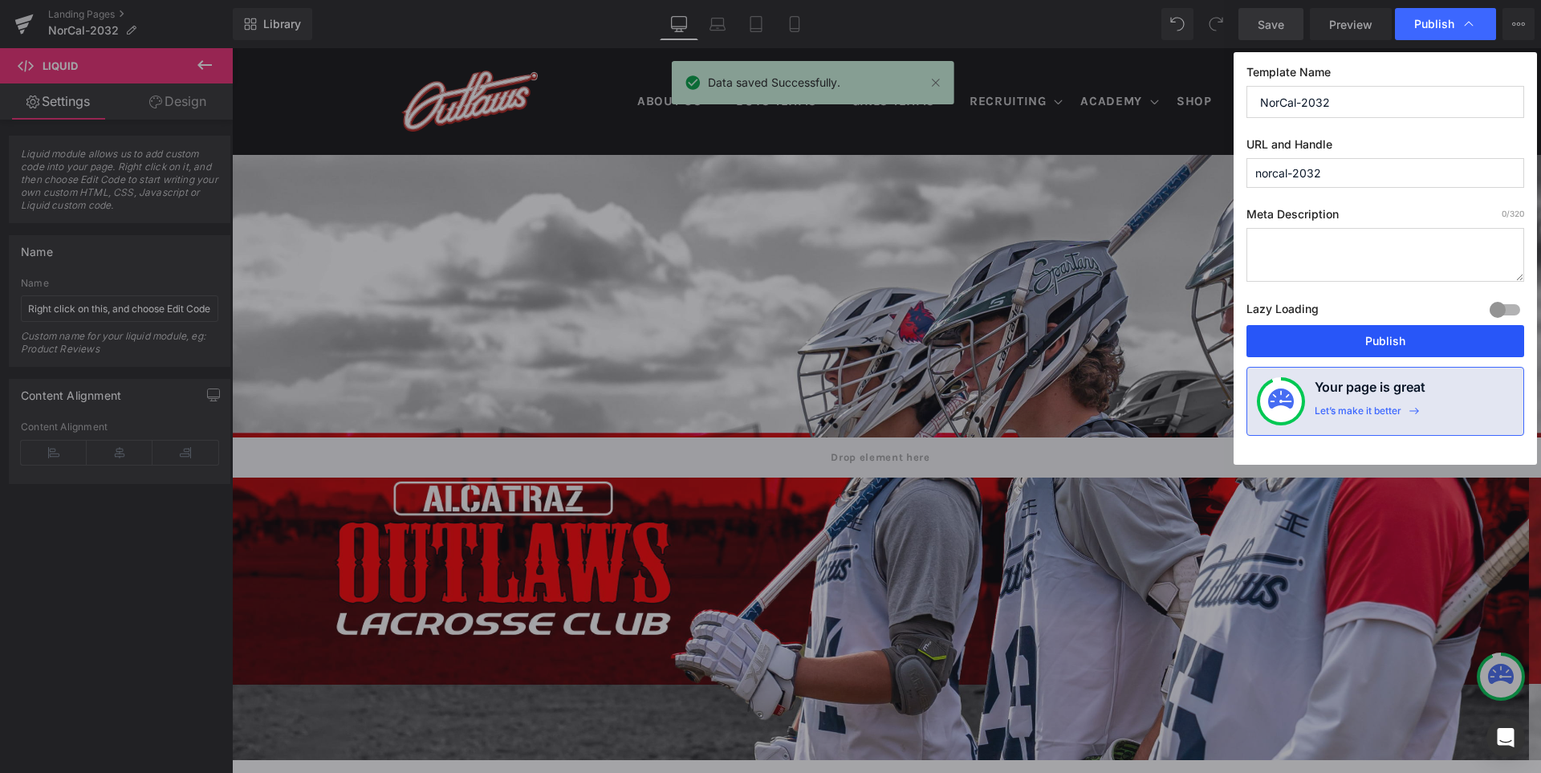
click at [1384, 335] on button "Publish" at bounding box center [1385, 341] width 278 height 32
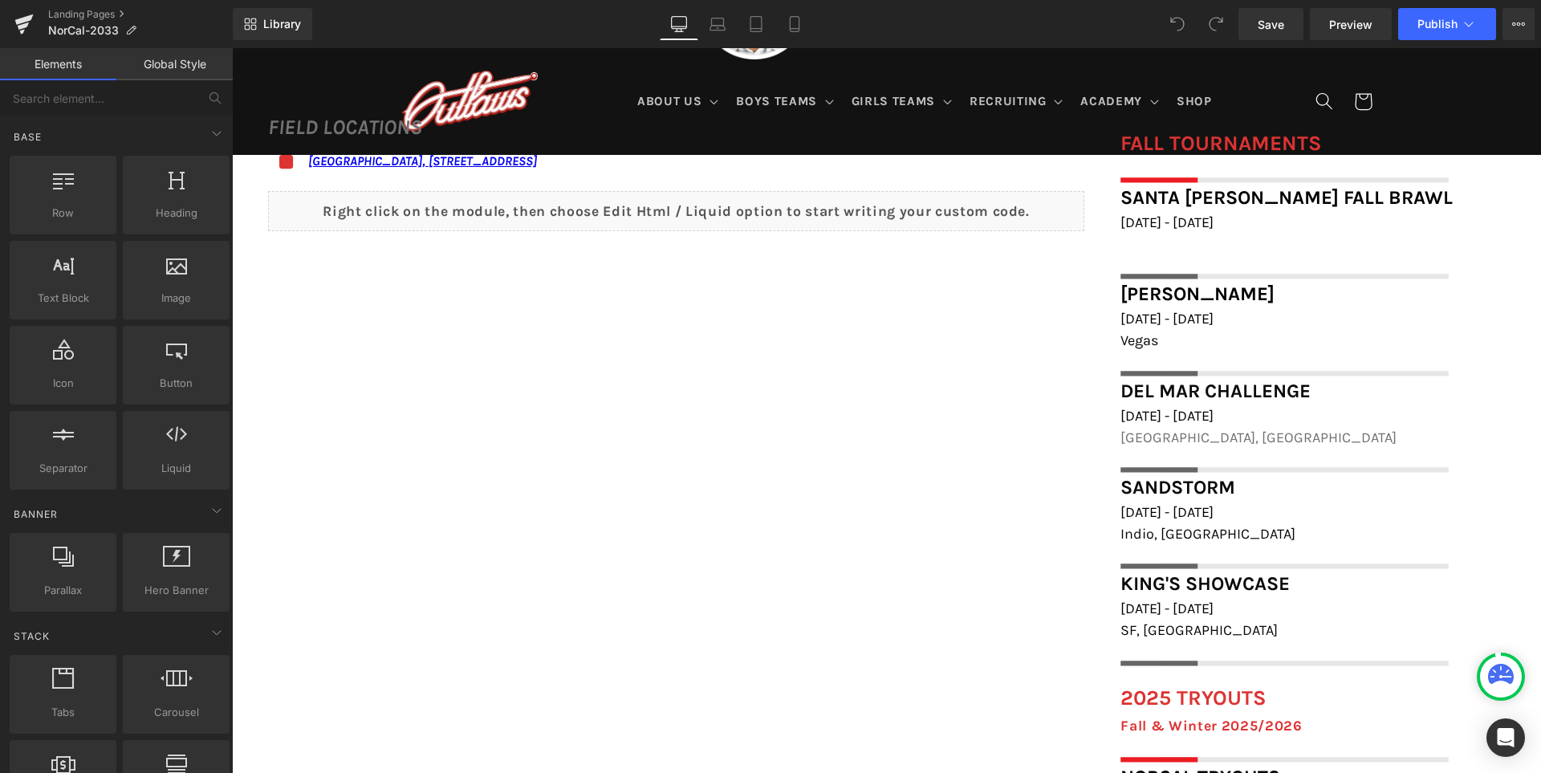
scroll to position [1124, 0]
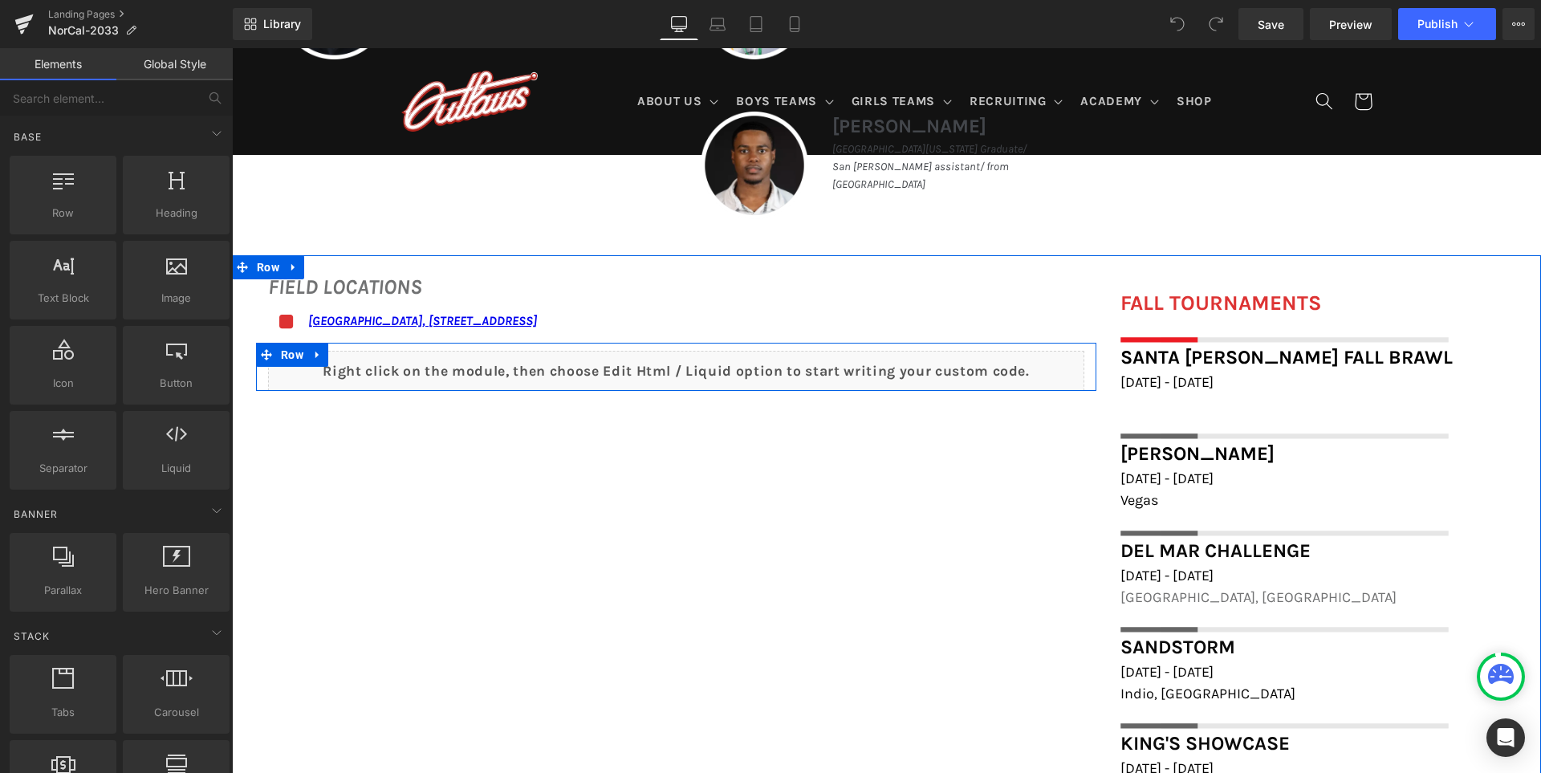
click at [704, 364] on div "Liquid" at bounding box center [676, 371] width 816 height 40
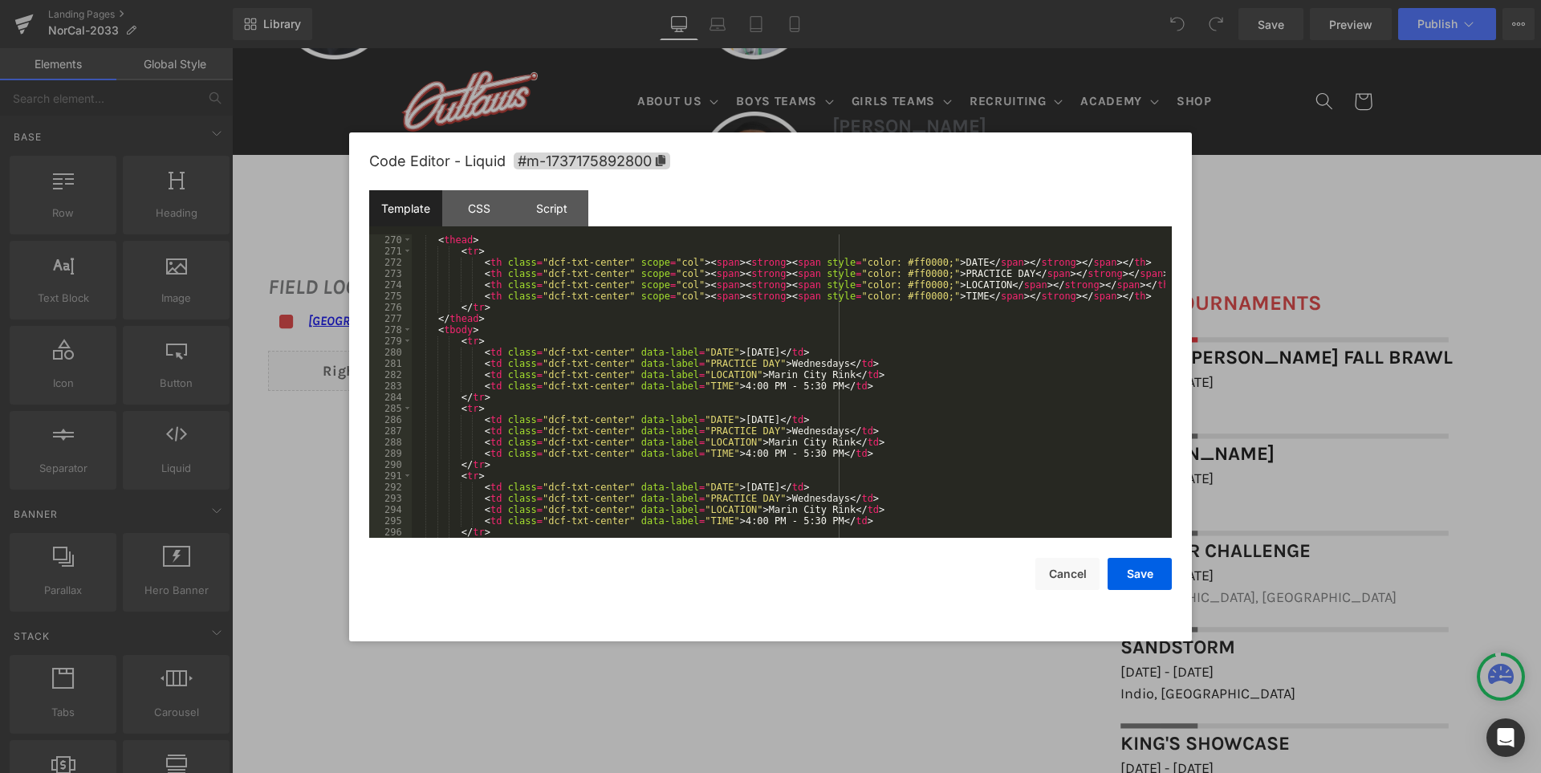
scroll to position [3258, 0]
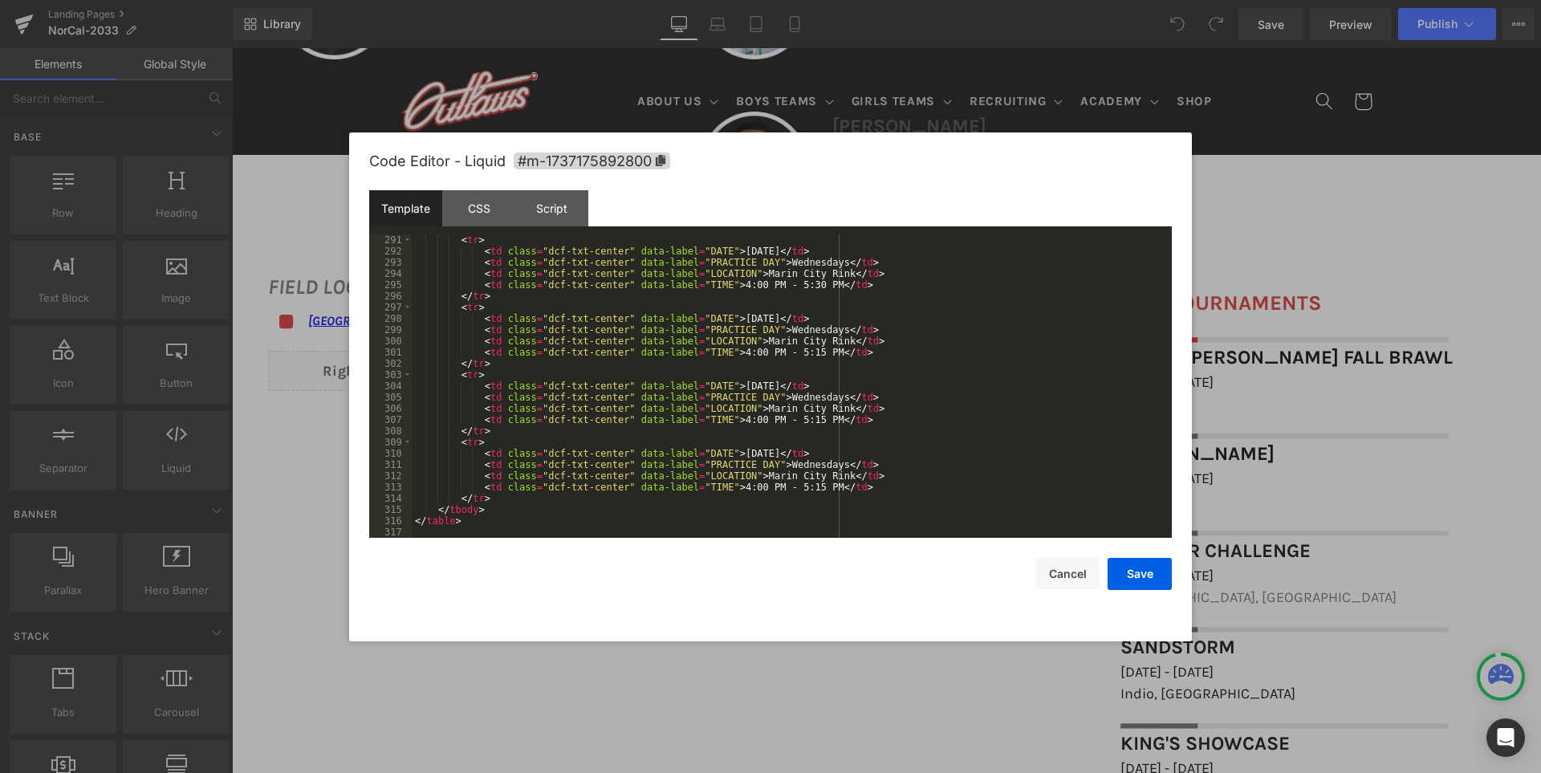
click at [779, 464] on div "< tr > < td class = "dcf-txt-center" data-label = "DATE" > October 8, 2025 </ t…" at bounding box center [789, 397] width 754 height 326
click at [778, 397] on div "< tr > < td class = "dcf-txt-center" data-label = "DATE" > October 8, 2025 </ t…" at bounding box center [789, 397] width 754 height 326
click at [784, 327] on div "< tr > < td class = "dcf-txt-center" data-label = "DATE" > October 8, 2025 </ t…" at bounding box center [789, 397] width 754 height 326
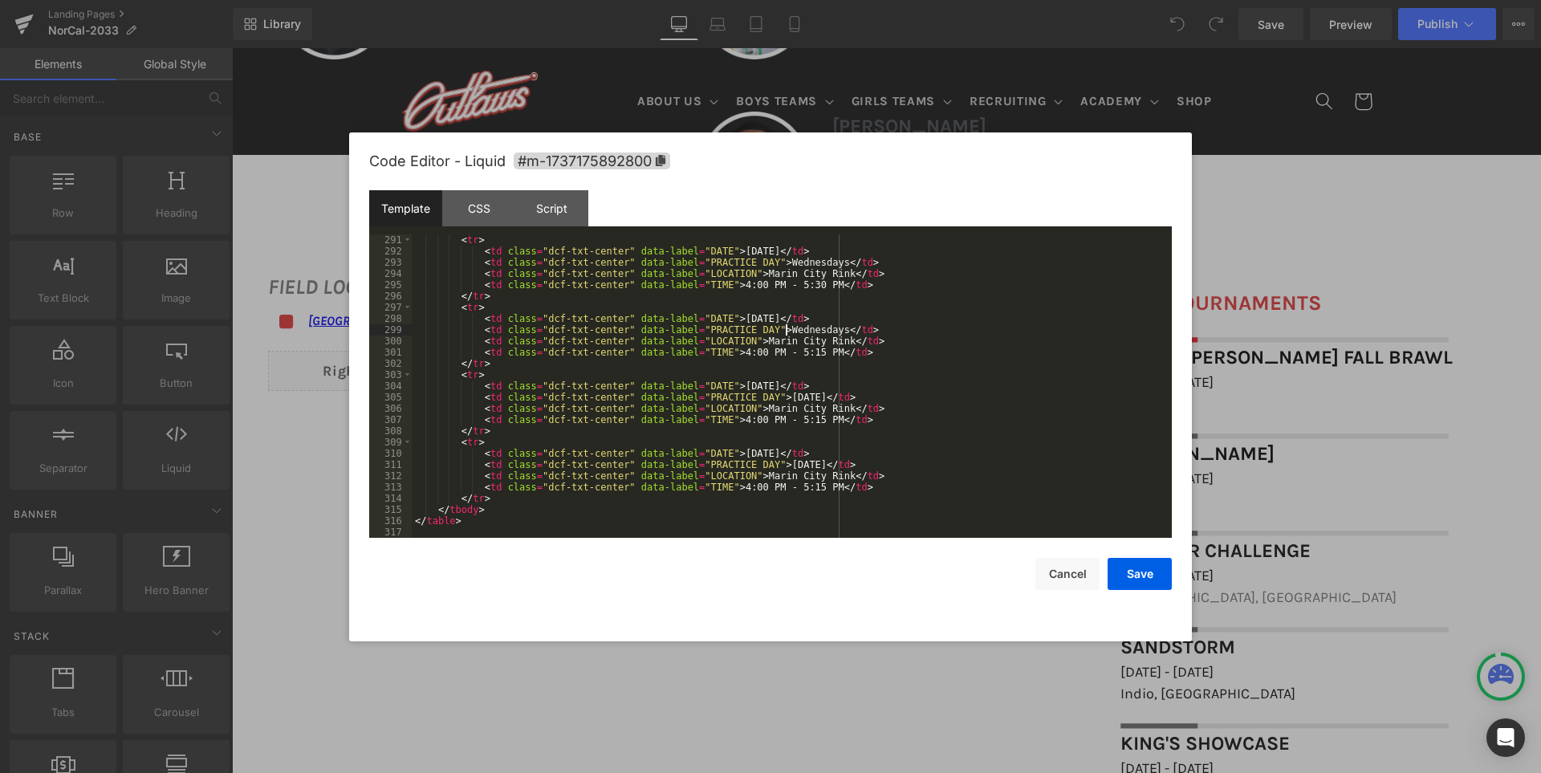
click at [784, 327] on div "< tr > < td class = "dcf-txt-center" data-label = "DATE" > October 8, 2025 </ t…" at bounding box center [789, 397] width 754 height 326
click at [794, 262] on div "< tr > < td class = "dcf-txt-center" data-label = "DATE" > October 8, 2025 </ t…" at bounding box center [789, 397] width 754 height 326
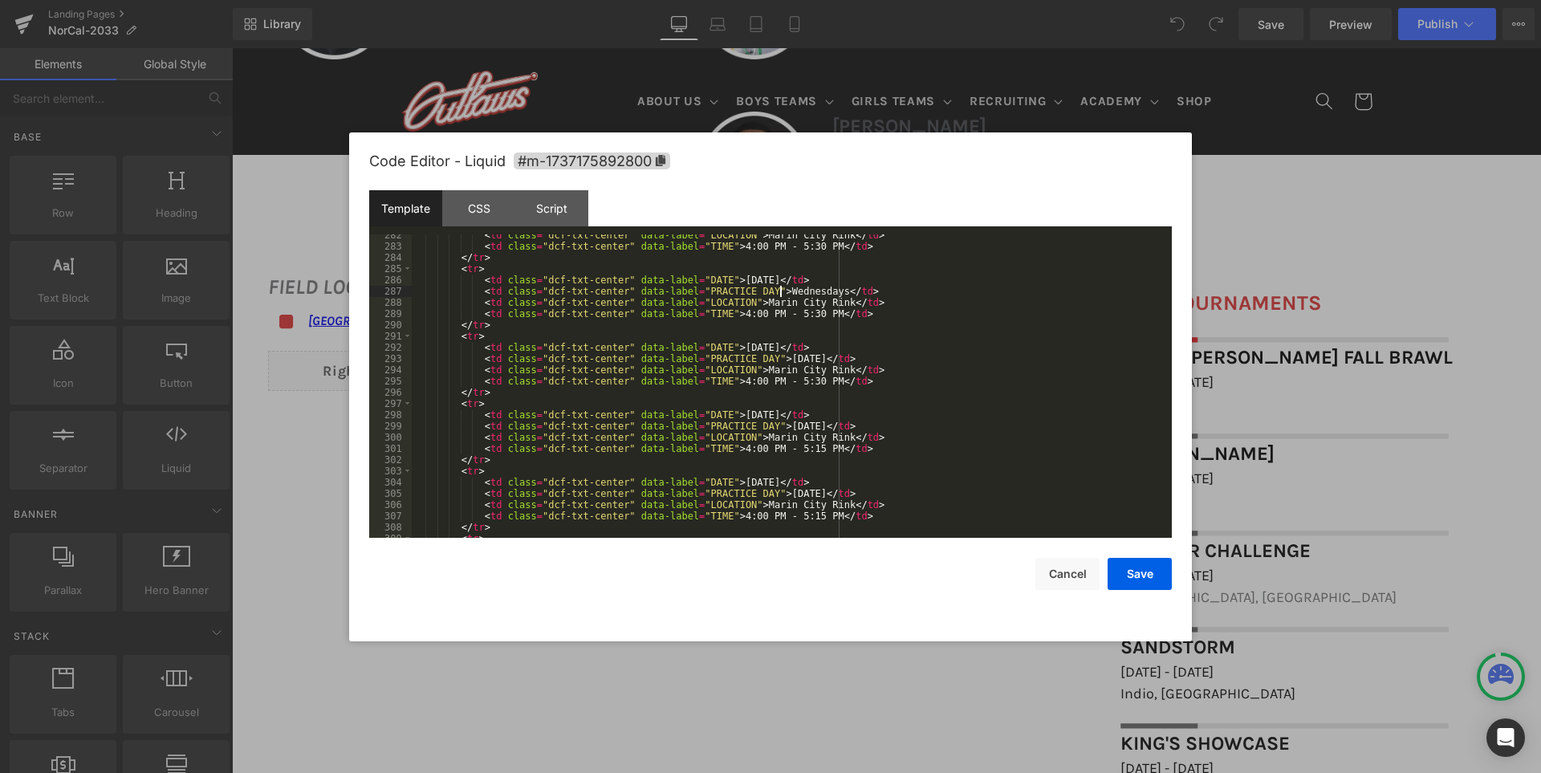
click at [782, 291] on div "< td class = "dcf-txt-center" data-label = "LOCATION" > Marin City Rink </ td >…" at bounding box center [789, 393] width 754 height 326
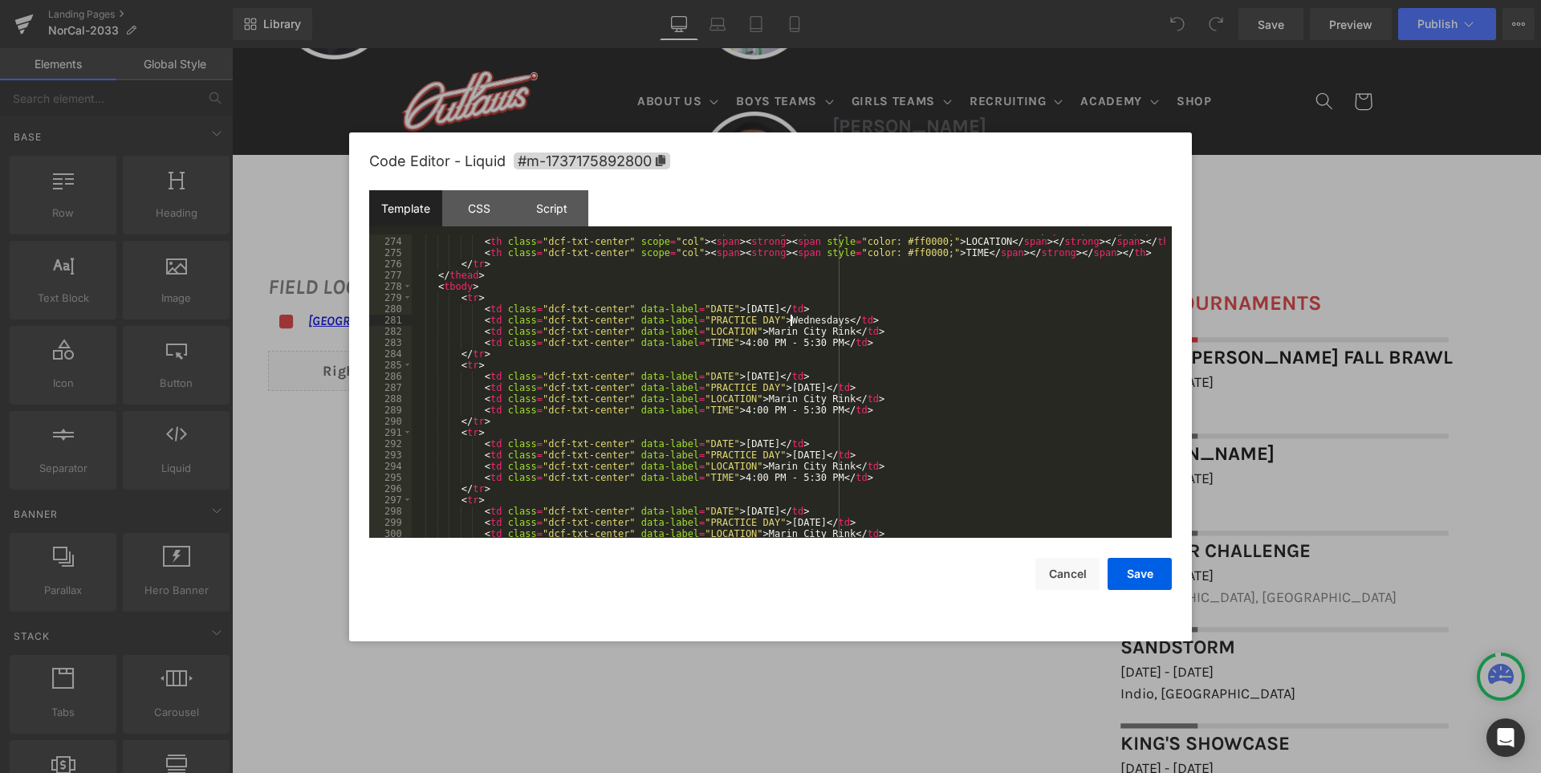
click at [790, 321] on div "< th class = "dcf-txt-center" scope = "col" > < span > < strong > < span style …" at bounding box center [789, 388] width 754 height 326
click at [780, 310] on div "< th class = "dcf-txt-center" scope = "col" > < span > < strong > < span style …" at bounding box center [789, 388] width 754 height 326
drag, startPoint x: 780, startPoint y: 306, endPoint x: 718, endPoint y: 307, distance: 61.8
click at [718, 307] on div "< th class = "dcf-txt-center" scope = "col" > < span > < strong > < span style …" at bounding box center [789, 388] width 754 height 326
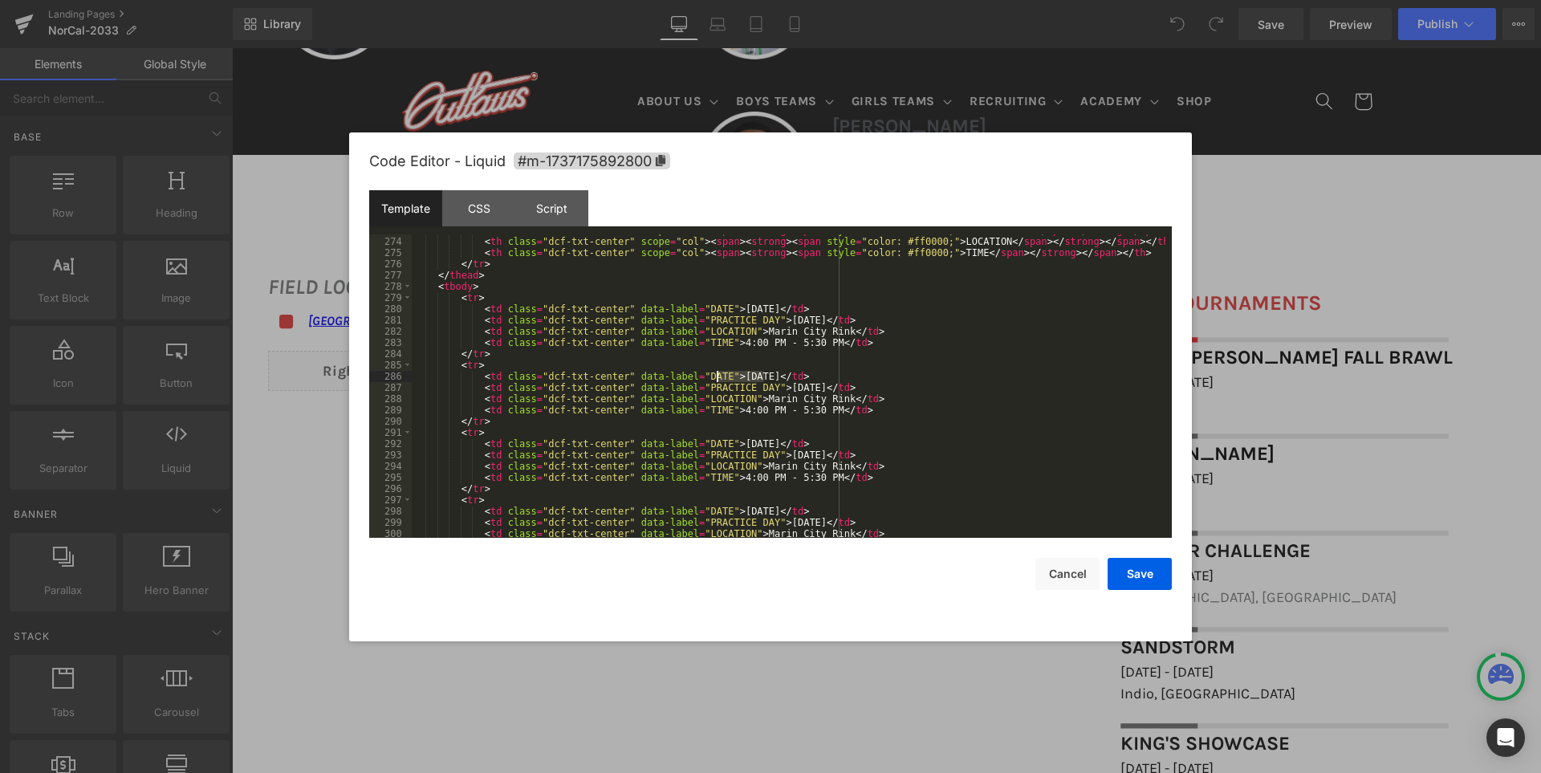
drag, startPoint x: 763, startPoint y: 376, endPoint x: 717, endPoint y: 380, distance: 46.7
click at [717, 380] on div "< th class = "dcf-txt-center" scope = "col" > < span > < strong > < span style …" at bounding box center [789, 388] width 754 height 326
paste textarea
click at [758, 443] on div "< th class = "dcf-txt-center" scope = "col" > < span > < strong > < span style …" at bounding box center [789, 388] width 754 height 326
click at [770, 514] on div "< th class = "dcf-txt-center" scope = "col" > < span > < strong > < span style …" at bounding box center [789, 388] width 754 height 326
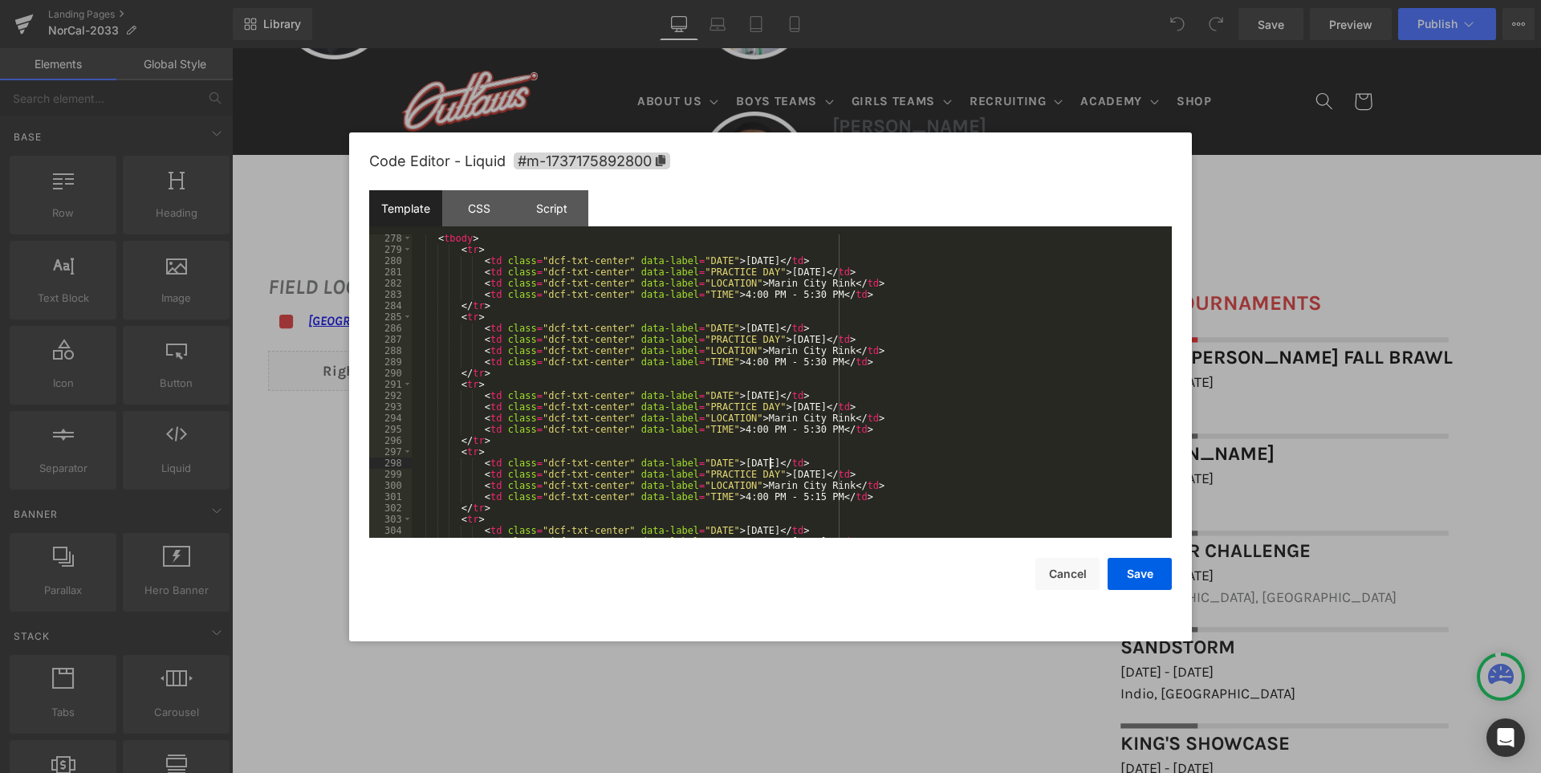
scroll to position [3210, 0]
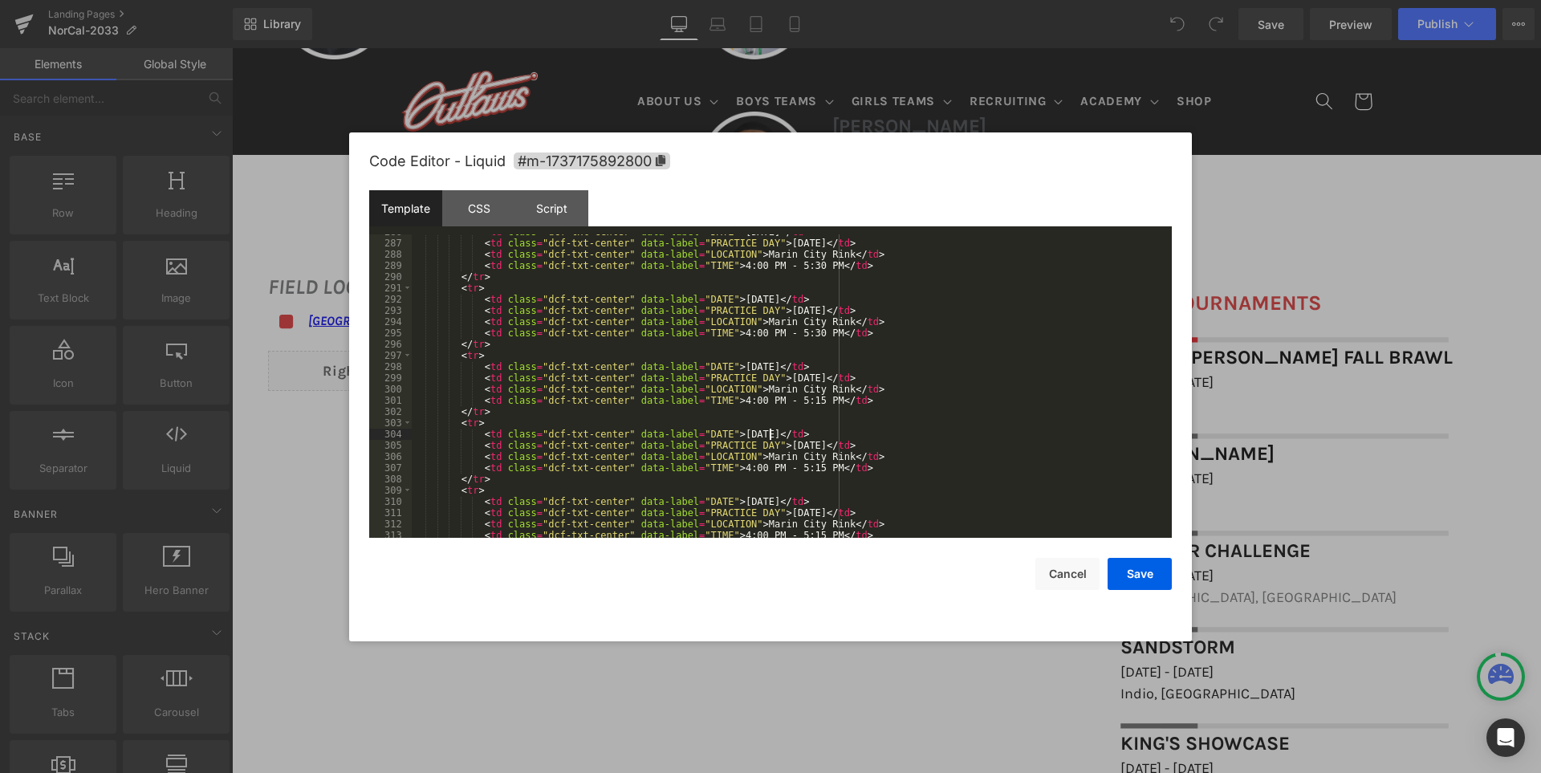
click at [769, 432] on div "< td class = "dcf-txt-center" data-label = "DATE" > September 30, 2025 </ td > …" at bounding box center [789, 389] width 754 height 326
click at [766, 501] on div "< td class = "dcf-txt-center" data-label = "DATE" > September 30, 2025 </ td > …" at bounding box center [789, 389] width 754 height 326
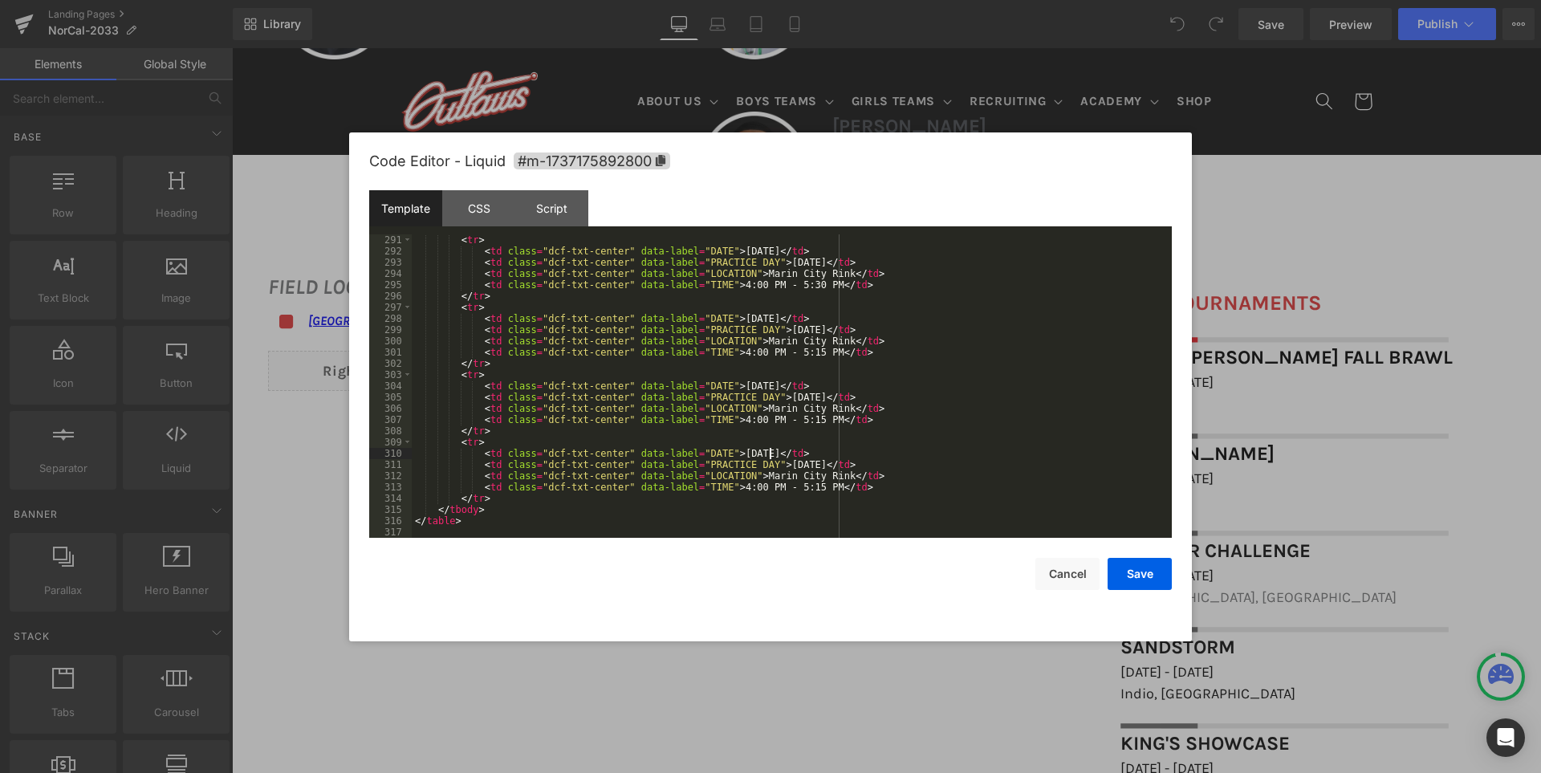
scroll to position [3258, 0]
click at [959, 383] on div "< tr > < td class = "dcf-txt-center" data-label = "DATE" > October 7, 2025 </ t…" at bounding box center [789, 397] width 754 height 326
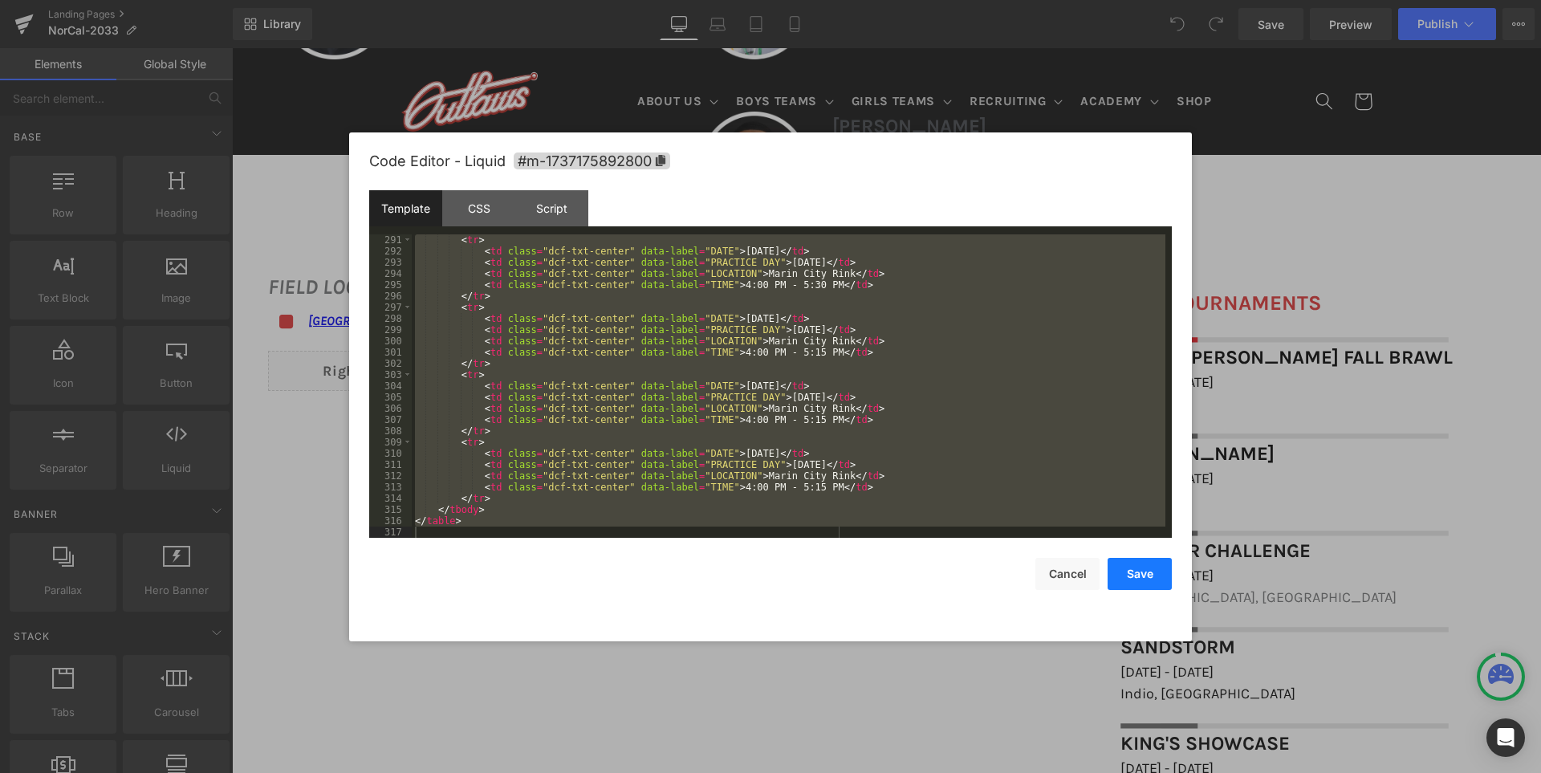
click at [1148, 572] on button "Save" at bounding box center [1139, 574] width 64 height 32
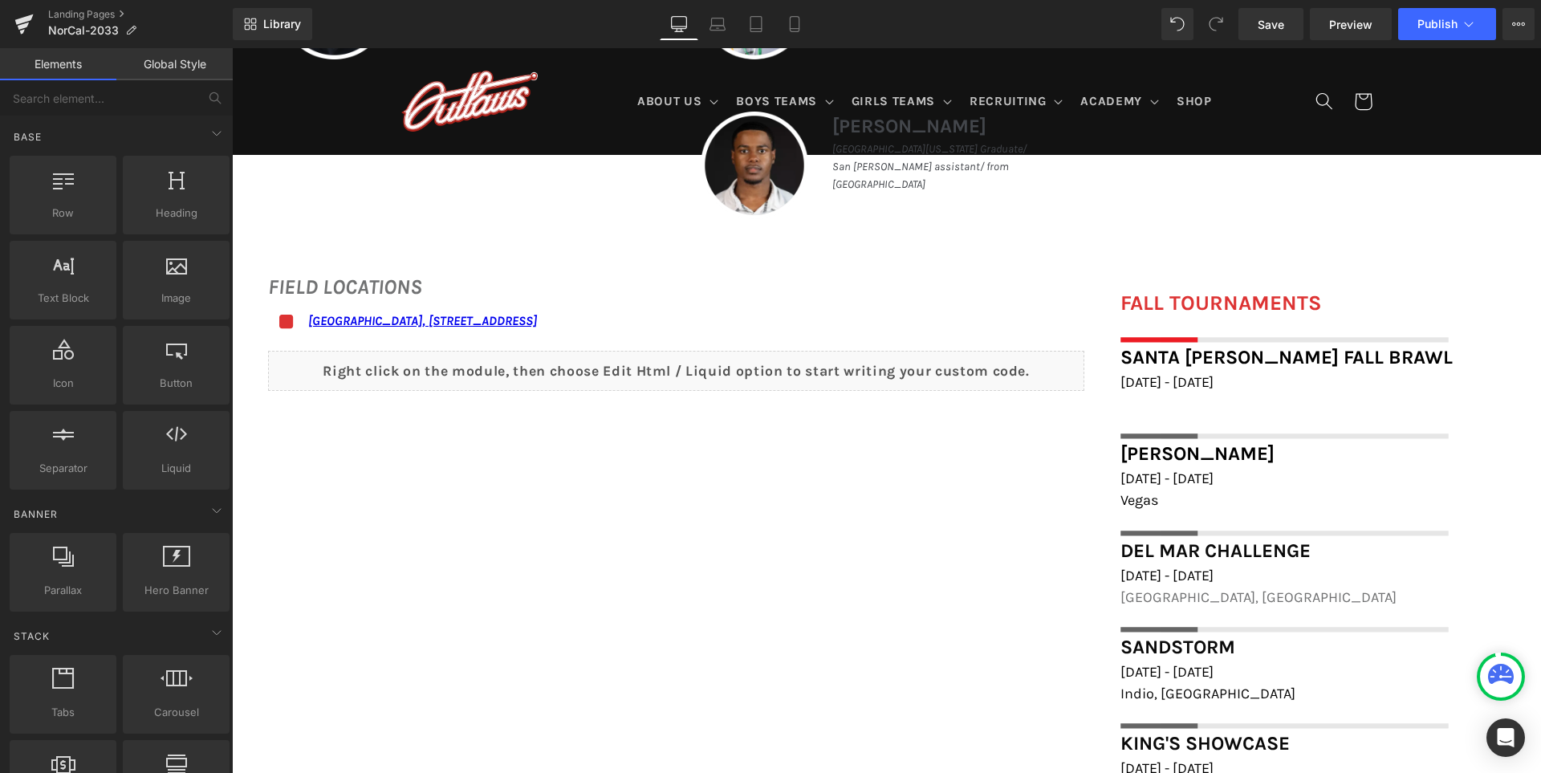
click at [749, 6] on div "Library Desktop Desktop Laptop Tablet Mobile Save Preview Publish Scheduled Vie…" at bounding box center [887, 24] width 1308 height 48
click at [750, 20] on icon at bounding box center [756, 24] width 16 height 16
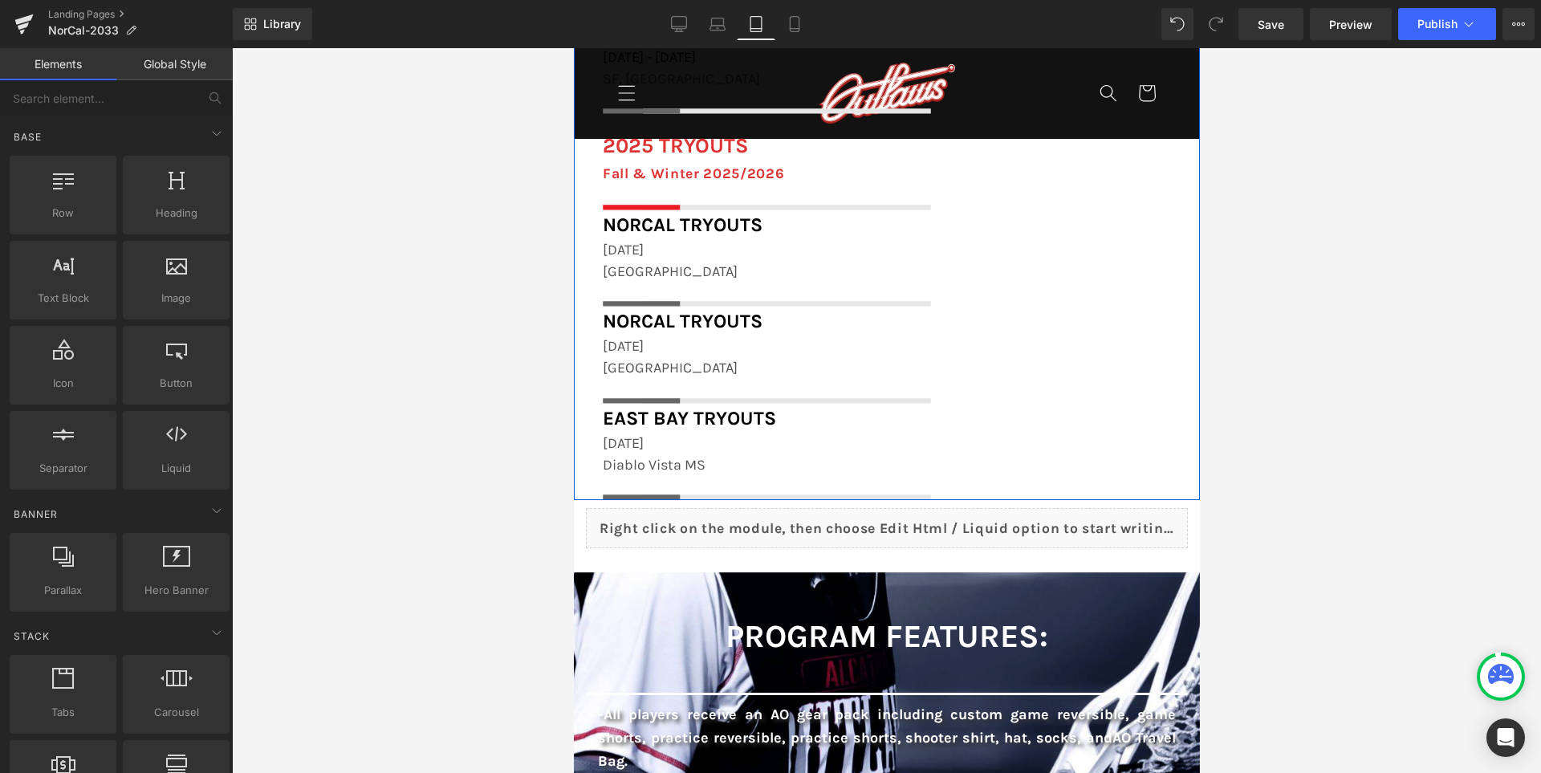
scroll to position [2329, 0]
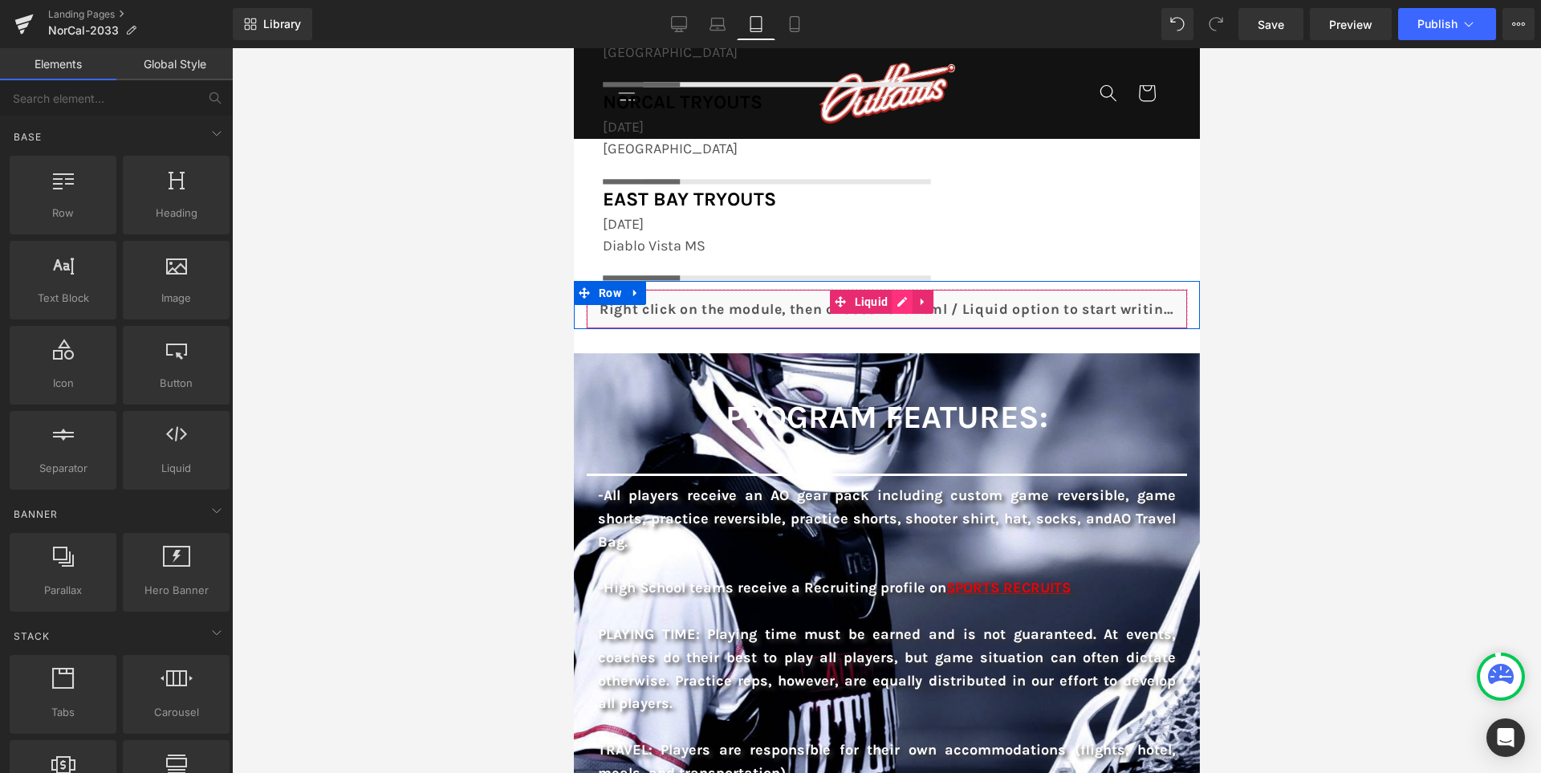
click at [922, 305] on div "Liquid" at bounding box center [886, 309] width 602 height 40
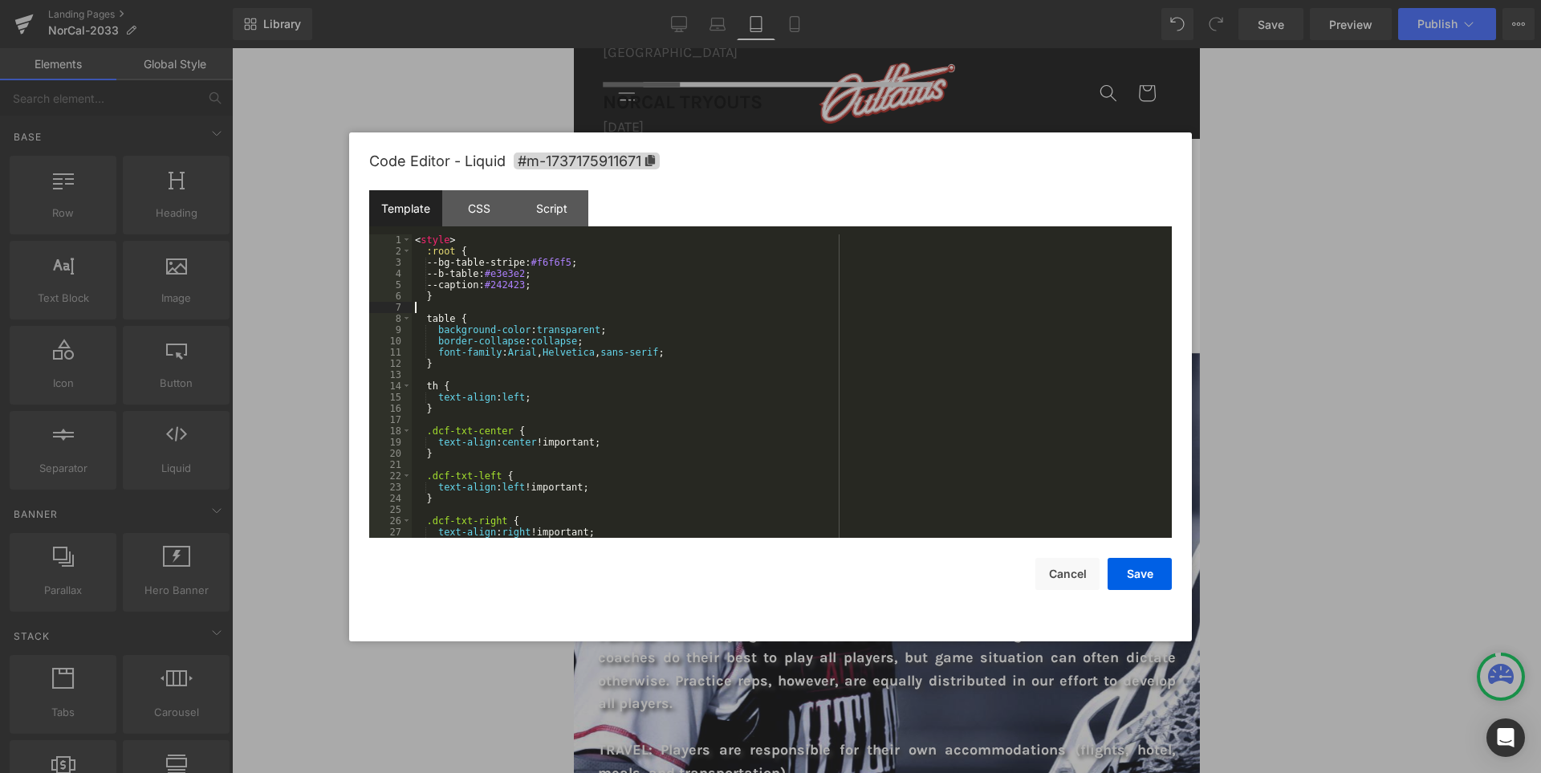
click at [908, 307] on div "< style > :root { --bg-table-stripe: #f6f6f5 ; --b-table: #e3e3e2 ; --caption: …" at bounding box center [789, 397] width 754 height 326
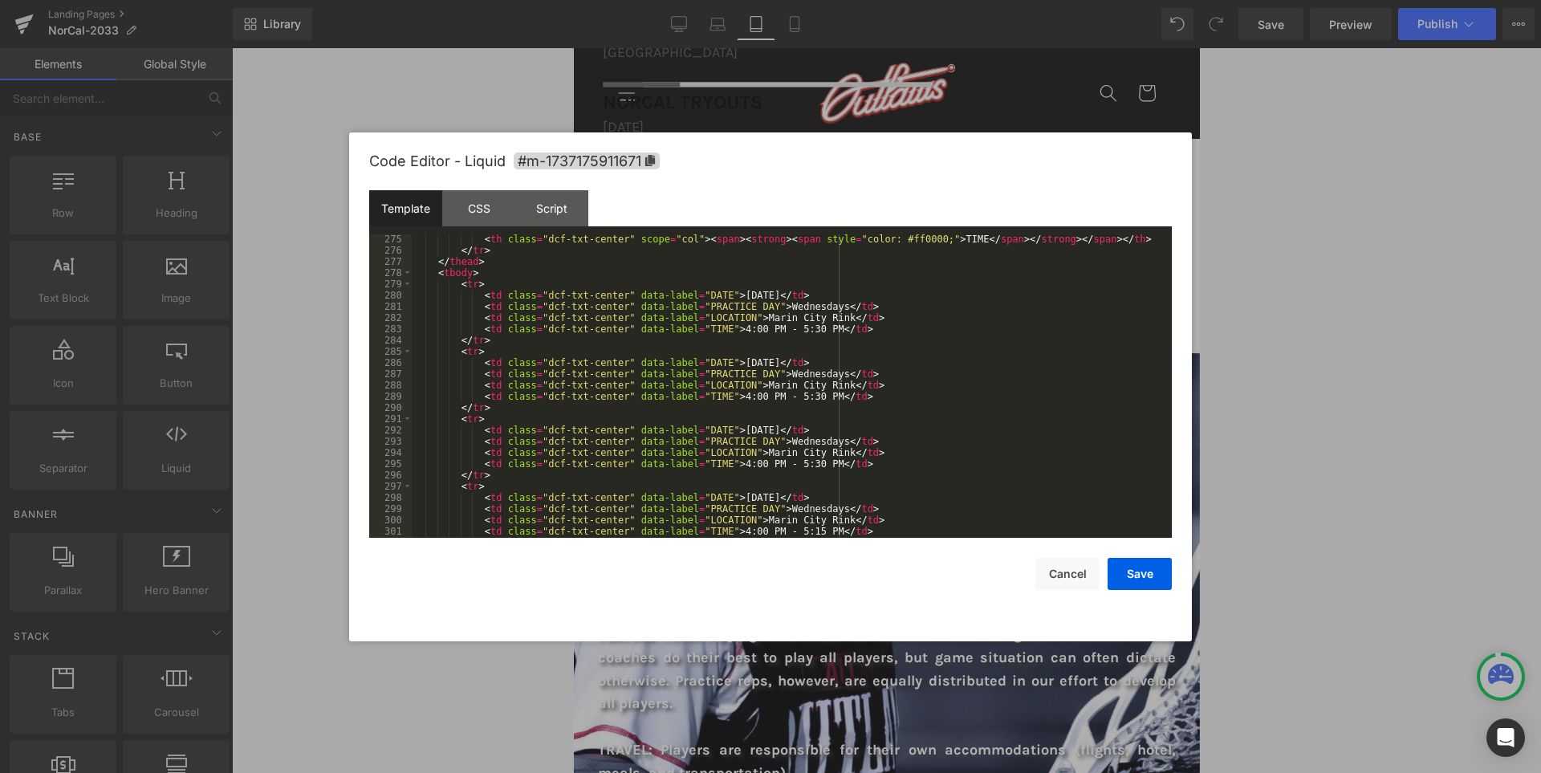
scroll to position [3099, 0]
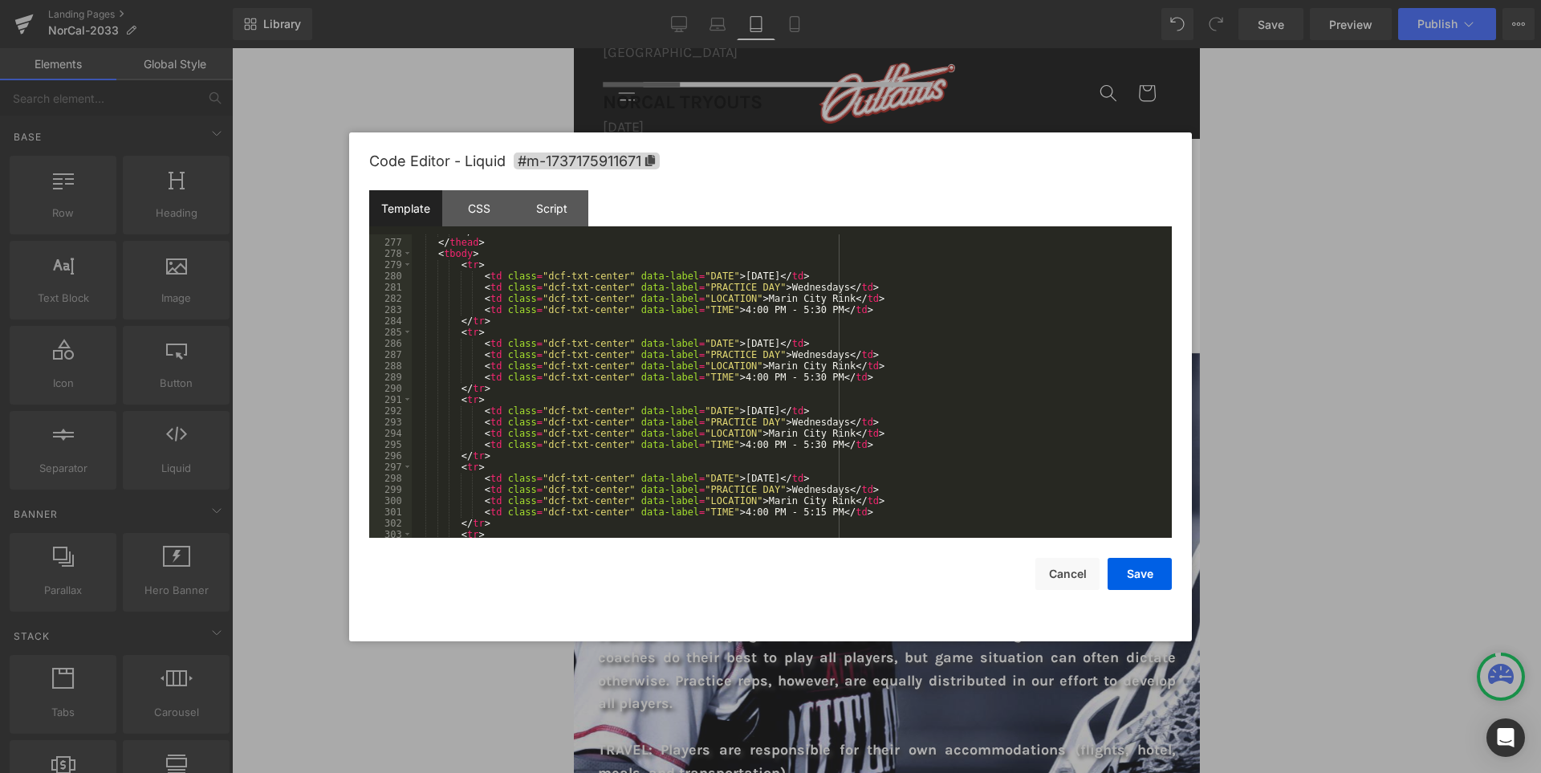
click at [962, 402] on div "</ tr > </ thead > < tbody > < tr > < td class = "dcf-txt-center" data-label = …" at bounding box center [789, 389] width 754 height 326
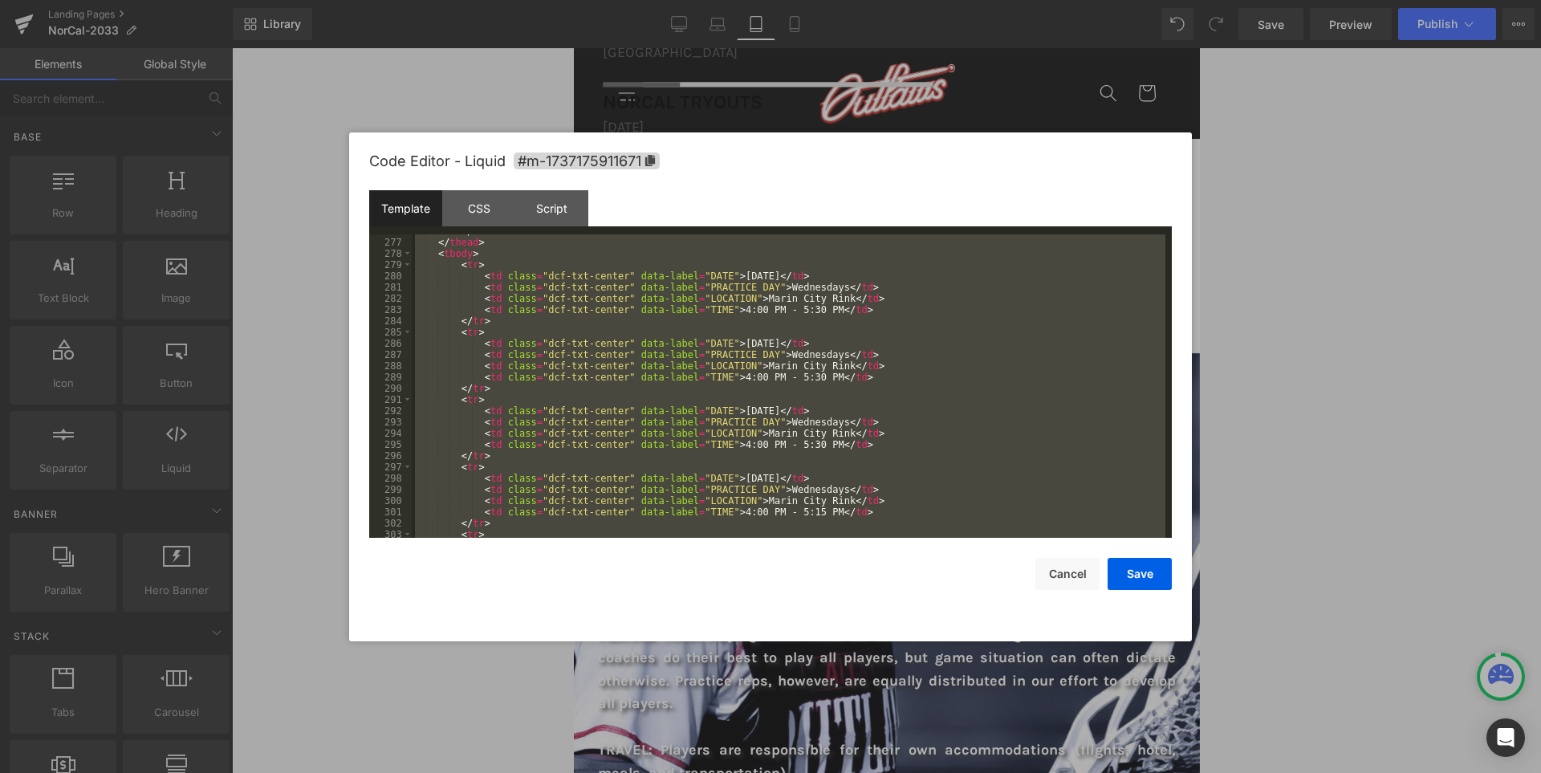
scroll to position [3258, 0]
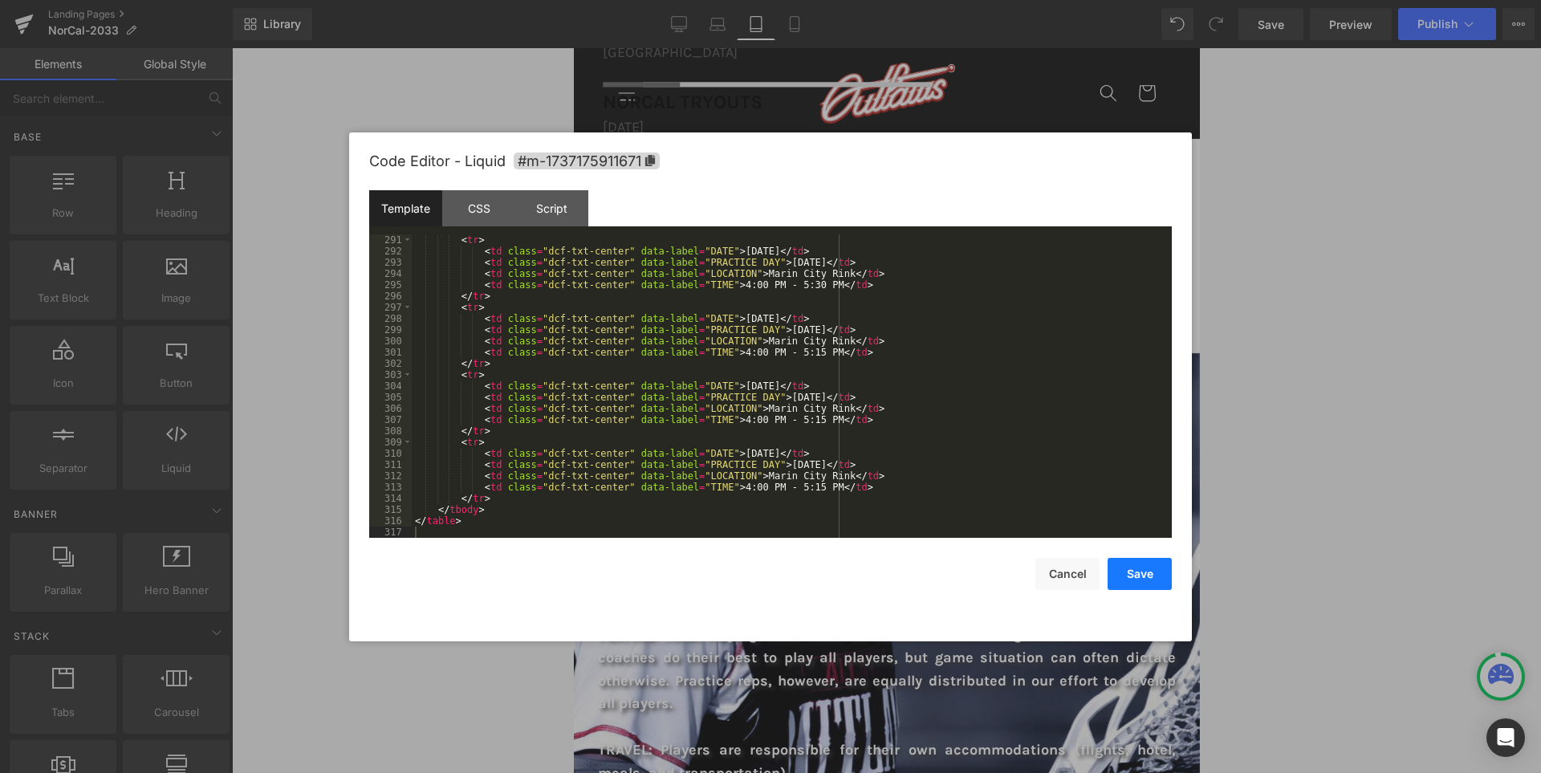
click at [1142, 576] on button "Save" at bounding box center [1139, 574] width 64 height 32
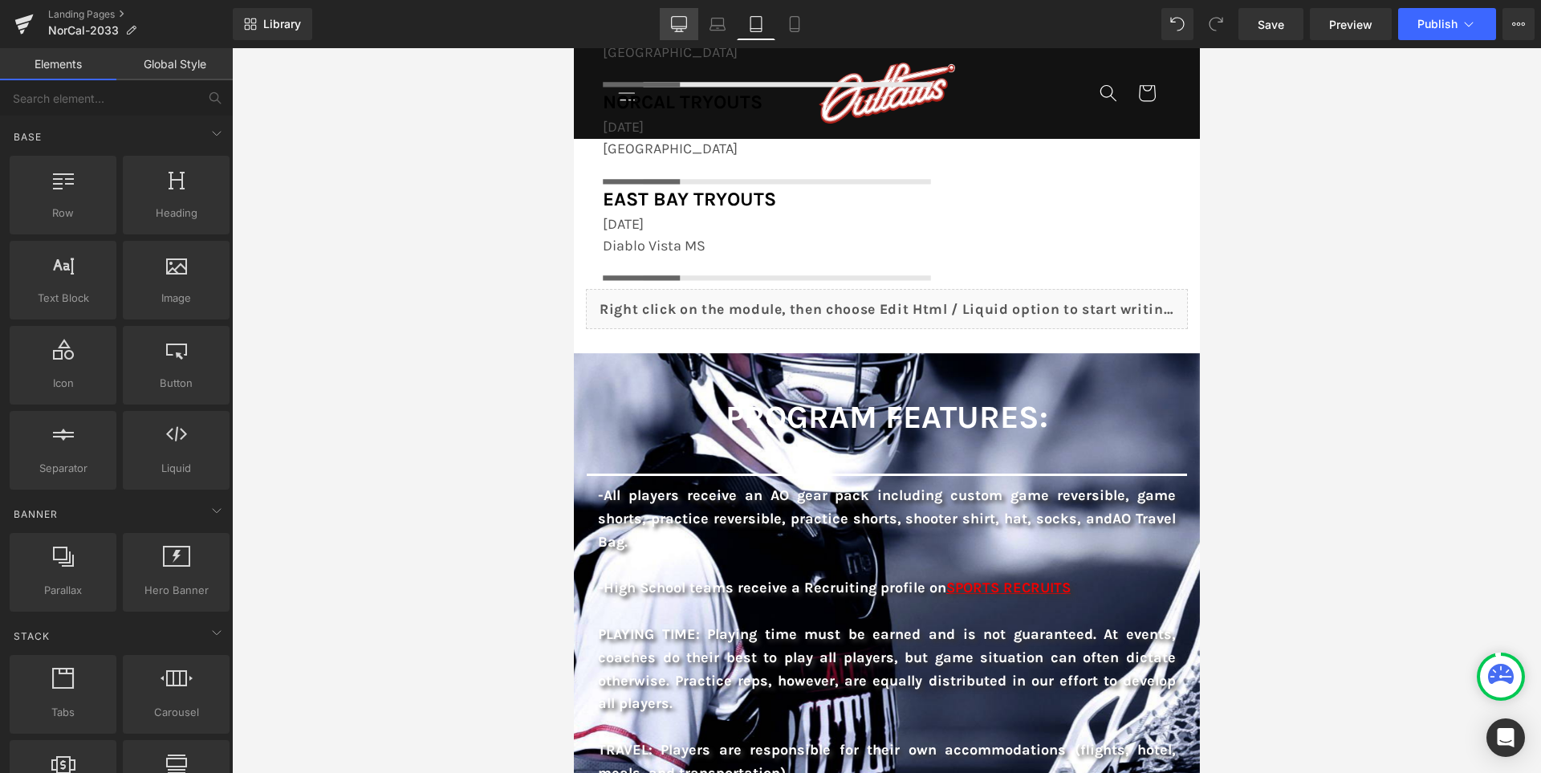
click at [682, 17] on icon at bounding box center [679, 23] width 15 height 12
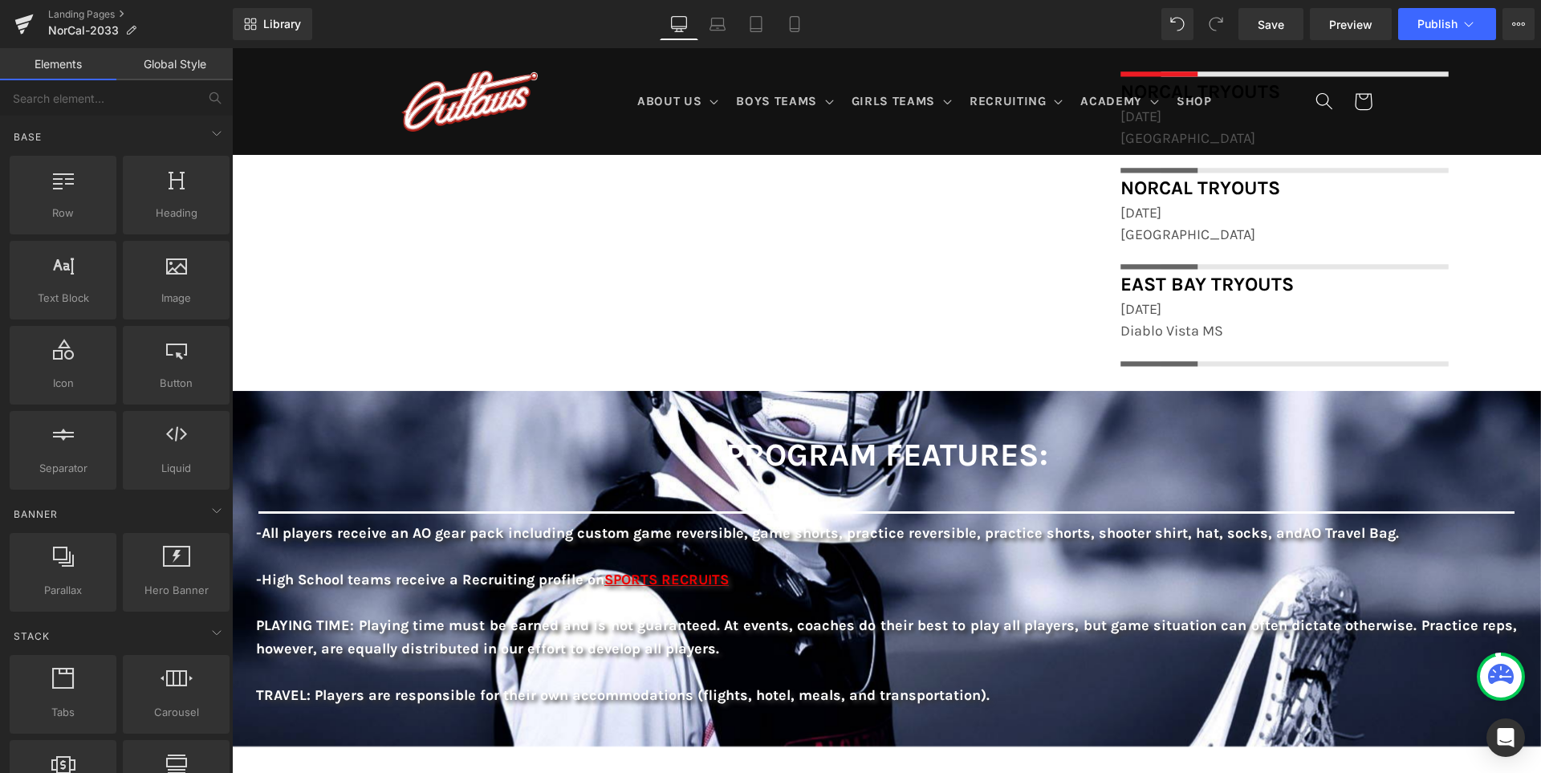
scroll to position [2229, 0]
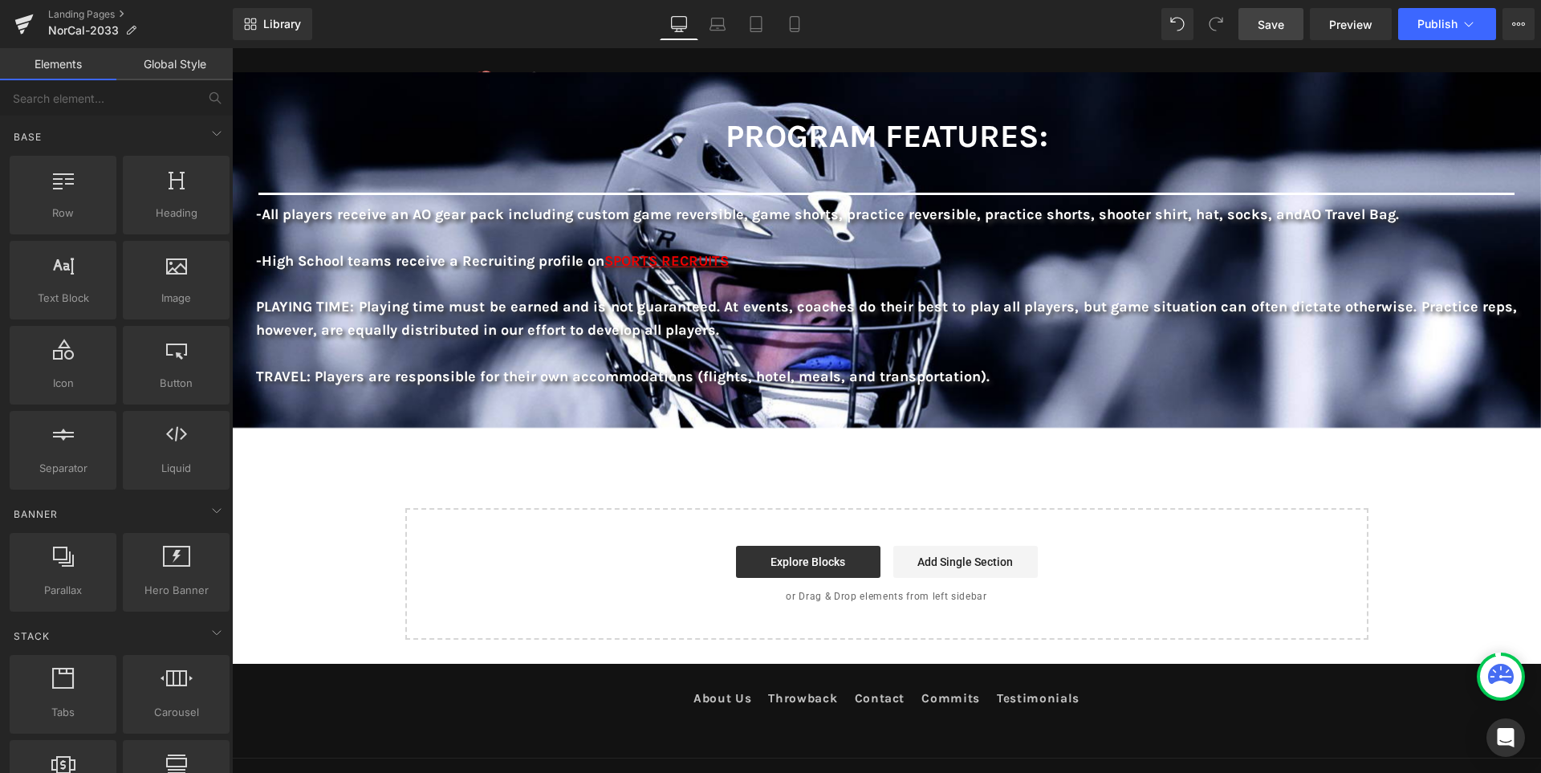
click at [1280, 30] on span "Save" at bounding box center [1271, 24] width 26 height 17
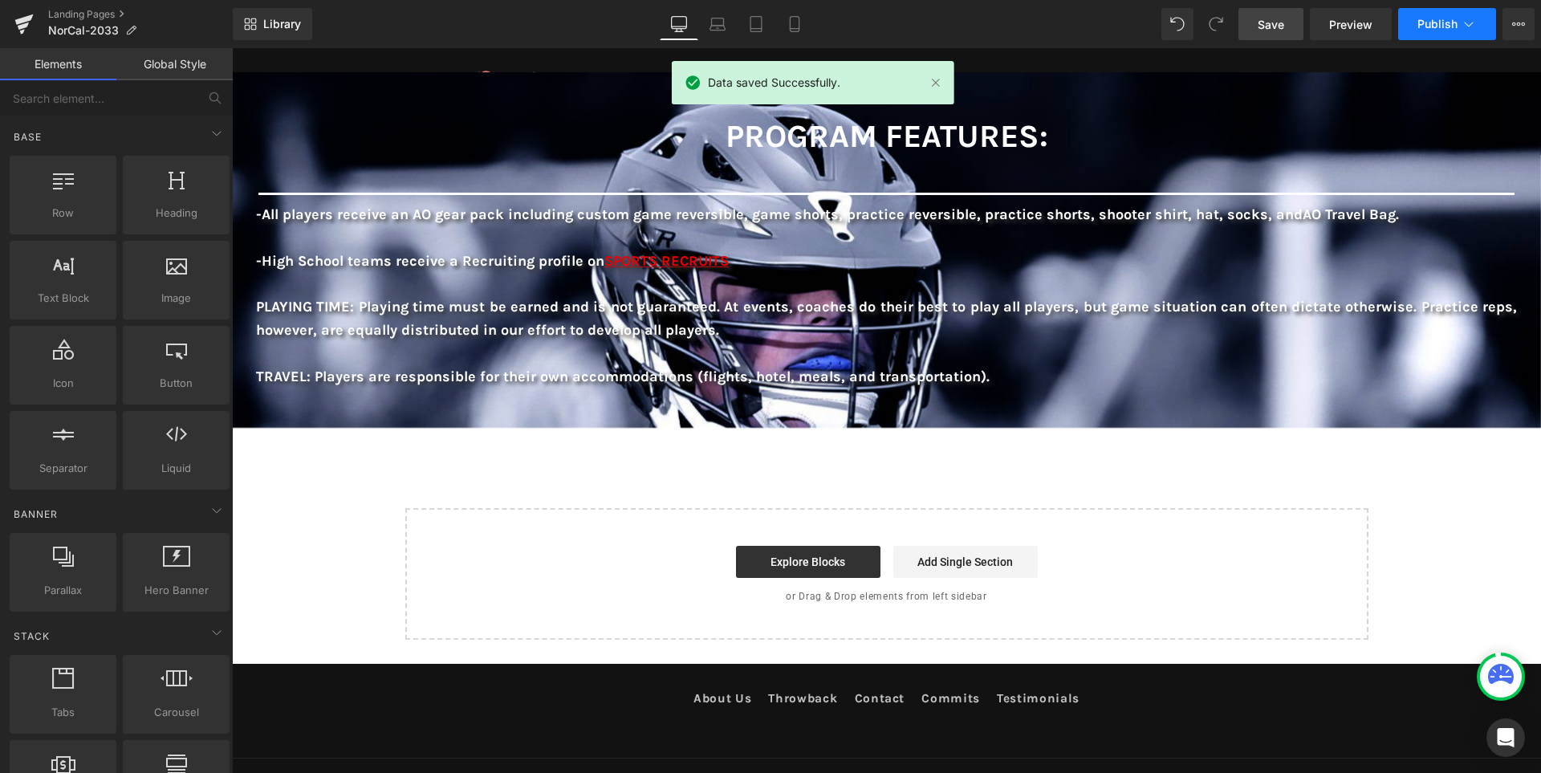
click at [1437, 26] on span "Publish" at bounding box center [1437, 24] width 40 height 13
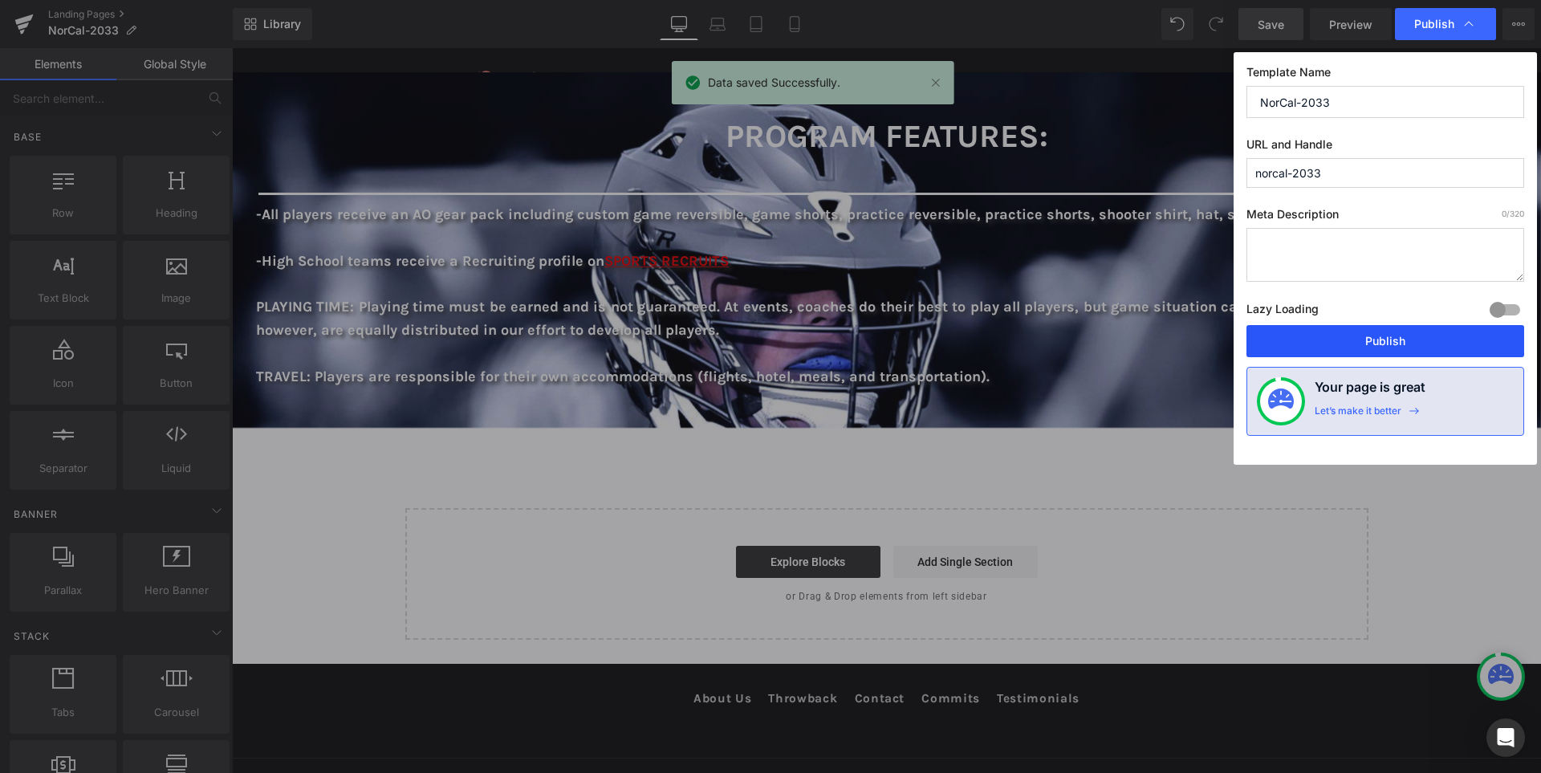
click at [1386, 345] on button "Publish" at bounding box center [1385, 341] width 278 height 32
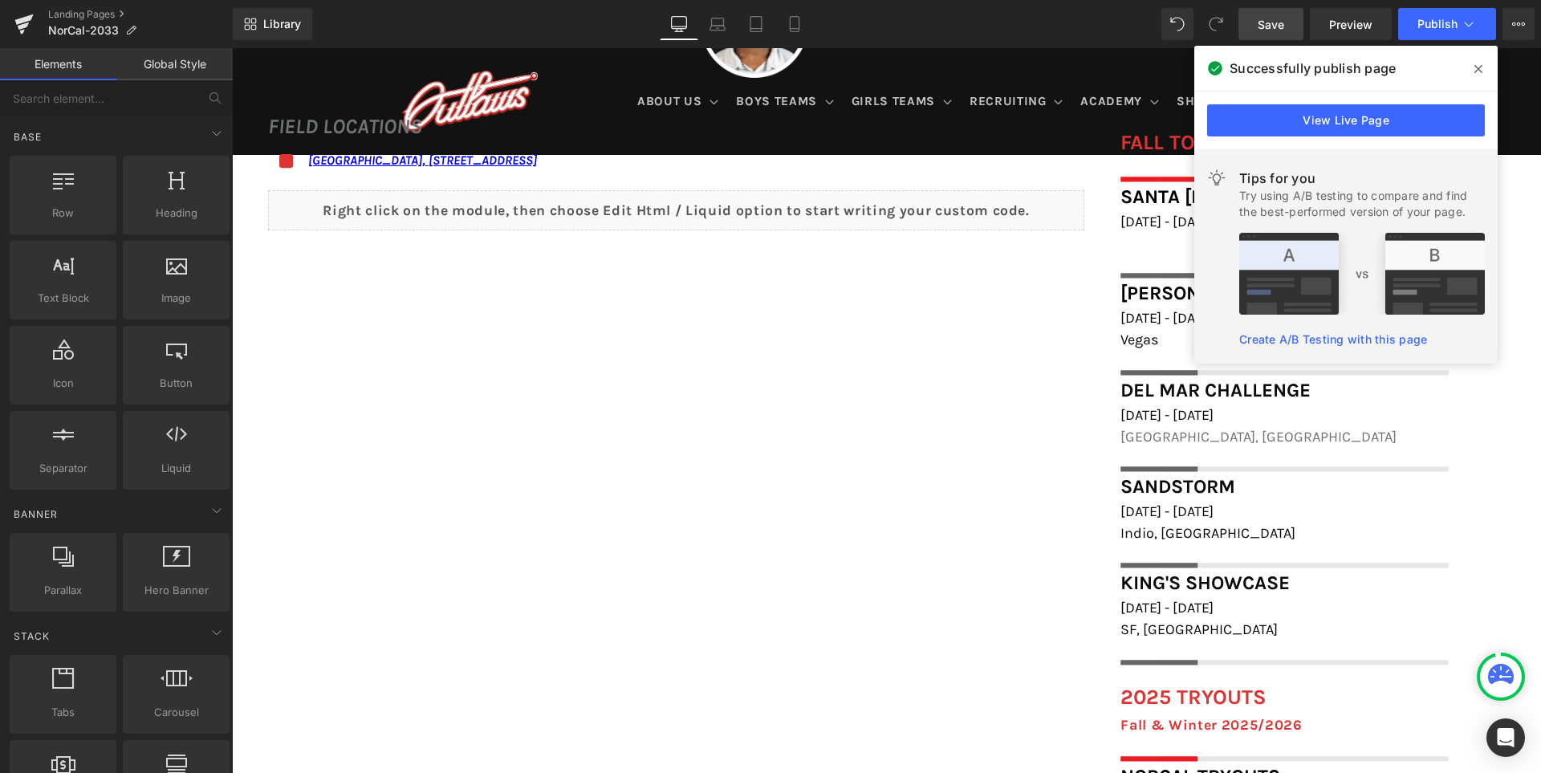
scroll to position [1106, 0]
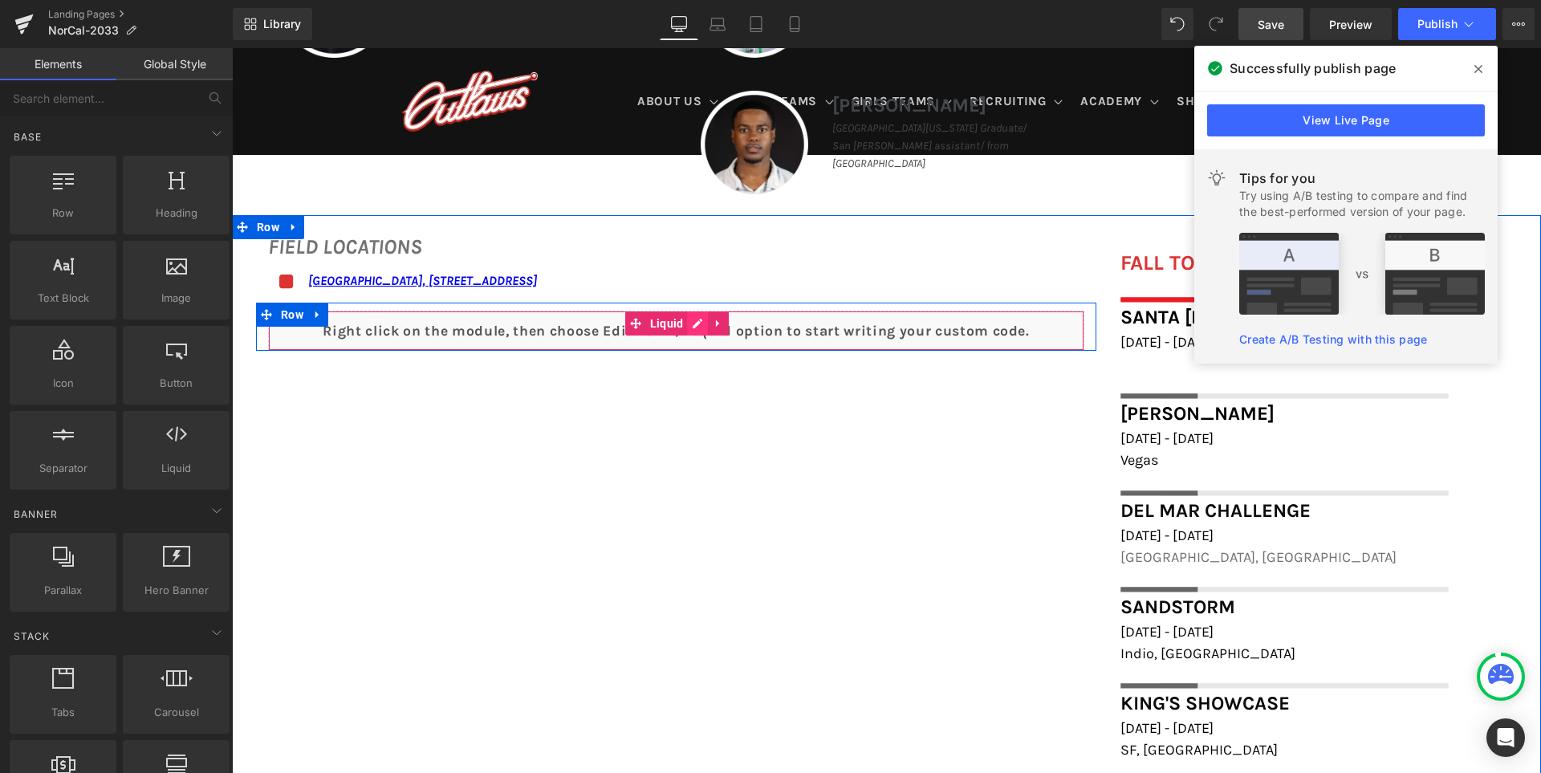
click at [713, 318] on div "Liquid" at bounding box center [676, 331] width 816 height 40
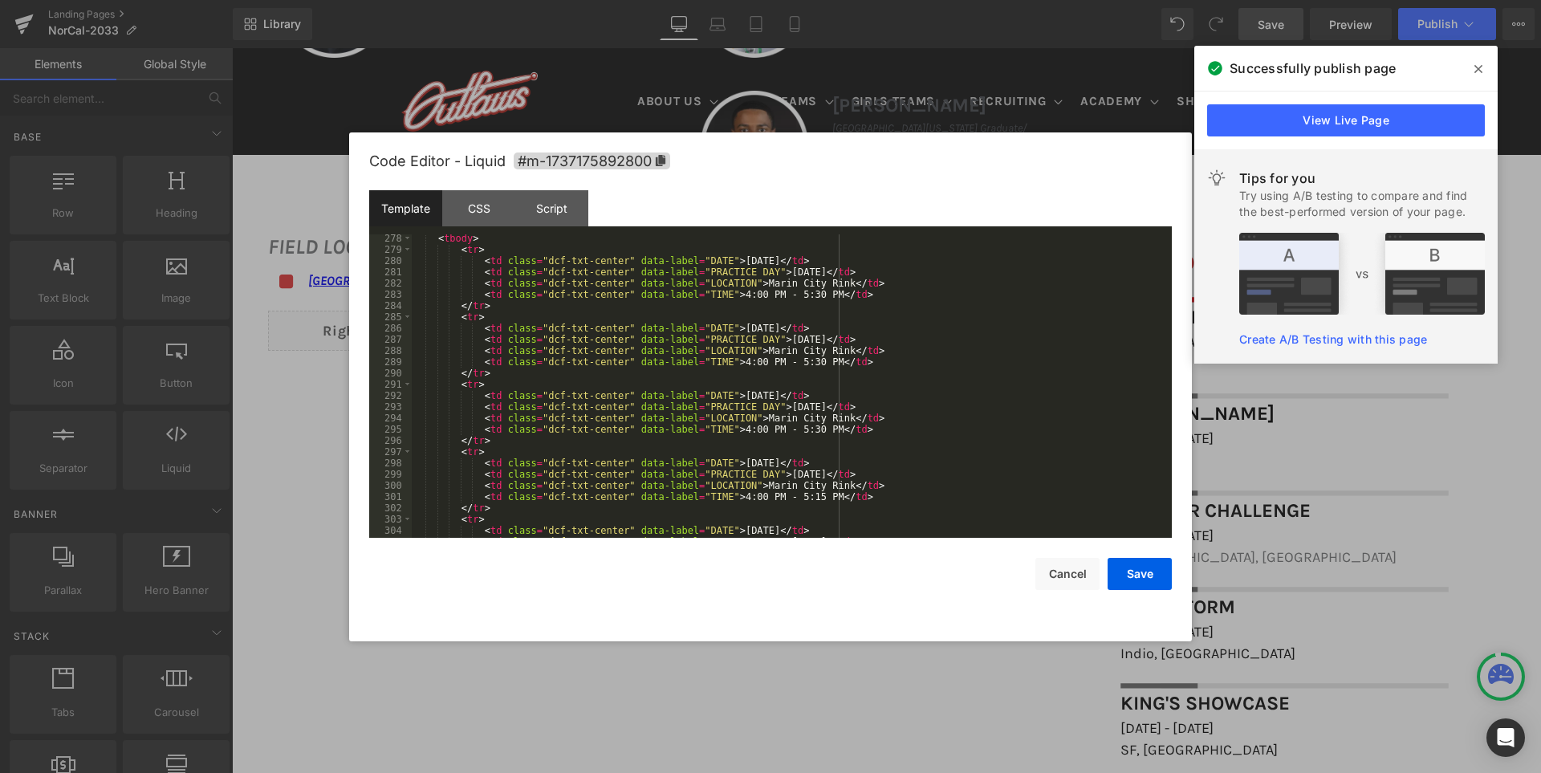
scroll to position [3114, 0]
